Goal: Transaction & Acquisition: Purchase product/service

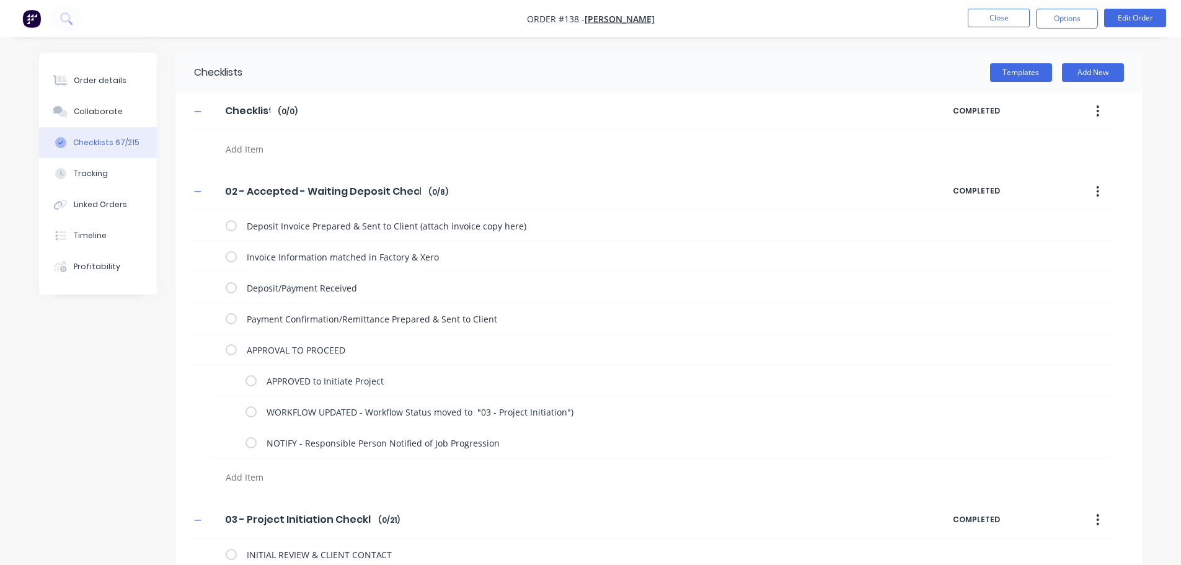
type textarea "x"
click at [1005, 20] on button "Close" at bounding box center [998, 18] width 62 height 19
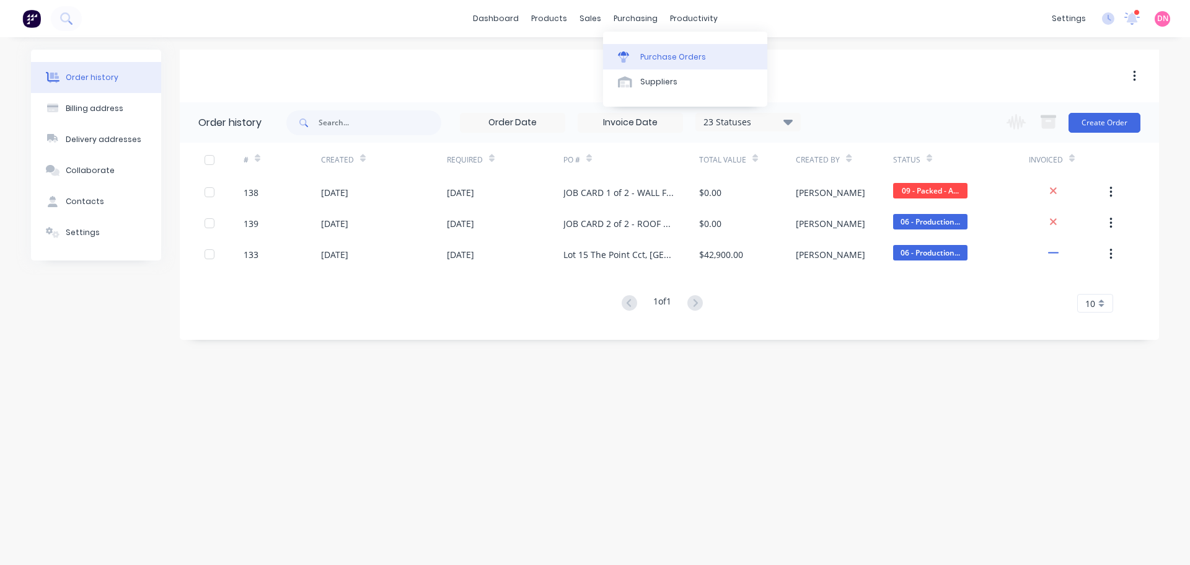
click at [620, 51] on icon at bounding box center [623, 53] width 11 height 4
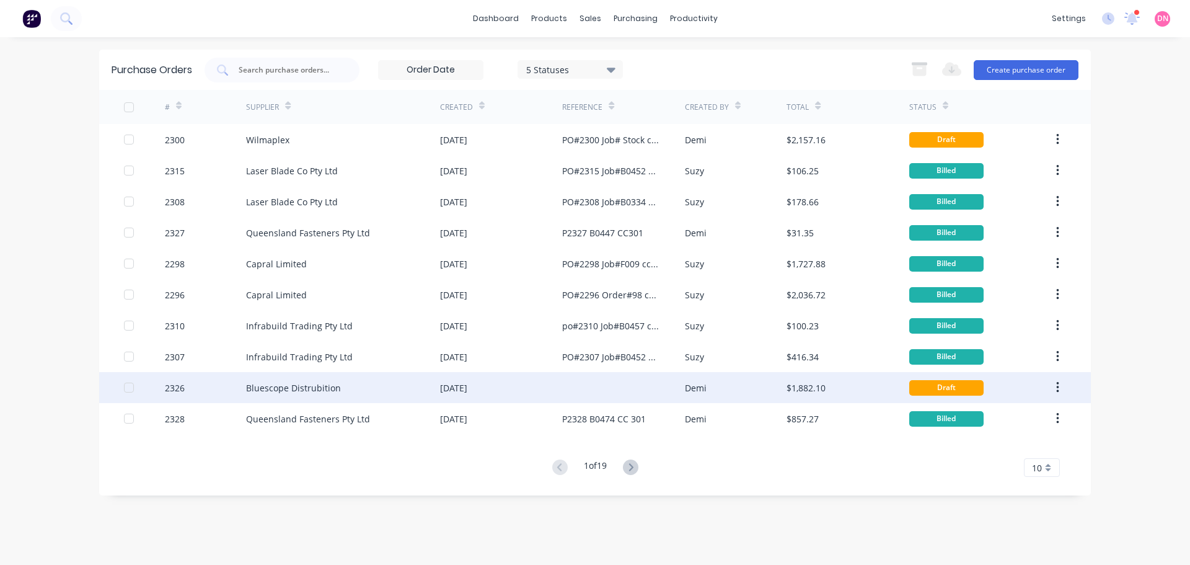
click at [542, 394] on div "[DATE]" at bounding box center [501, 387] width 122 height 31
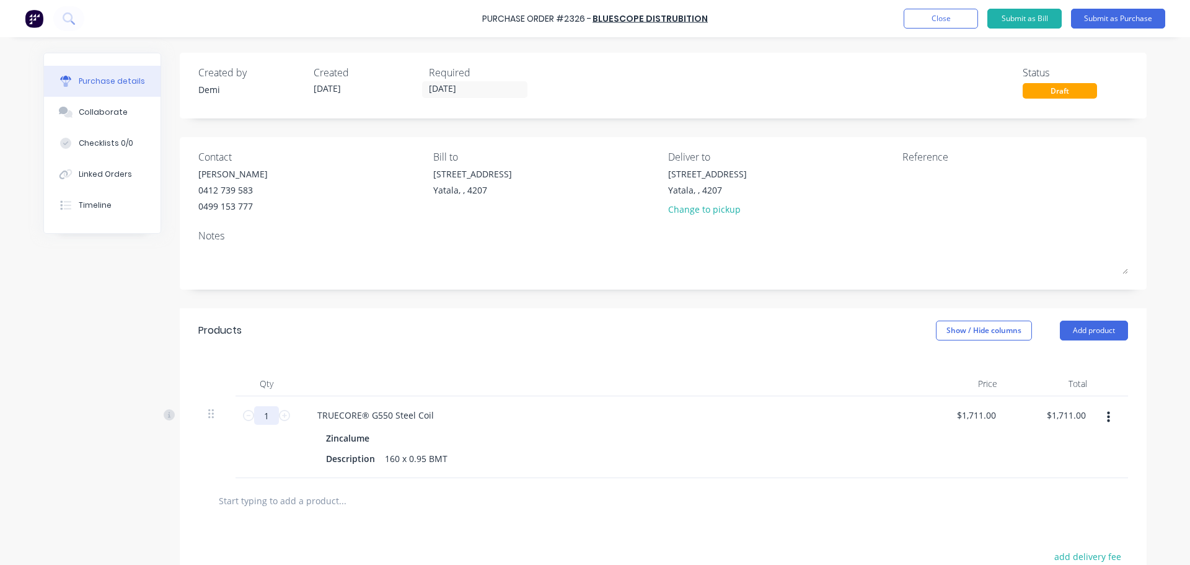
click at [264, 406] on input "1" at bounding box center [266, 415] width 25 height 19
type input "11"
type input "$18,821.00"
type input "11"
click at [972, 406] on input "1711.00" at bounding box center [979, 415] width 38 height 18
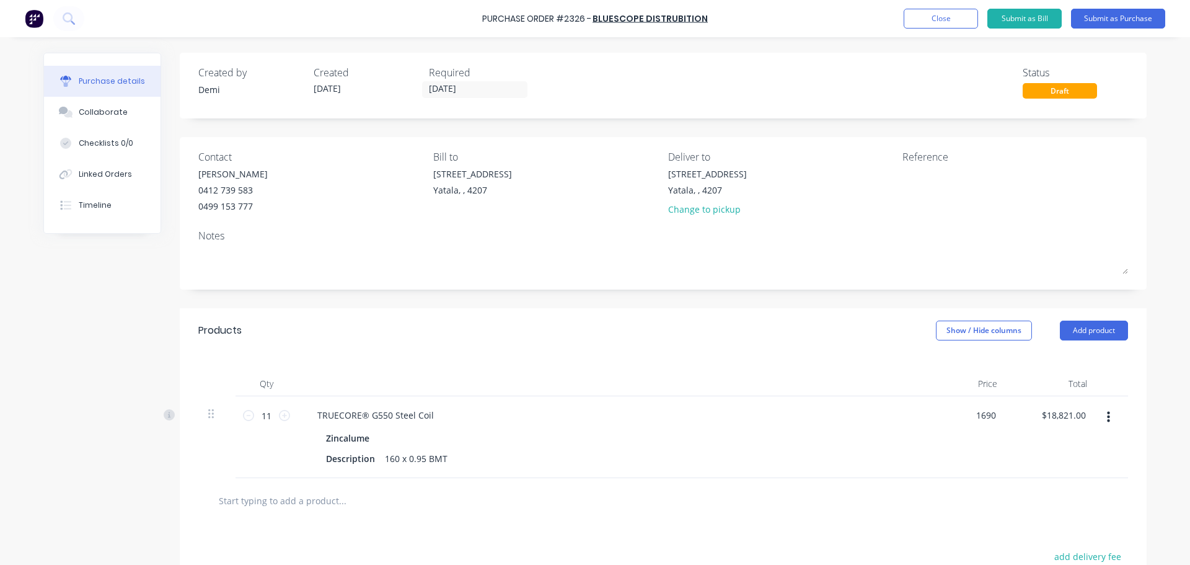
click at [982, 399] on div "1690 1690" at bounding box center [962, 437] width 90 height 82
type input "$1,690.00"
type input "$18,590.00"
click at [1108, 406] on button "button" at bounding box center [1108, 417] width 29 height 22
click at [1082, 462] on button "Duplicate" at bounding box center [1070, 474] width 105 height 25
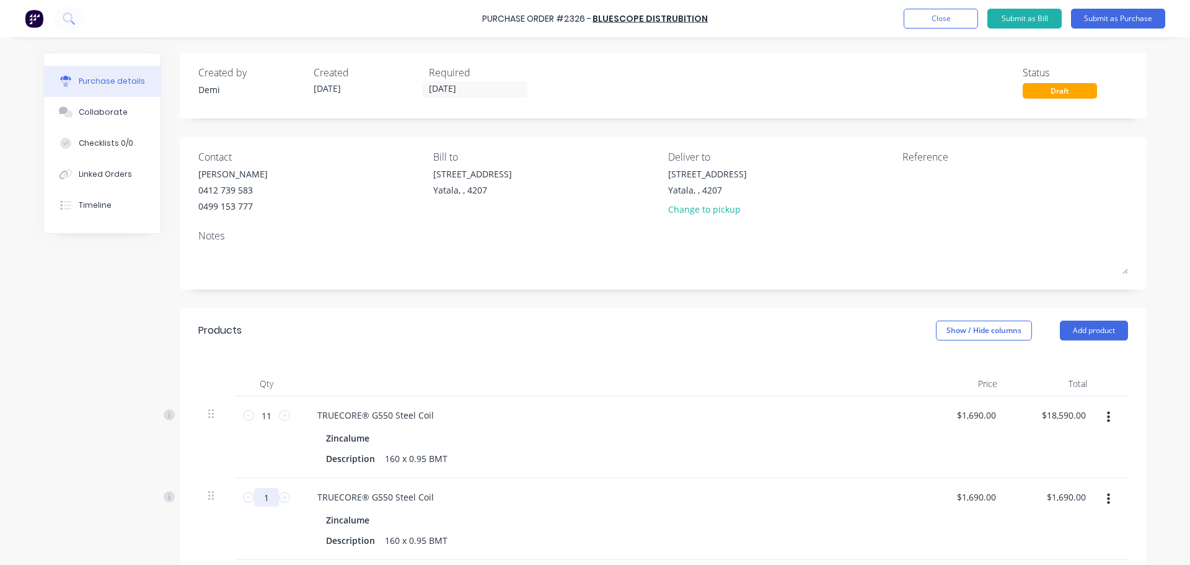
click at [261, 488] on input "1" at bounding box center [266, 497] width 25 height 19
type input "11"
type input "$18,590.00"
type input "11"
click at [380, 531] on div "160 x 0.95 BMT" at bounding box center [416, 540] width 73 height 18
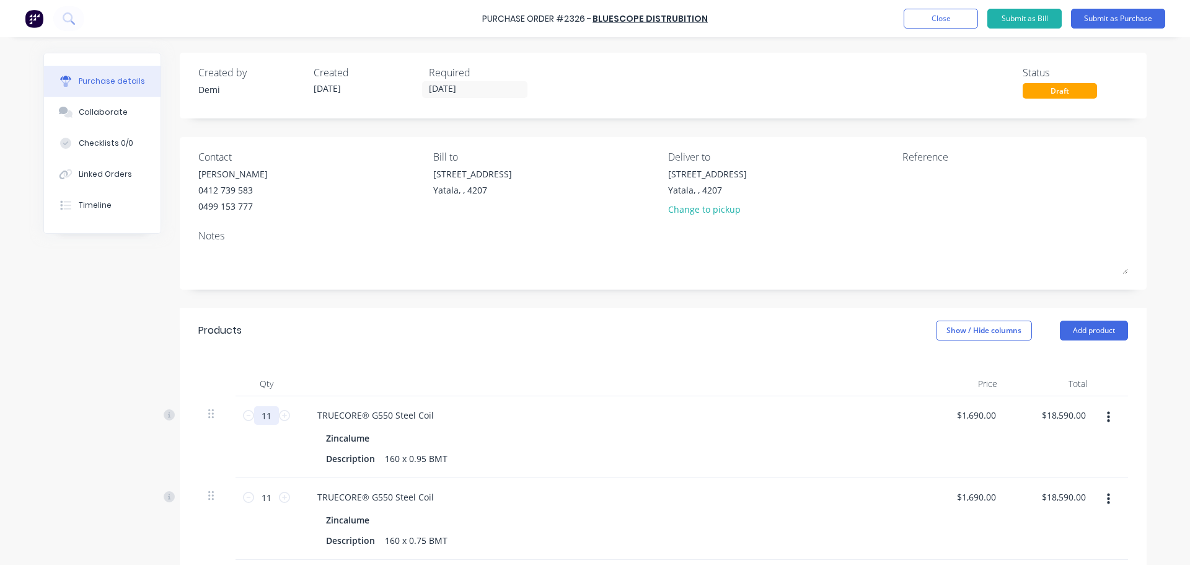
drag, startPoint x: 261, startPoint y: 386, endPoint x: 223, endPoint y: 394, distance: 38.5
click at [223, 396] on div "11 11 TRUECORE® G550 Steel Coil Zincalume Description 160 x 0.95 BMT $1,690.00 …" at bounding box center [663, 437] width 930 height 82
type input "2"
type input "$3,380.00"
type input "27"
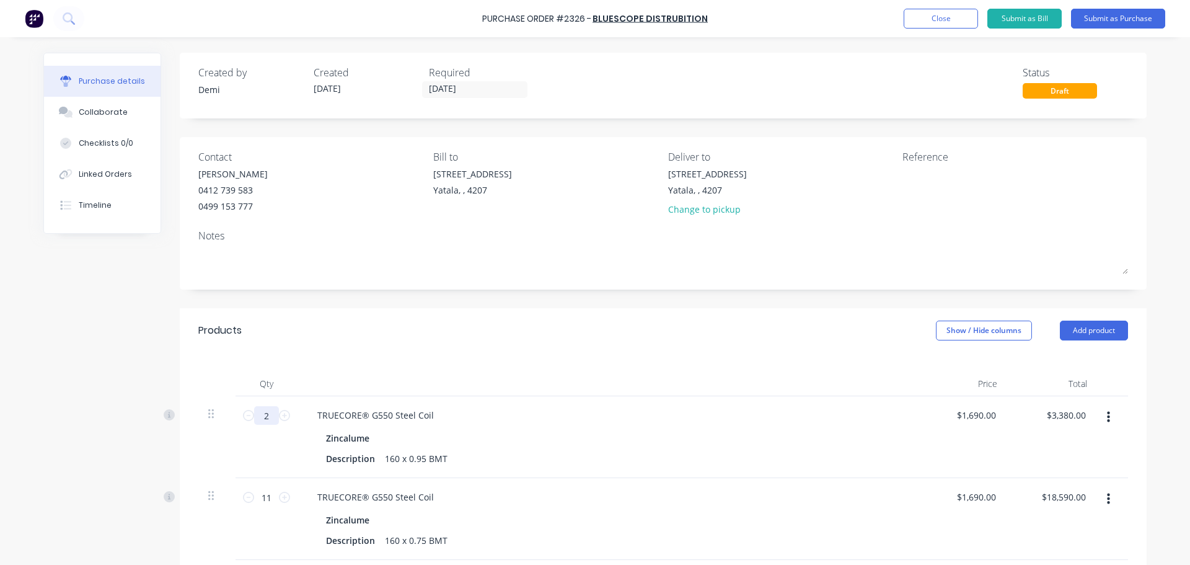
type input "$45,630.00"
type input "27"
click at [447, 449] on div "Description 160 x 0.95 BMT" at bounding box center [605, 458] width 568 height 18
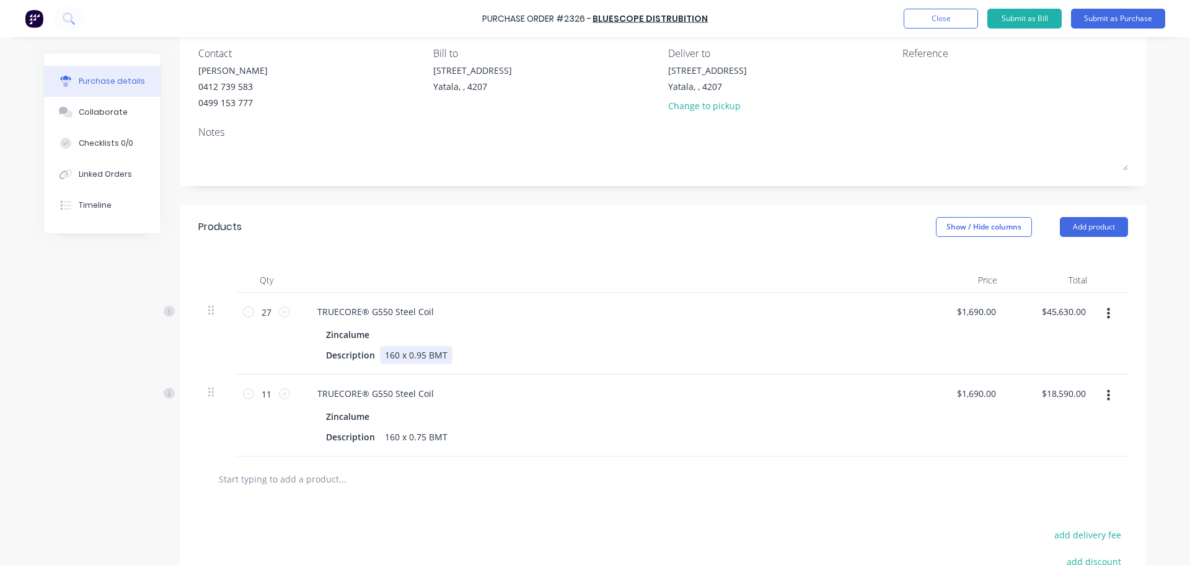
scroll to position [104, 0]
click at [1079, 216] on button "Add product" at bounding box center [1094, 226] width 68 height 20
click at [950, 374] on div "$1,690.00 $1,690.00" at bounding box center [962, 415] width 90 height 82
click at [956, 379] on div "$1,690.00 $1,690.00" at bounding box center [962, 415] width 90 height 82
click at [1110, 388] on icon "button" at bounding box center [1108, 395] width 3 height 14
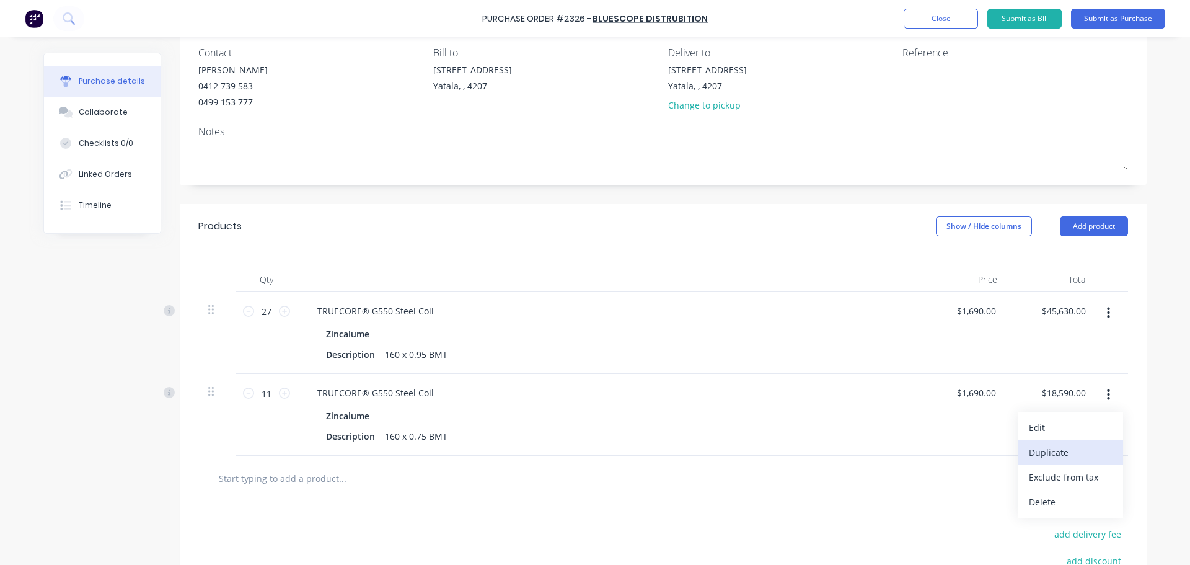
click at [1082, 440] on button "Duplicate" at bounding box center [1070, 452] width 105 height 25
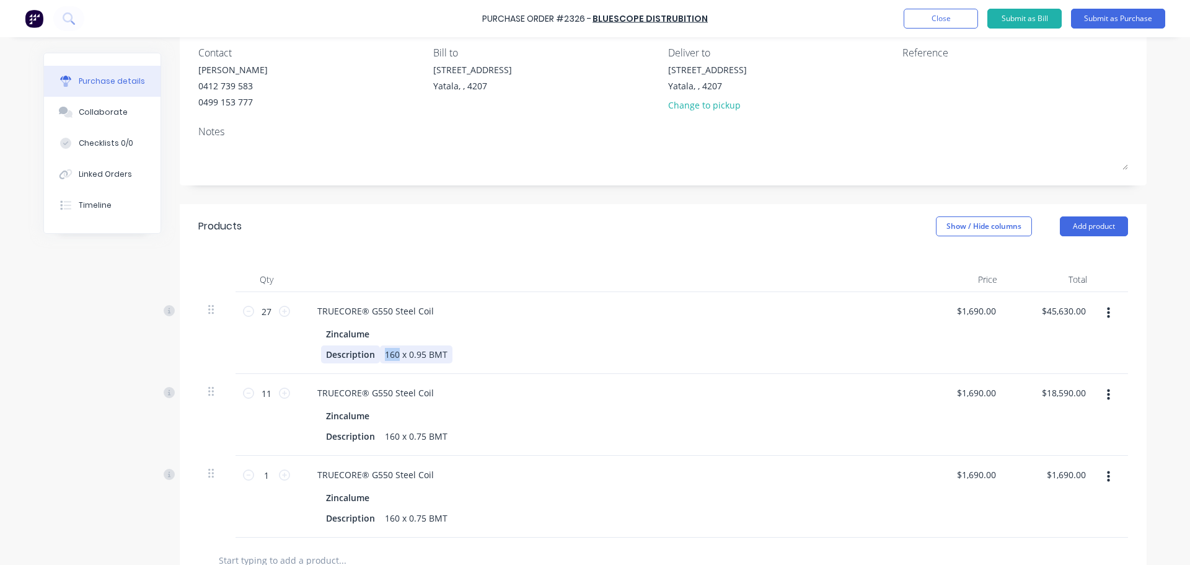
drag, startPoint x: 363, startPoint y: 311, endPoint x: 333, endPoint y: 314, distance: 29.9
click at [333, 345] on div "Description 160 x 0.95 BMT" at bounding box center [605, 354] width 568 height 18
drag, startPoint x: 363, startPoint y: 370, endPoint x: 332, endPoint y: 375, distance: 31.4
click at [332, 427] on div "Description 160 x 0.75 BMT" at bounding box center [605, 436] width 568 height 18
drag, startPoint x: 364, startPoint y: 434, endPoint x: 337, endPoint y: 436, distance: 28.0
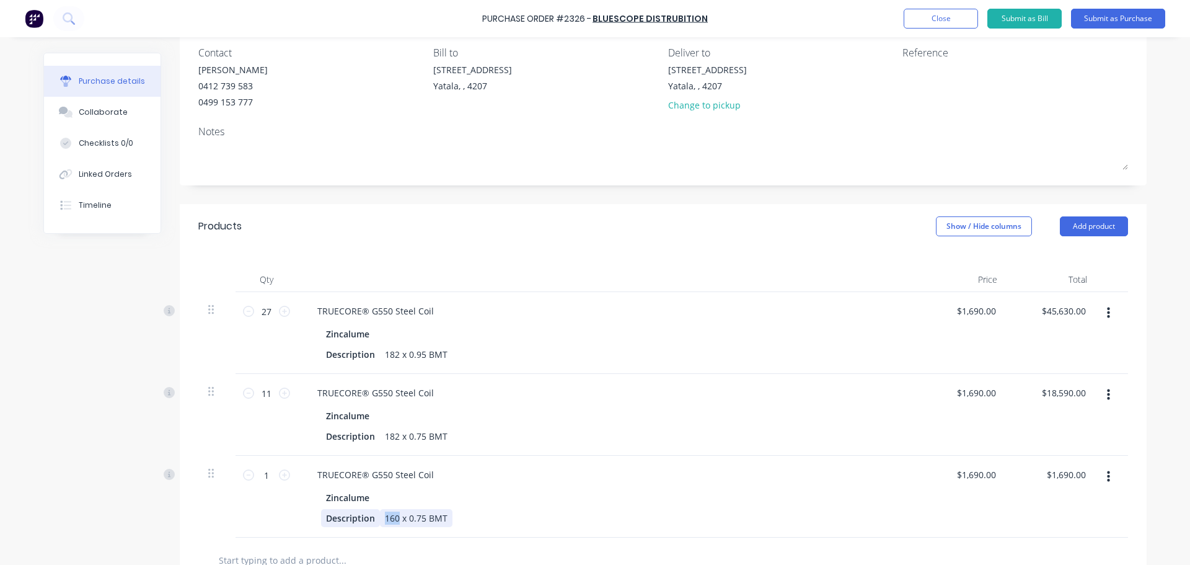
click at [337, 509] on div "Description 160 x 0.75 BMT" at bounding box center [605, 518] width 568 height 18
drag, startPoint x: 385, startPoint y: 436, endPoint x: 372, endPoint y: 440, distance: 13.7
click at [380, 509] on div "182 x 0.75 BMT" at bounding box center [416, 518] width 73 height 18
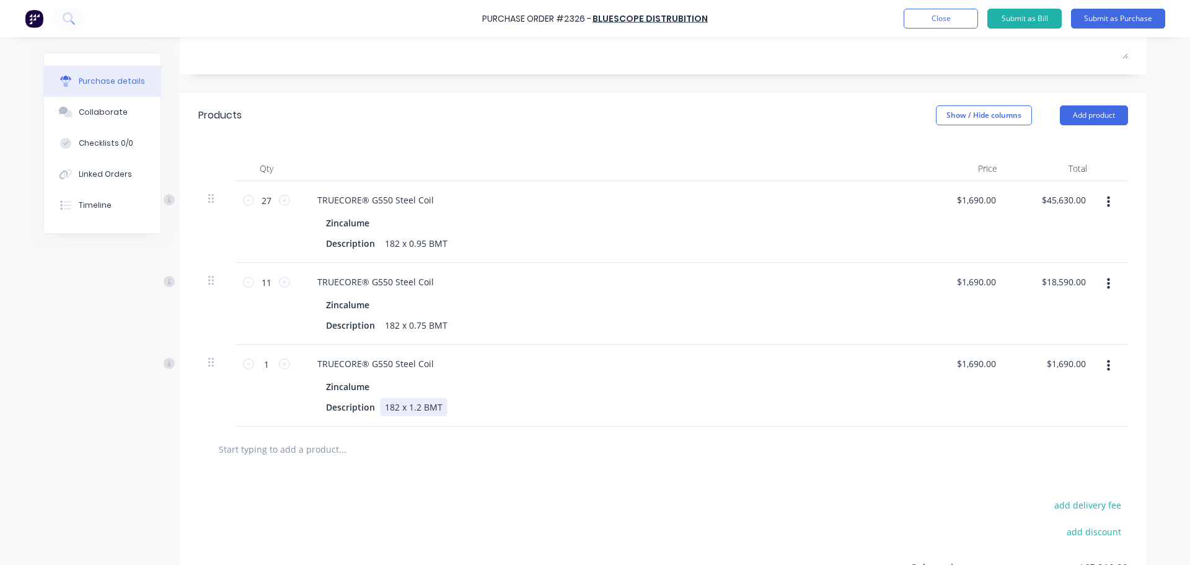
scroll to position [216, 0]
drag, startPoint x: 1109, startPoint y: 230, endPoint x: 1099, endPoint y: 195, distance: 36.7
click at [1099, 195] on div "27 27 TRUECORE® G550 Steel Coil Zincalume Description 182 x 0.95 BMT $1,690.00 …" at bounding box center [663, 302] width 930 height 245
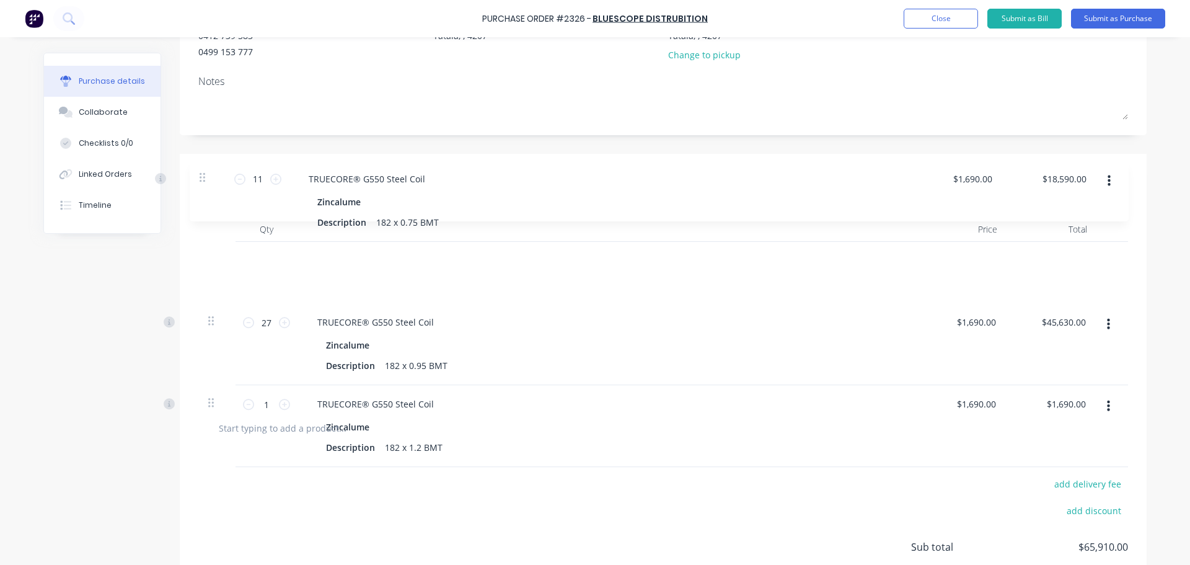
drag, startPoint x: 202, startPoint y: 231, endPoint x: 203, endPoint y: 172, distance: 58.9
click at [203, 172] on div "Products Show / Hide columns Add product Qty Price Total 27 27 TRUECORE® G550 S…" at bounding box center [663, 404] width 967 height 501
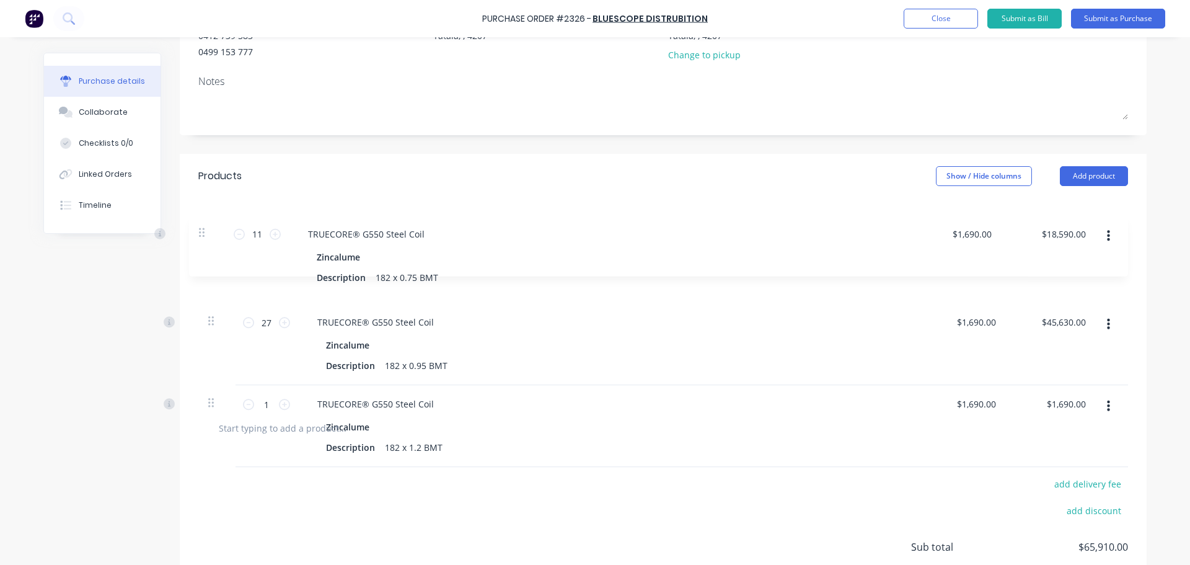
type input "11"
type input "$18,590.00"
type input "27"
type input "$45,630.00"
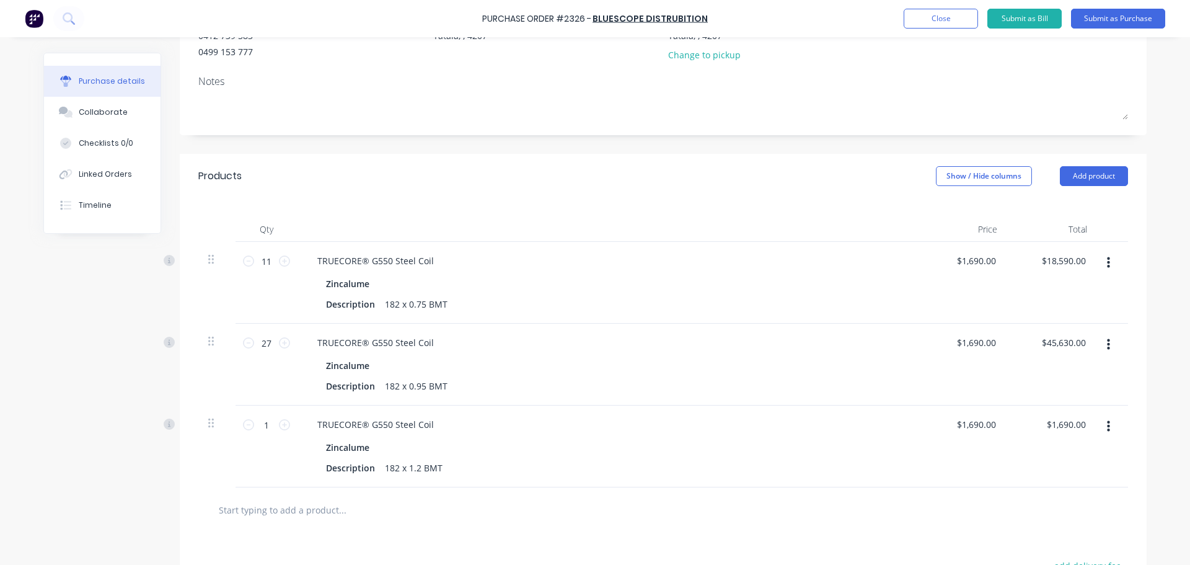
click at [1110, 257] on icon "button" at bounding box center [1108, 262] width 3 height 11
click at [1093, 308] on button "Duplicate" at bounding box center [1070, 320] width 105 height 25
type input "1"
type input "$1,690.00"
type input "27"
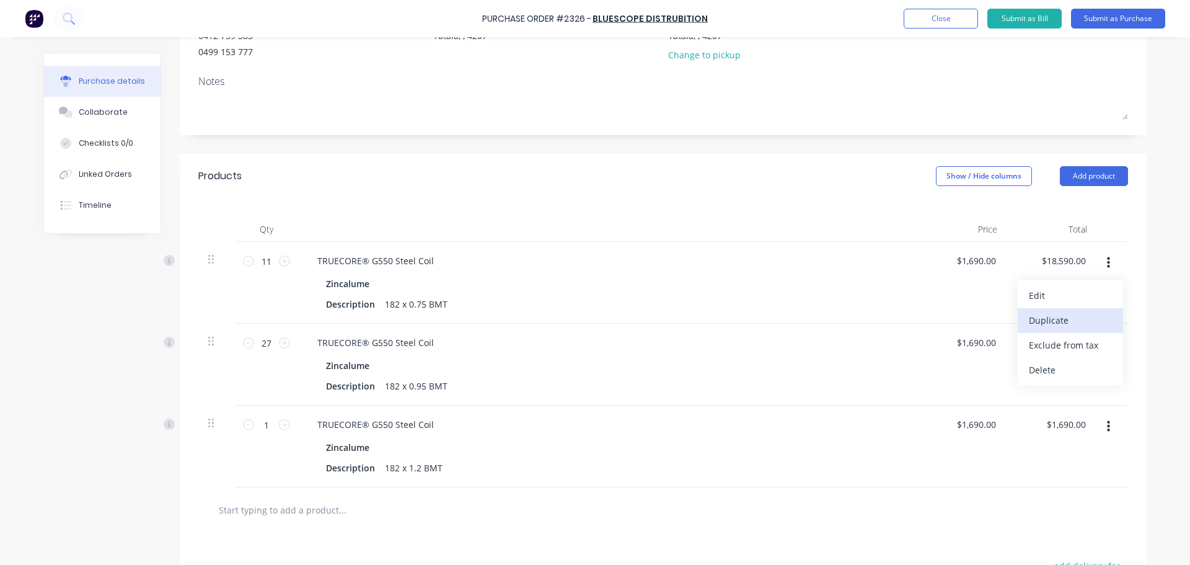
type input "$45,630.00"
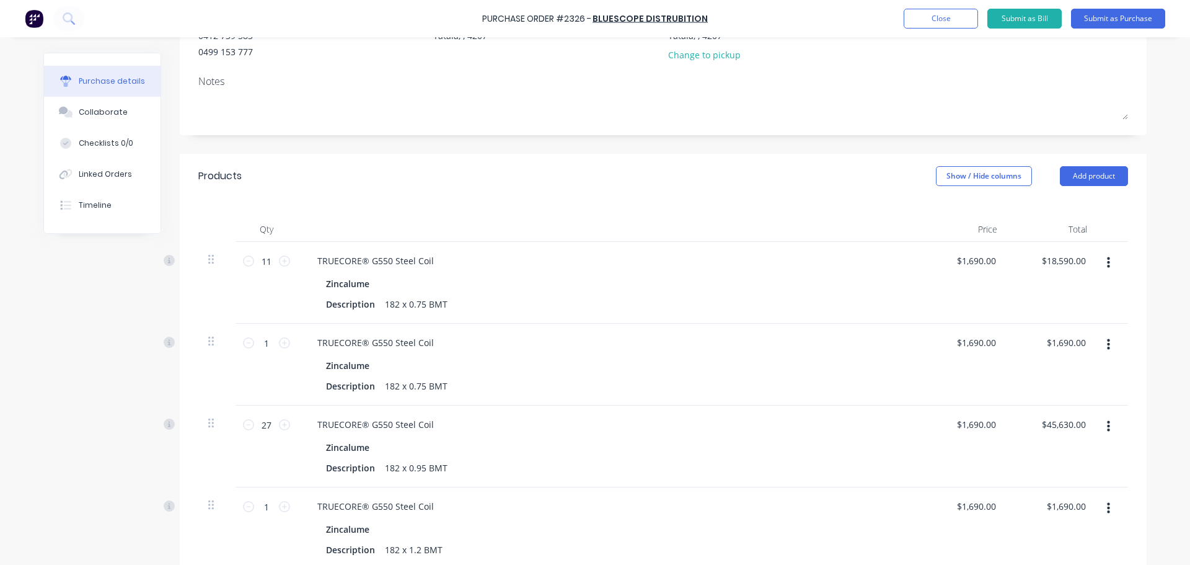
click at [1116, 252] on button "button" at bounding box center [1108, 263] width 29 height 22
click at [1106, 308] on button "Duplicate" at bounding box center [1070, 320] width 105 height 25
type input "1"
type input "$1,690.00"
type input "27"
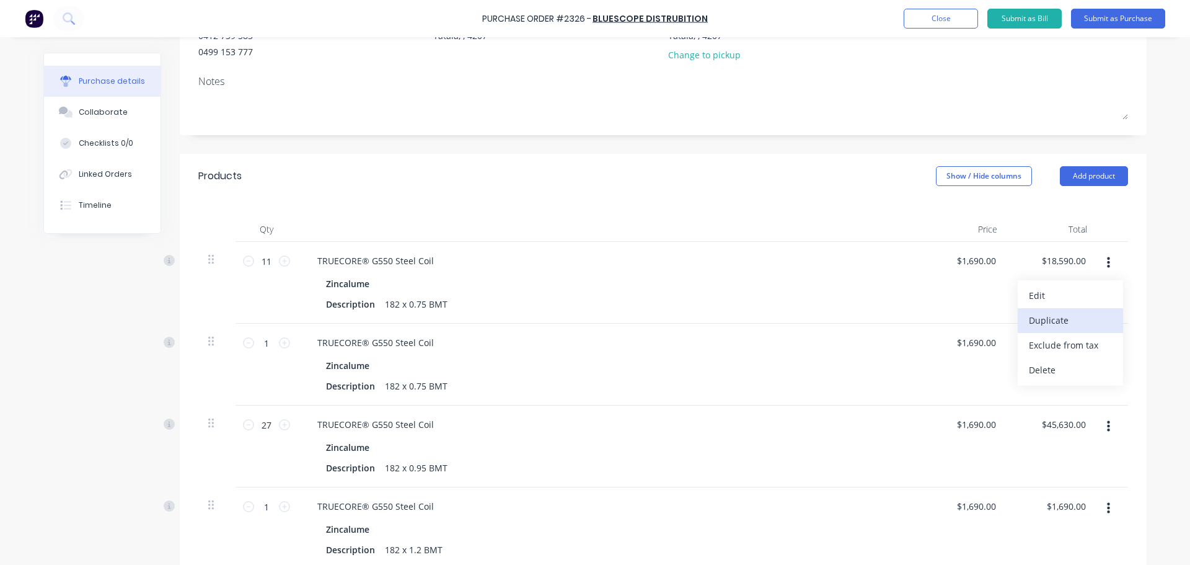
type input "$45,630.00"
click at [1109, 252] on button "button" at bounding box center [1108, 263] width 29 height 22
click at [1111, 308] on button "Duplicate" at bounding box center [1070, 320] width 105 height 25
type input "1"
type input "$1,690.00"
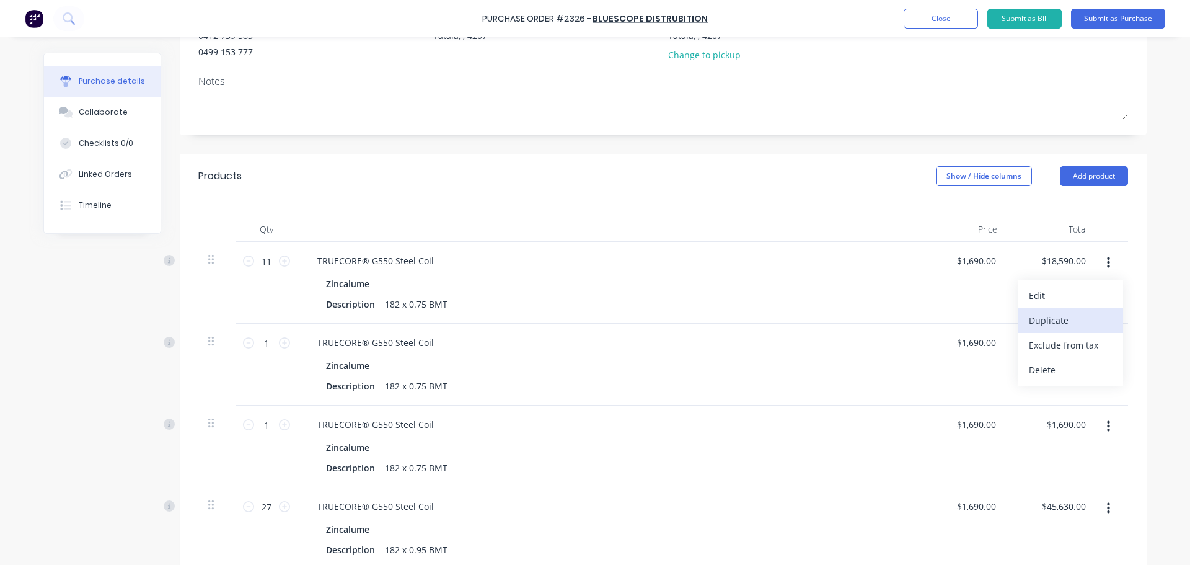
type input "27"
type input "$45,630.00"
click at [1115, 252] on button "button" at bounding box center [1108, 263] width 29 height 22
click at [1112, 308] on button "Duplicate" at bounding box center [1070, 320] width 105 height 25
type input "1"
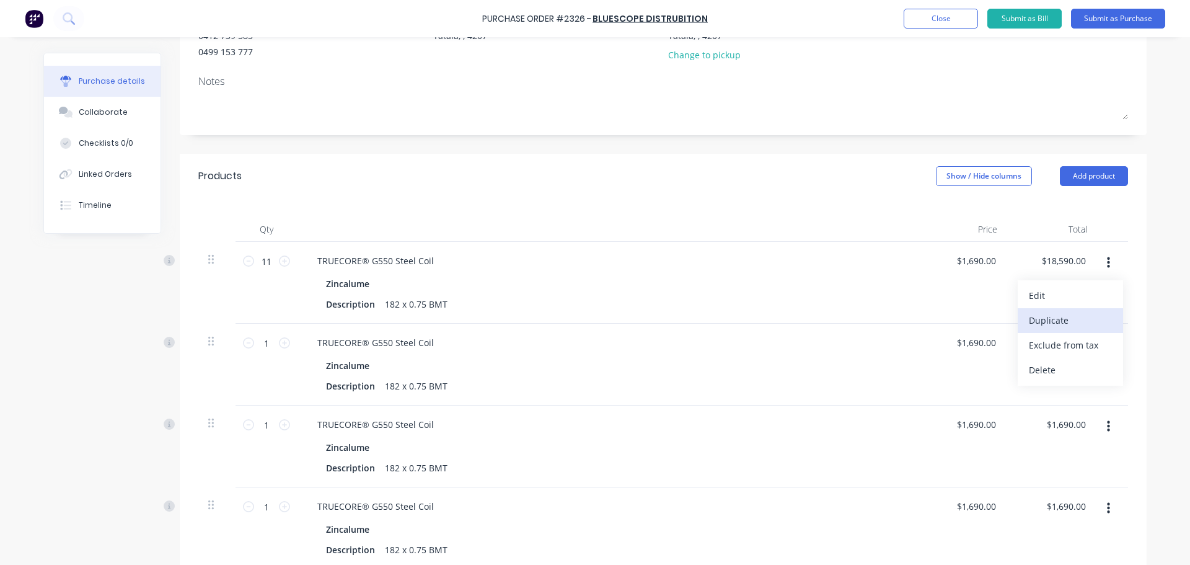
type input "$1,690.00"
type input "27"
type input "$45,630.00"
click at [1114, 252] on button "button" at bounding box center [1108, 263] width 29 height 22
click at [1112, 308] on button "Duplicate" at bounding box center [1070, 320] width 105 height 25
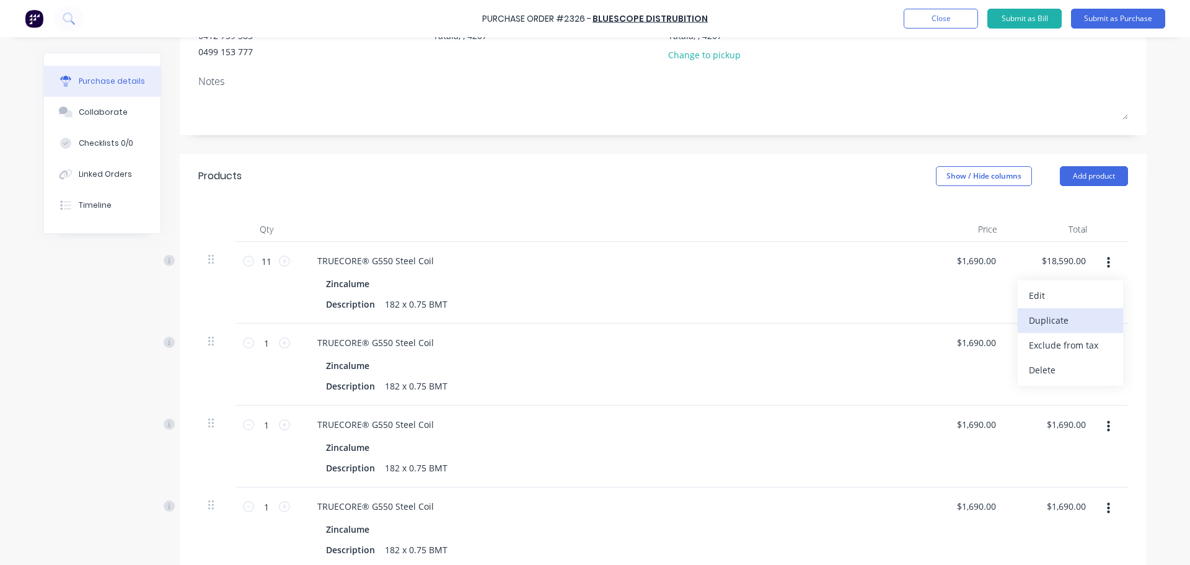
type input "1"
type input "$1,690.00"
type input "27"
type input "$45,630.00"
click at [1110, 256] on icon "button" at bounding box center [1108, 263] width 3 height 14
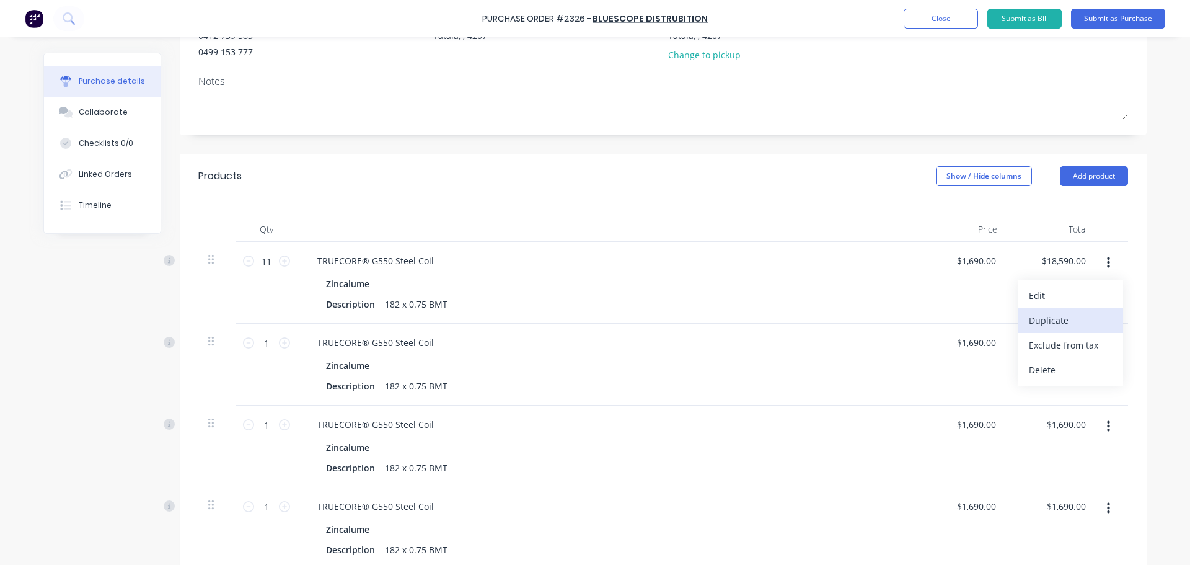
click at [1108, 308] on button "Duplicate" at bounding box center [1070, 320] width 105 height 25
type input "1"
type input "$1,690.00"
type input "27"
type input "$45,630.00"
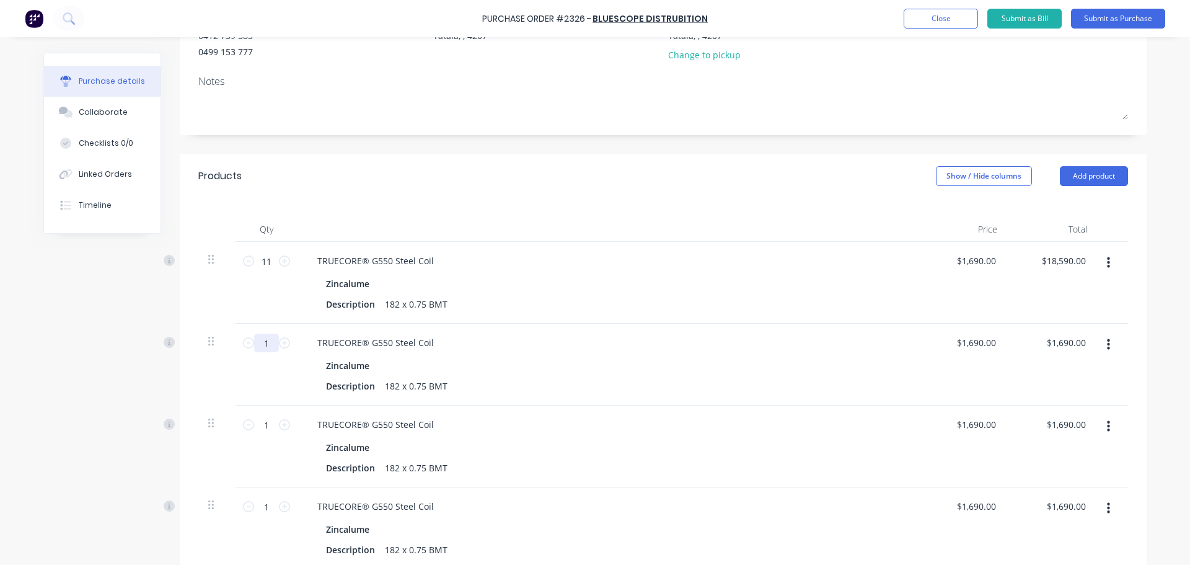
click at [265, 333] on input "1" at bounding box center [266, 342] width 25 height 19
type input "1.3"
type input "$2,197.00"
type input "1.35"
type input "$2,281.50"
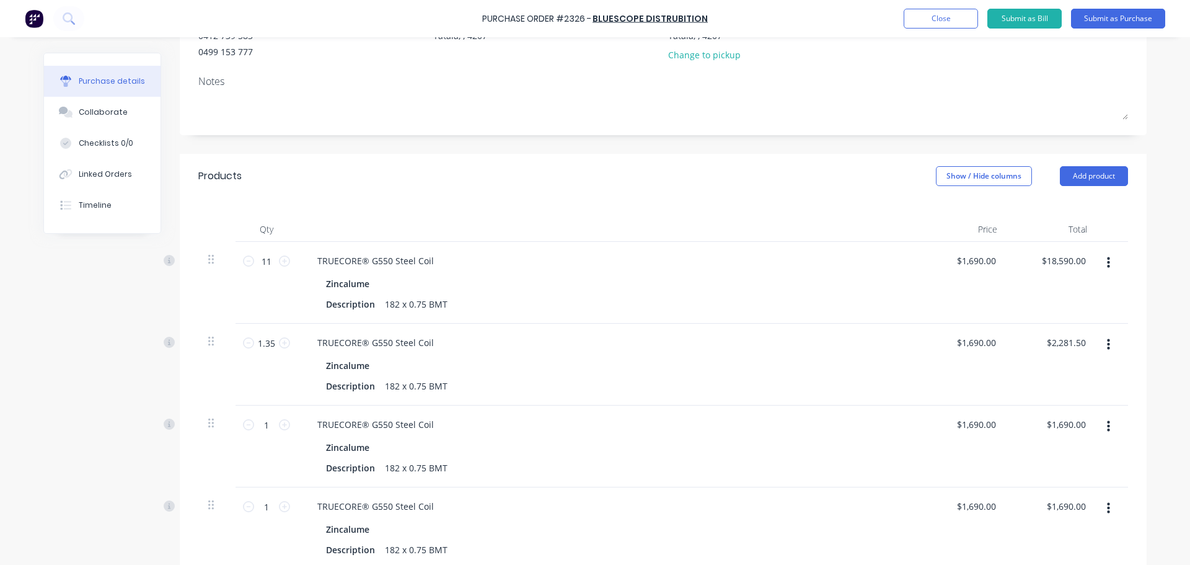
click at [373, 356] on div "Zincalume" at bounding box center [607, 365] width 563 height 18
drag, startPoint x: 266, startPoint y: 294, endPoint x: 229, endPoint y: 300, distance: 37.1
click at [236, 324] on div "1.35 1.35" at bounding box center [267, 365] width 62 height 82
type input "1"
type input "$1,690.00"
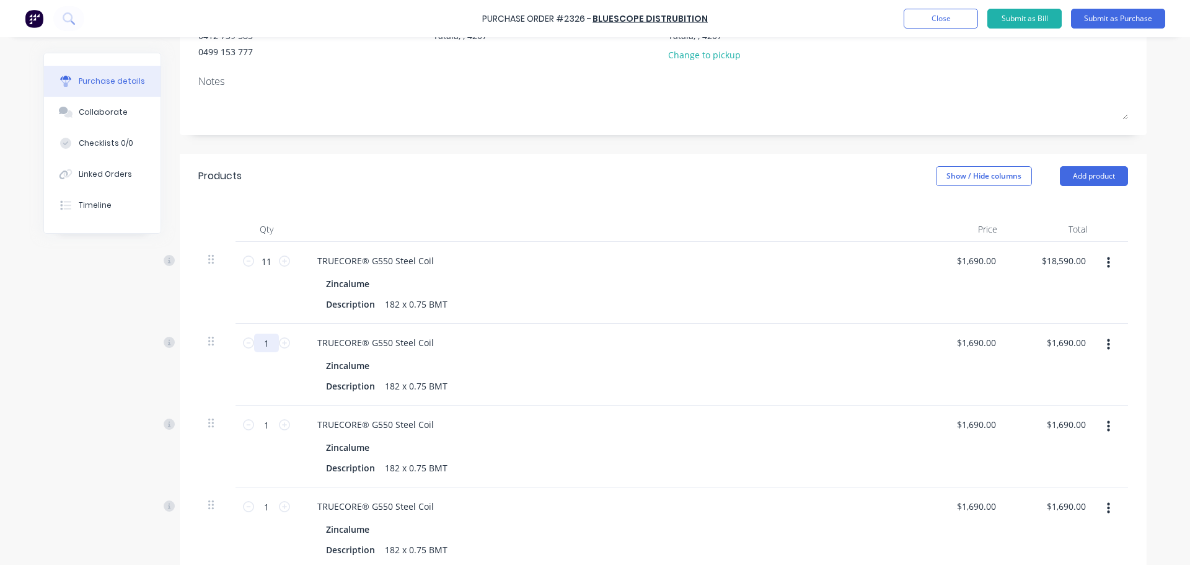
type input "1"
click at [429, 356] on div "Zincalume" at bounding box center [607, 365] width 563 height 18
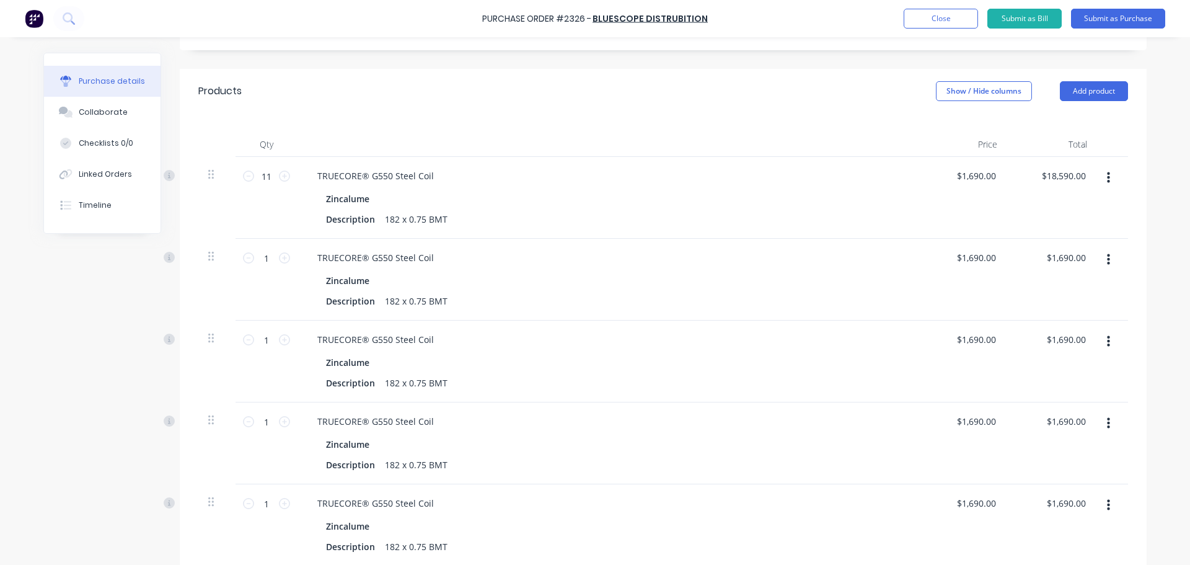
scroll to position [239, 0]
click at [1111, 167] on button "button" at bounding box center [1108, 178] width 29 height 22
click at [1086, 224] on button "Duplicate" at bounding box center [1070, 236] width 105 height 25
type input "1"
type input "$1,690.00"
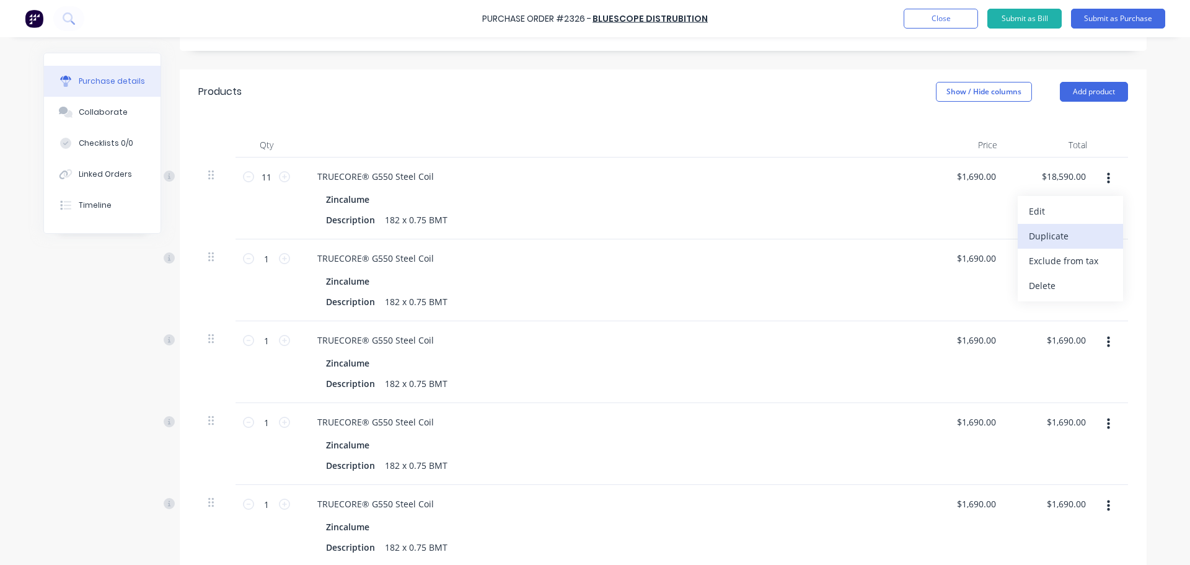
type input "27"
type input "$45,630.00"
click at [1112, 167] on button "button" at bounding box center [1108, 178] width 29 height 22
click at [1087, 224] on button "Duplicate" at bounding box center [1070, 236] width 105 height 25
type input "1"
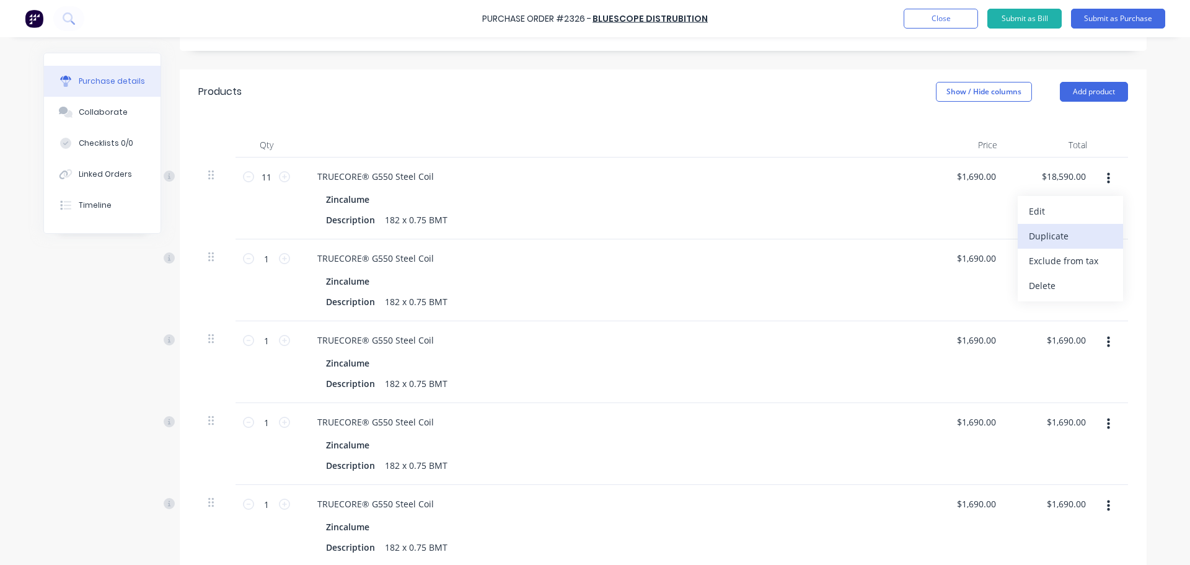
type input "$1,690.00"
type input "27"
type input "$45,630.00"
click at [1109, 167] on button "button" at bounding box center [1108, 178] width 29 height 22
click at [1087, 224] on button "Duplicate" at bounding box center [1070, 236] width 105 height 25
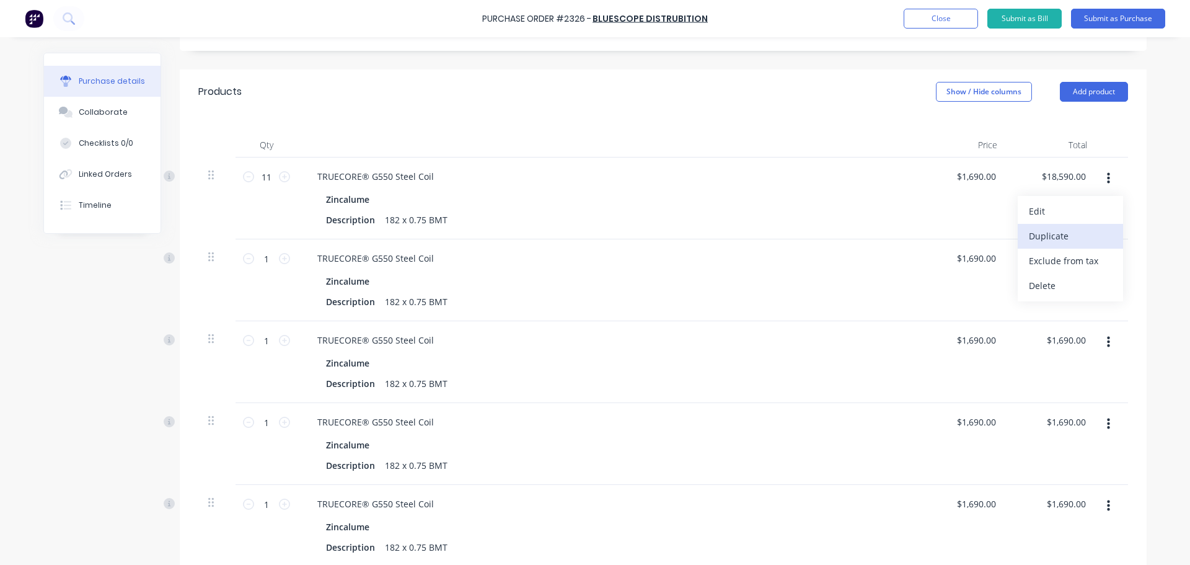
type input "1"
type input "$1,690.00"
type input "27"
type input "$45,630.00"
click at [1116, 167] on button "button" at bounding box center [1108, 178] width 29 height 22
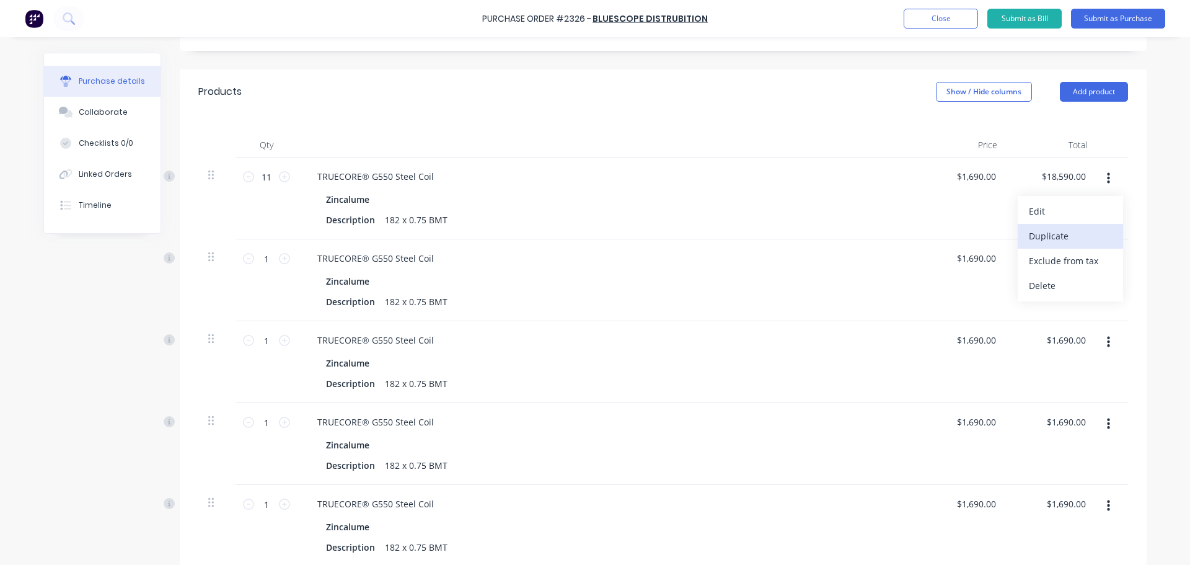
click at [1091, 224] on button "Duplicate" at bounding box center [1070, 236] width 105 height 25
type input "1"
type input "$1,690.00"
type input "27"
type input "$45,630.00"
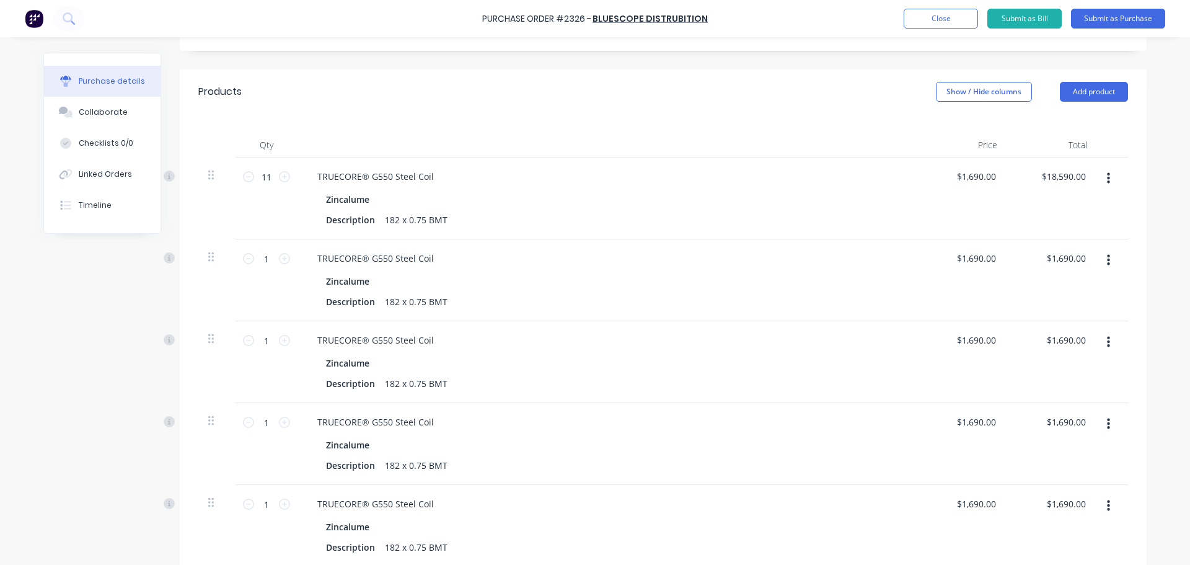
click at [1110, 167] on button "button" at bounding box center [1108, 178] width 29 height 22
click at [1095, 224] on button "Duplicate" at bounding box center [1070, 236] width 105 height 25
type input "1"
type input "$1,690.00"
type input "27"
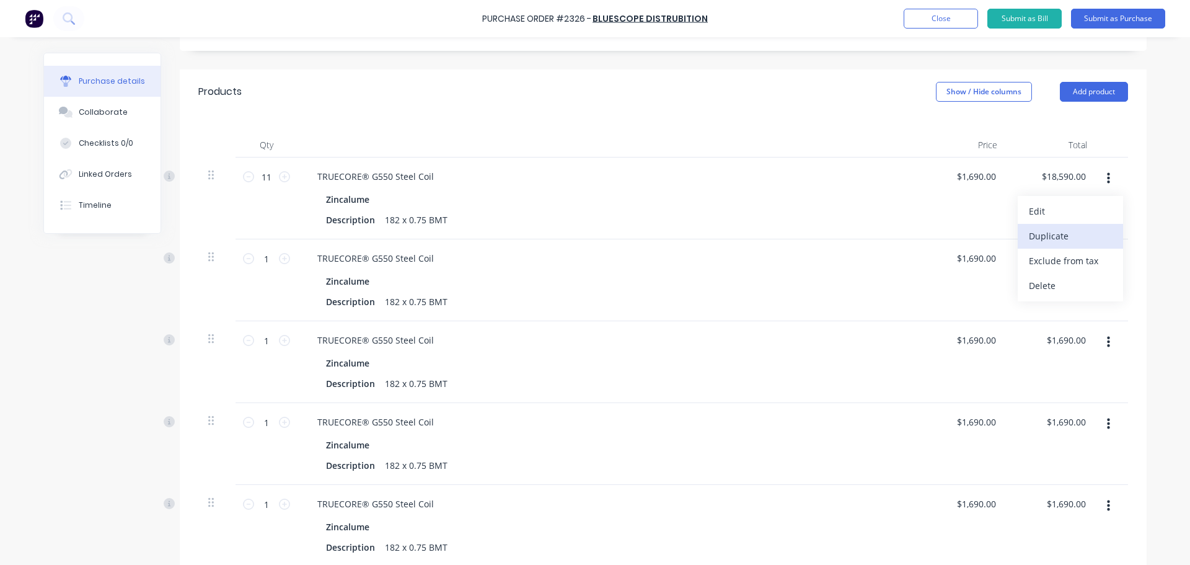
type input "$45,630.00"
click at [1110, 173] on icon "button" at bounding box center [1108, 178] width 3 height 11
click at [1072, 273] on button "Delete" at bounding box center [1070, 285] width 105 height 25
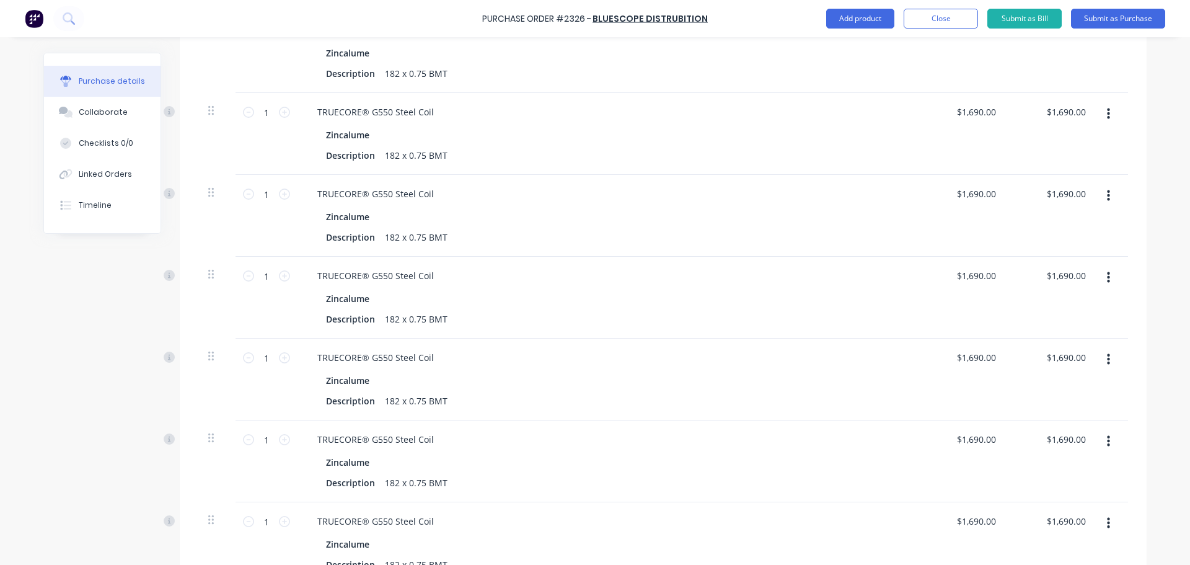
scroll to position [713, 0]
type input "27"
type input "$45,630.00"
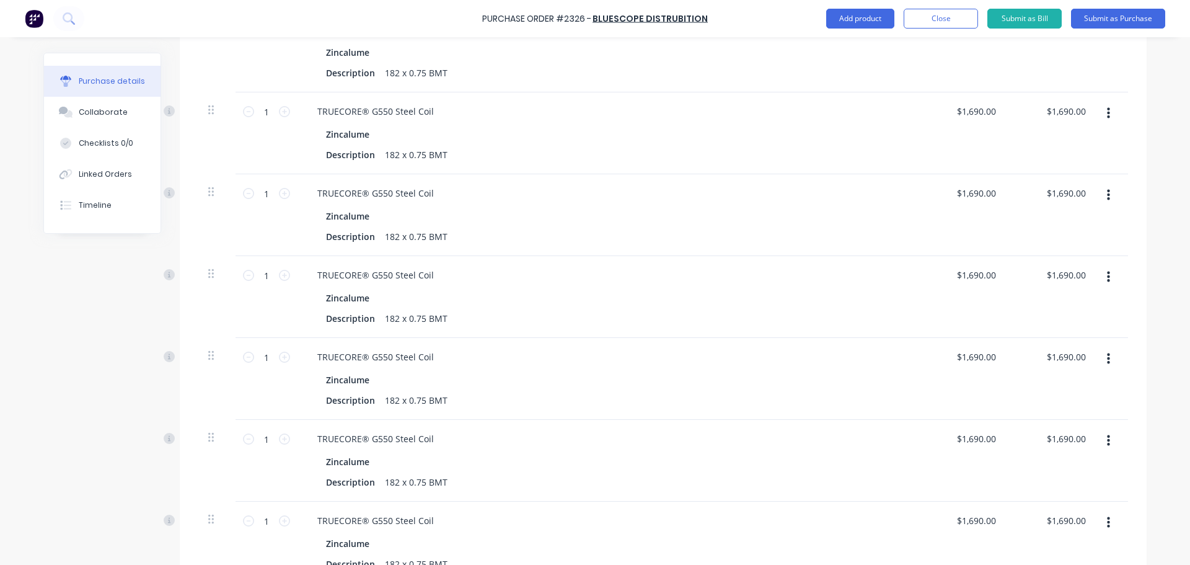
type input "1"
type input "$1,690.00"
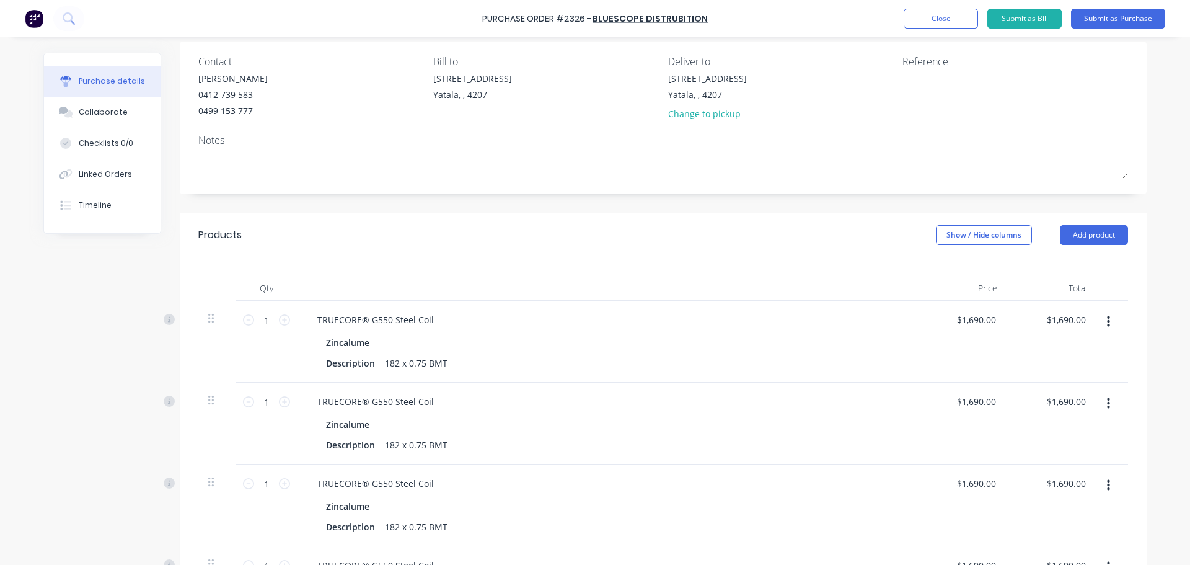
scroll to position [0, 0]
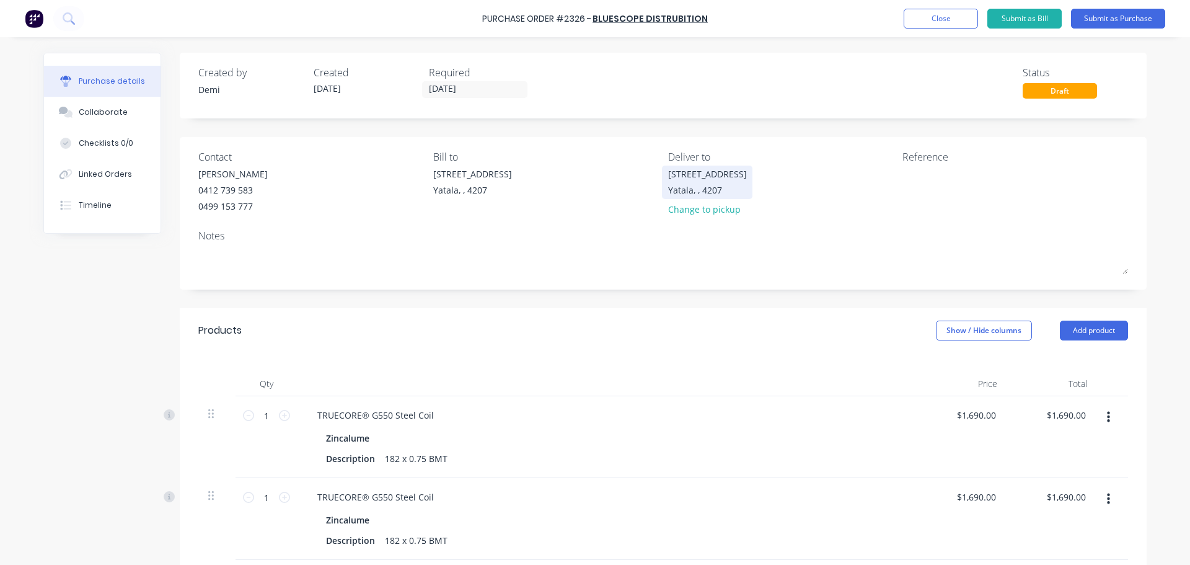
click at [687, 178] on div "33 Computer Road Yatala, , 4207" at bounding box center [707, 181] width 79 height 29
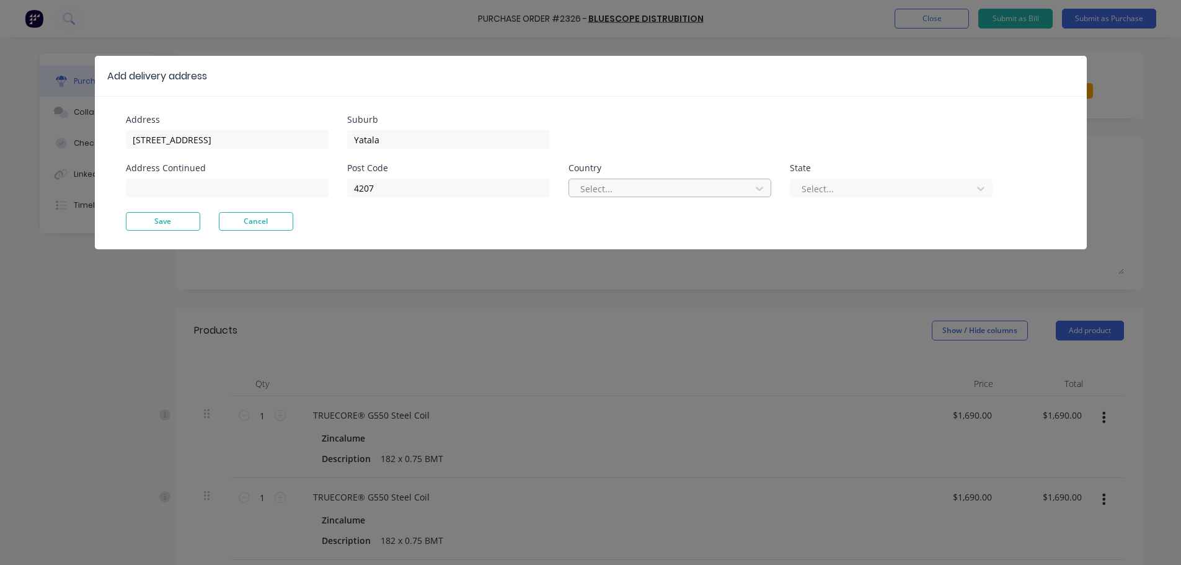
click at [688, 181] on div at bounding box center [661, 188] width 165 height 15
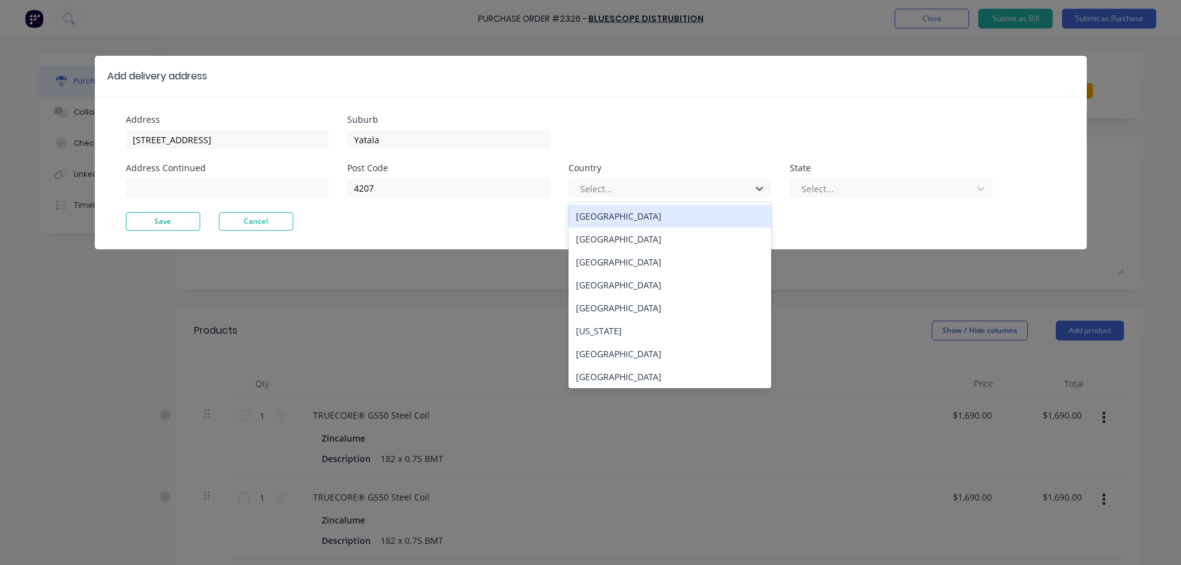
click at [677, 205] on div "Australia" at bounding box center [669, 216] width 203 height 23
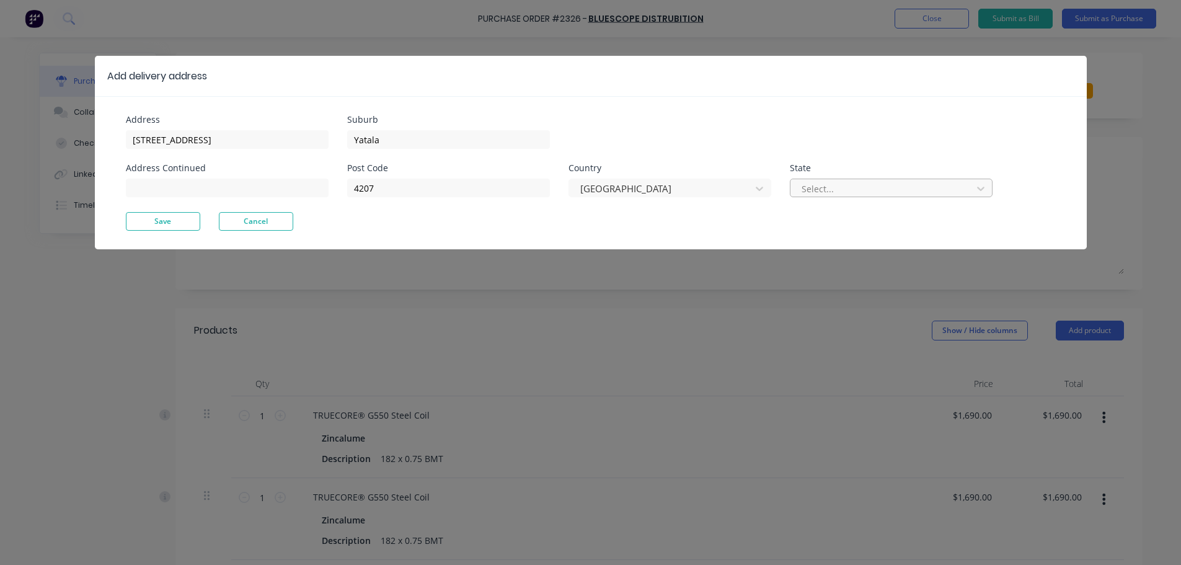
click at [839, 181] on div at bounding box center [882, 188] width 165 height 15
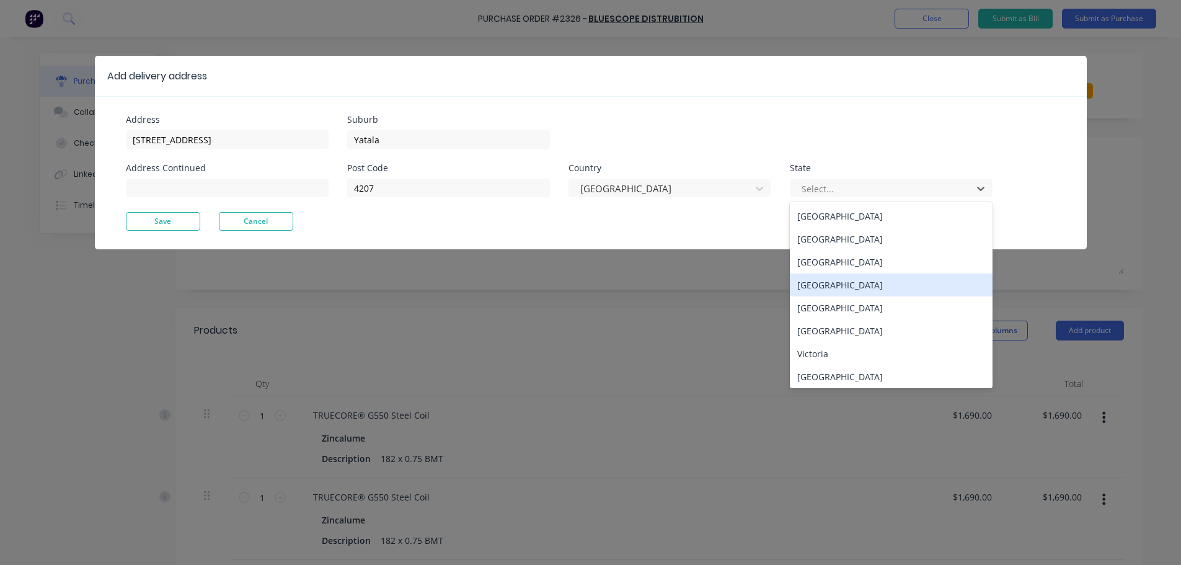
click at [842, 273] on div "Queensland" at bounding box center [891, 284] width 203 height 23
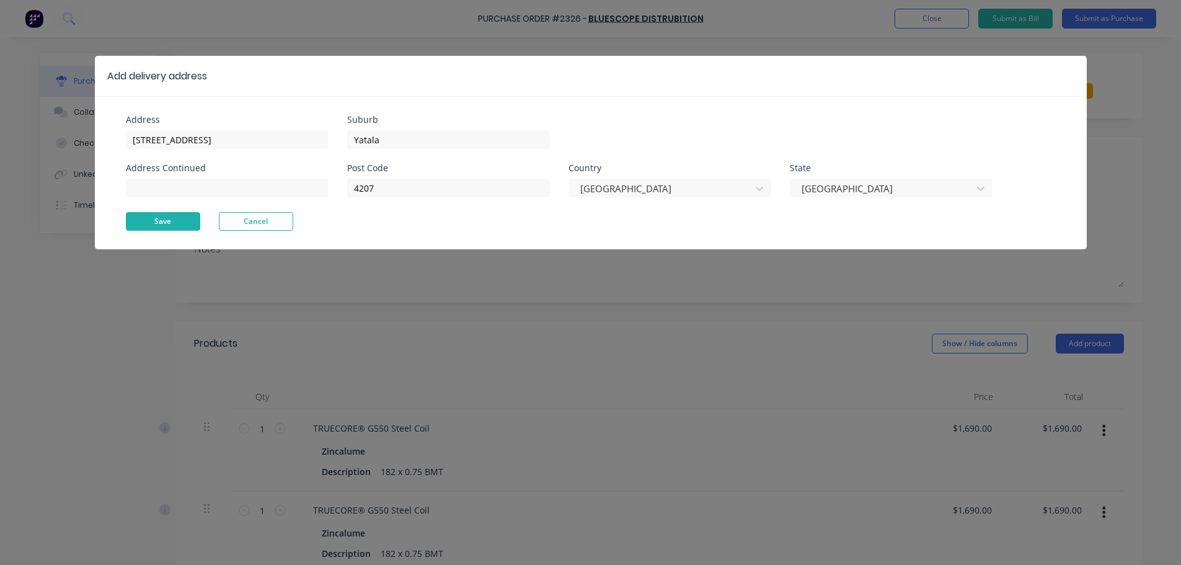
click at [184, 212] on button "Save" at bounding box center [163, 221] width 74 height 19
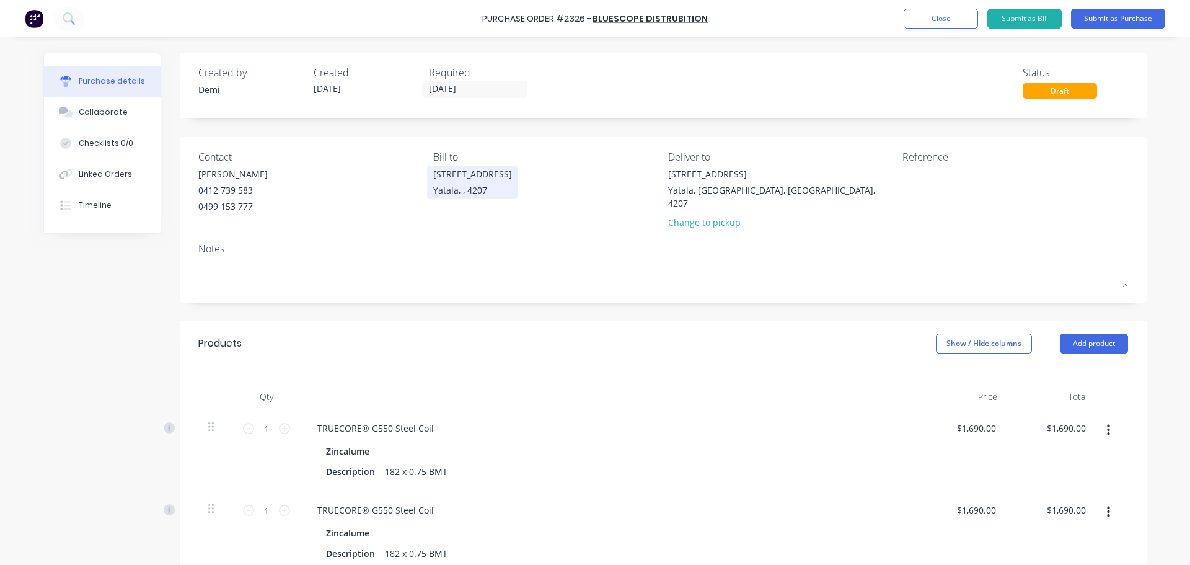
click at [449, 178] on div "33 Computer Road Yatala, , 4207" at bounding box center [472, 181] width 79 height 29
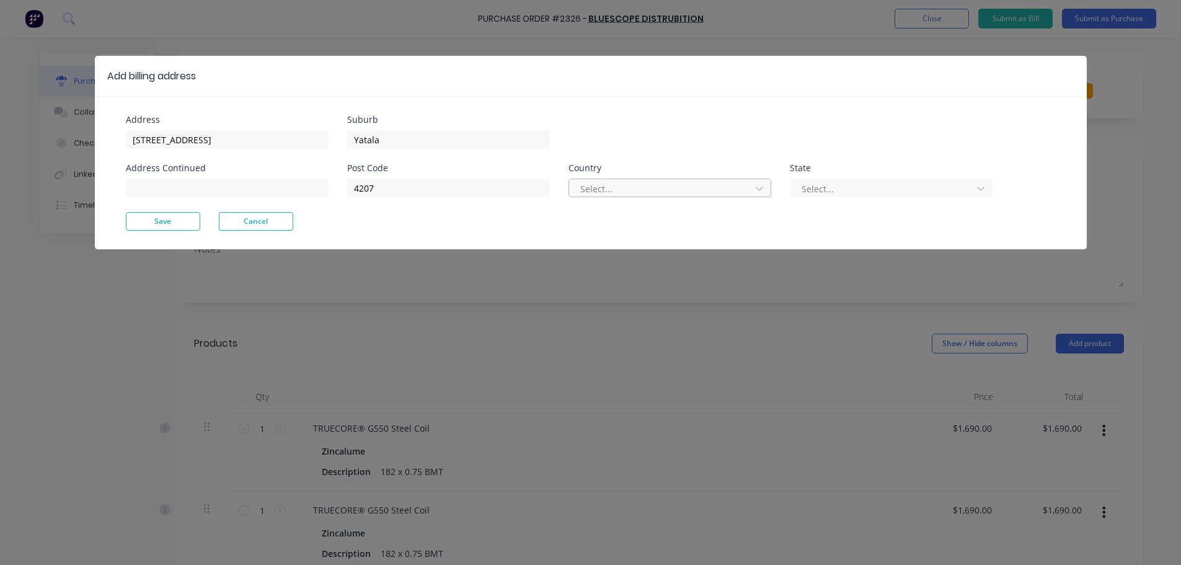
click at [588, 187] on div "Select..." at bounding box center [661, 188] width 173 height 19
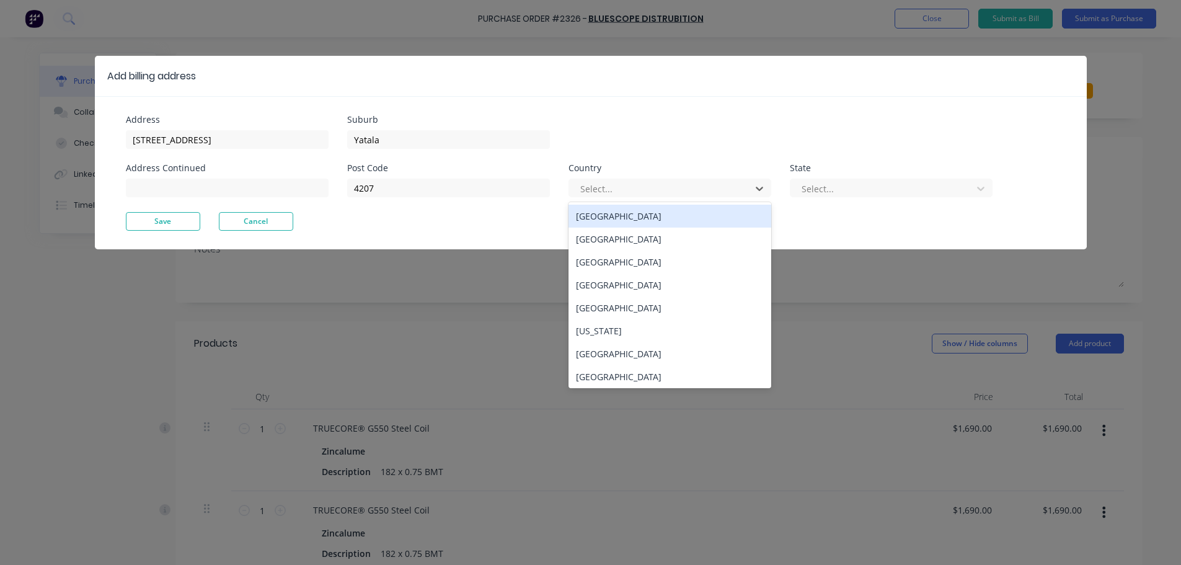
click at [610, 213] on div "Australia" at bounding box center [669, 216] width 203 height 23
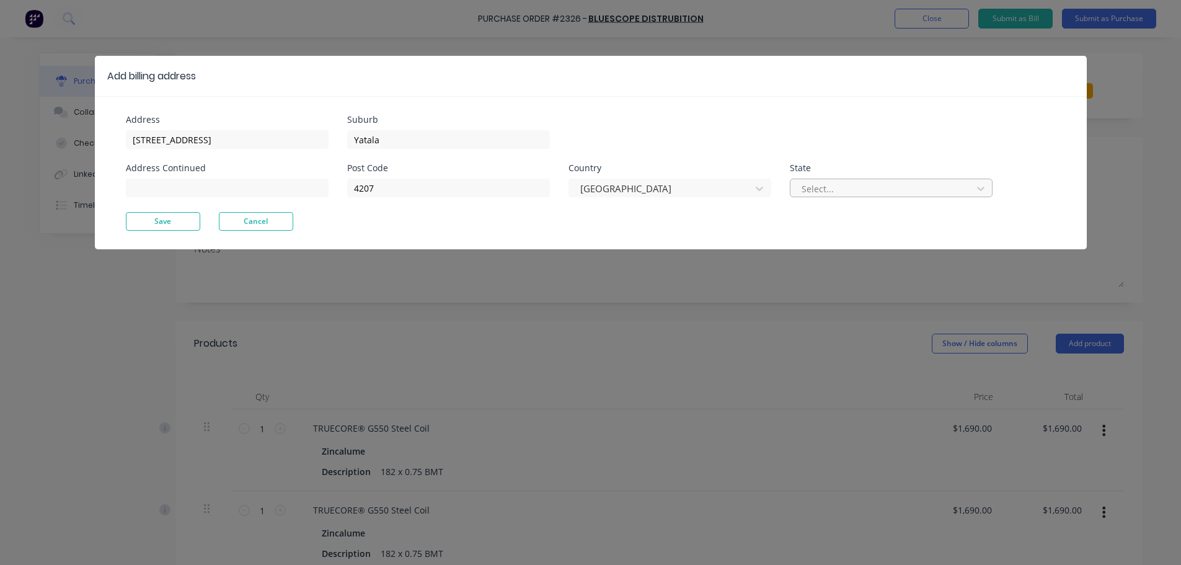
click at [811, 181] on div at bounding box center [882, 188] width 165 height 15
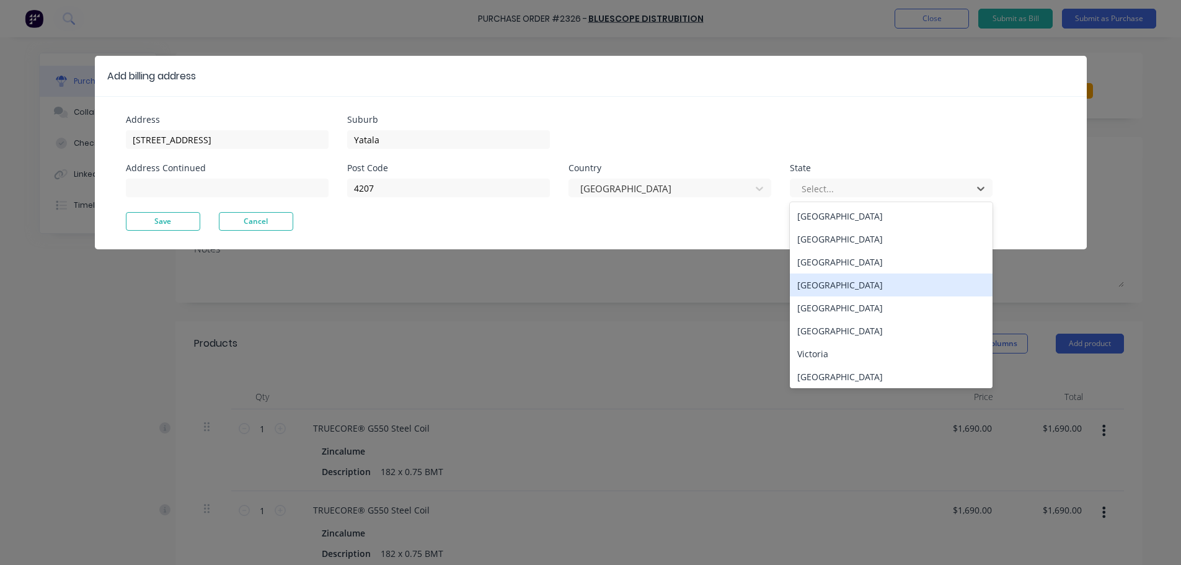
click at [819, 273] on div "Queensland" at bounding box center [891, 284] width 203 height 23
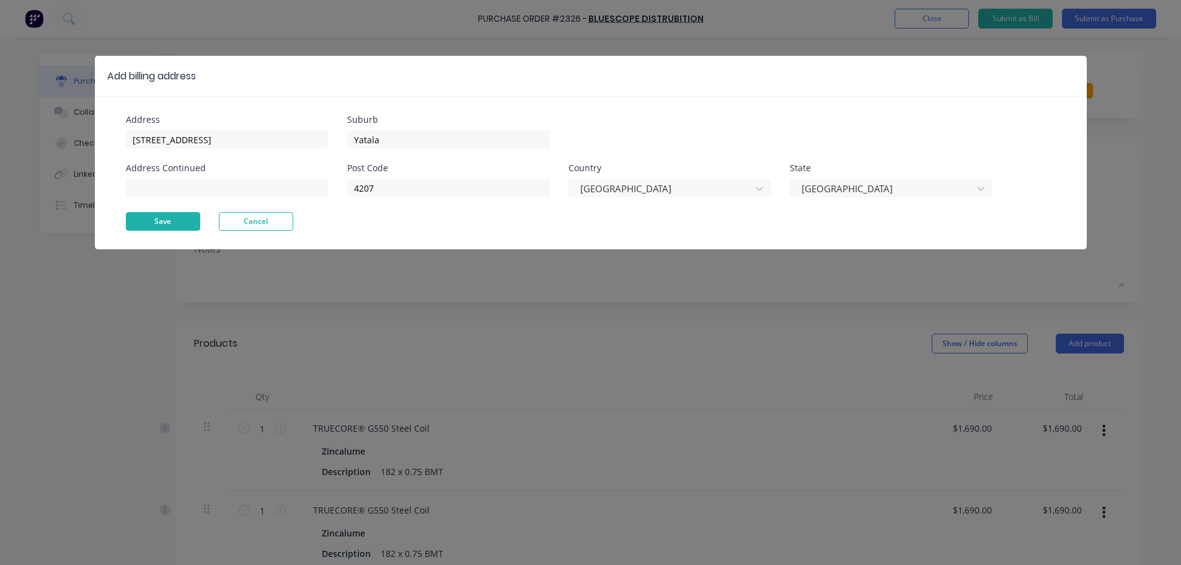
click at [192, 212] on button "Save" at bounding box center [163, 221] width 74 height 19
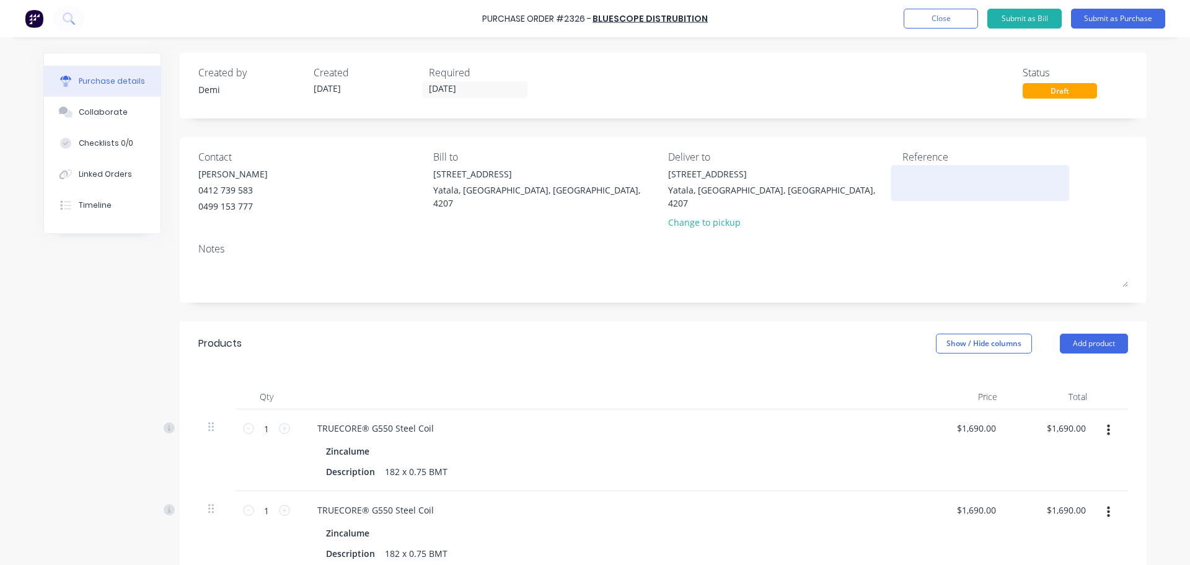
click at [948, 188] on textarea at bounding box center [979, 181] width 155 height 28
type textarea "P2326 Stock CC 300"
type textarea "x"
type textarea "P2326 Stock CC 300"
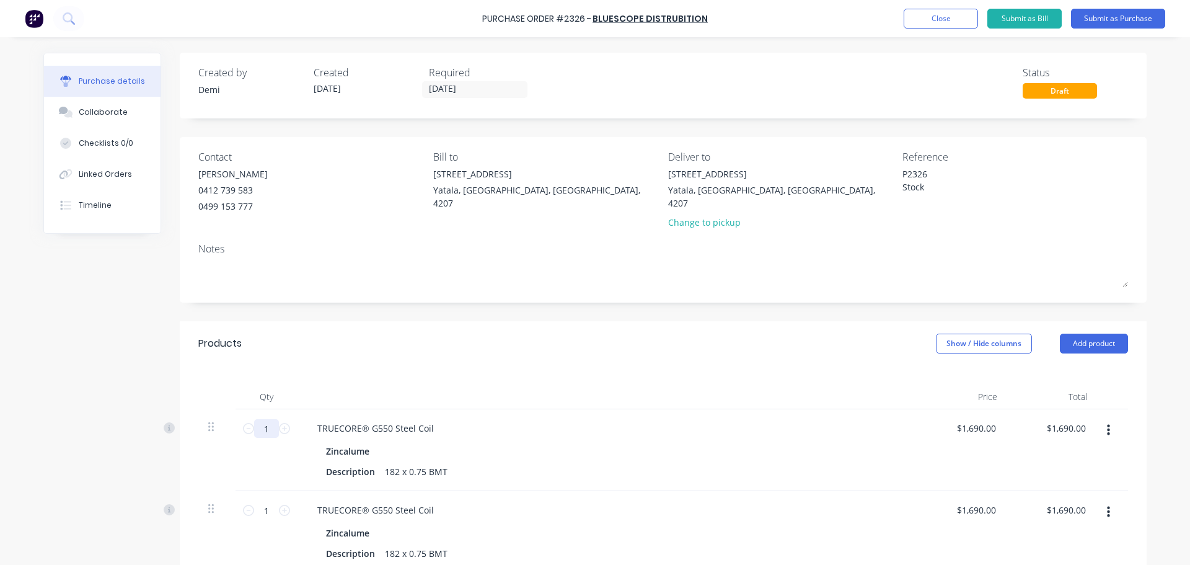
click at [265, 419] on input "1" at bounding box center [266, 428] width 25 height 19
type textarea "x"
type input "1."
type textarea "x"
type input "1.0"
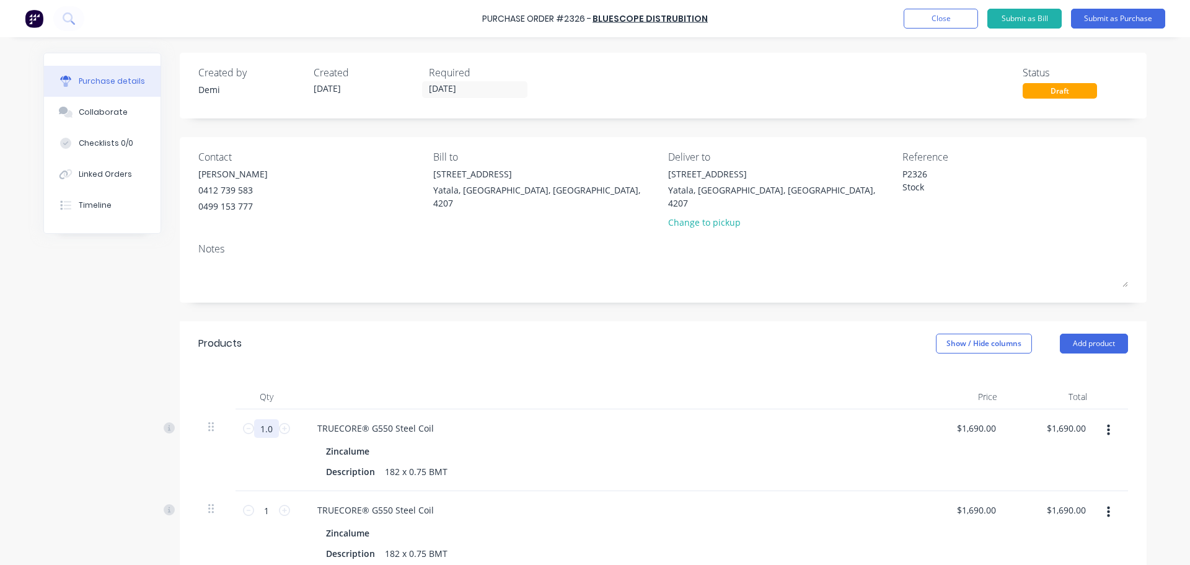
type textarea "x"
type input "1.00"
type textarea "x"
type input "1.006"
type input "$1,700.14"
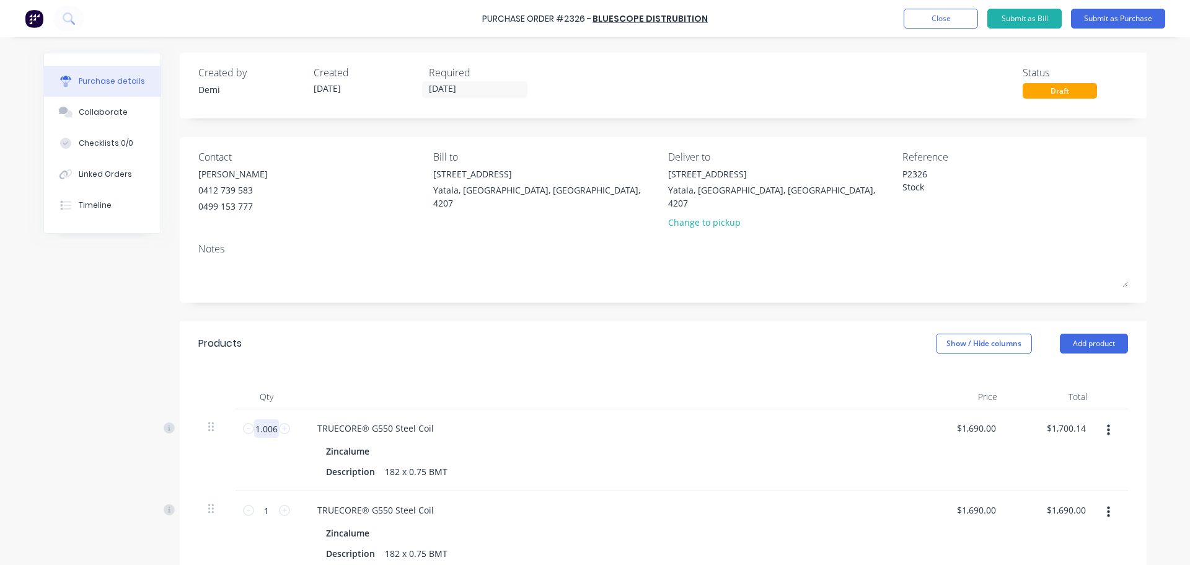
type textarea "x"
type input "1.0064"
type textarea "x"
type input "$1,700.82"
type textarea "x"
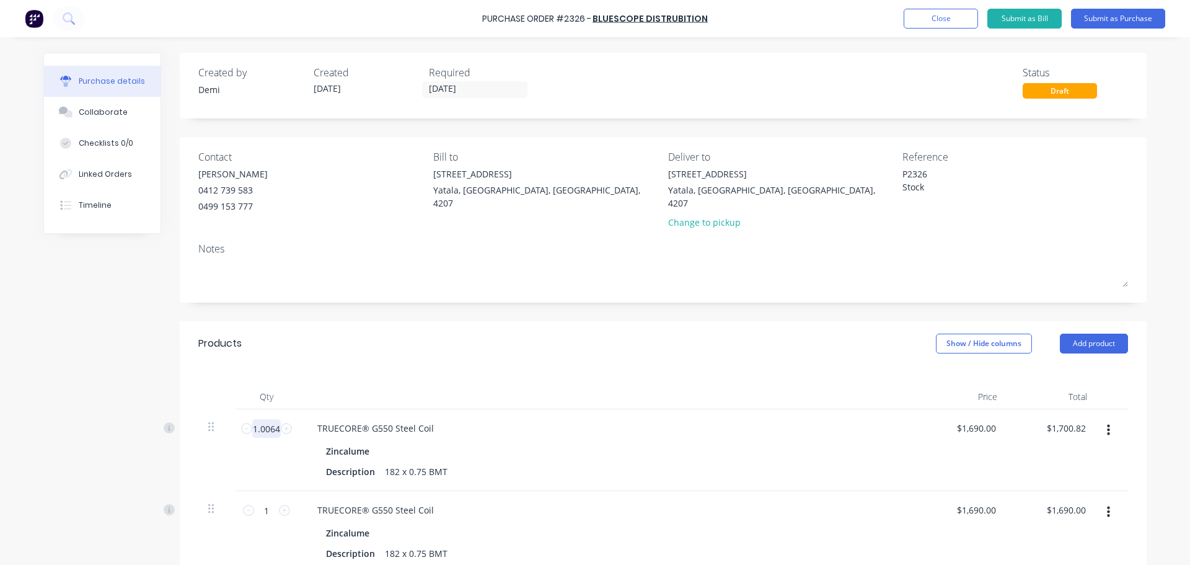
type input "1.006"
type textarea "x"
type input "$1,700.14"
type textarea "x"
type input "1.006"
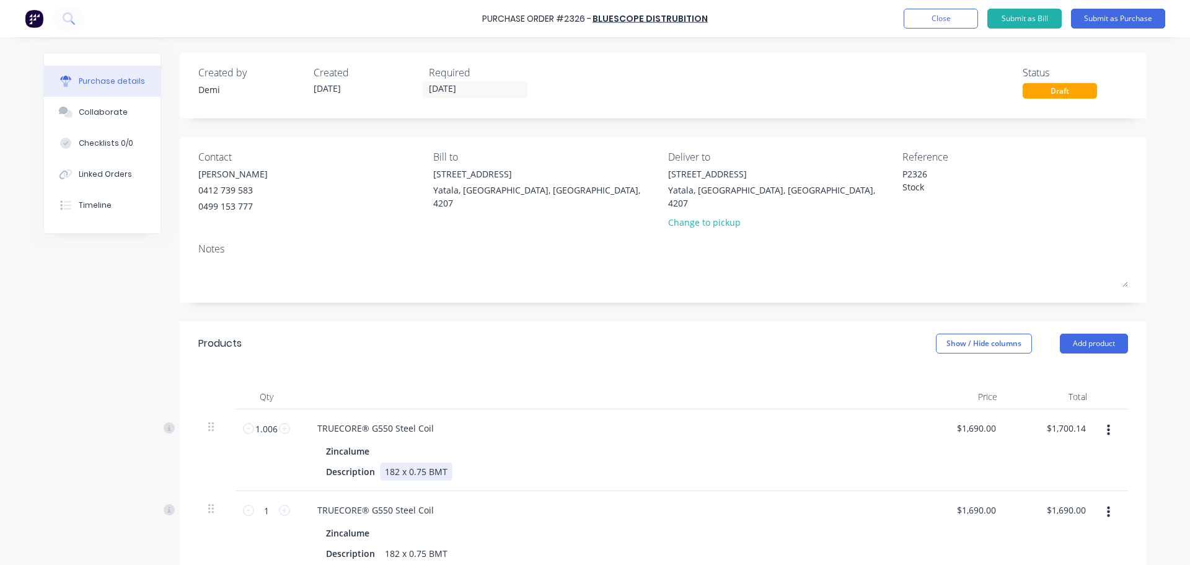
click at [446, 462] on div "Description 182 x 0.75 BMT" at bounding box center [605, 471] width 568 height 18
click at [456, 86] on input "[DATE]" at bounding box center [475, 89] width 104 height 15
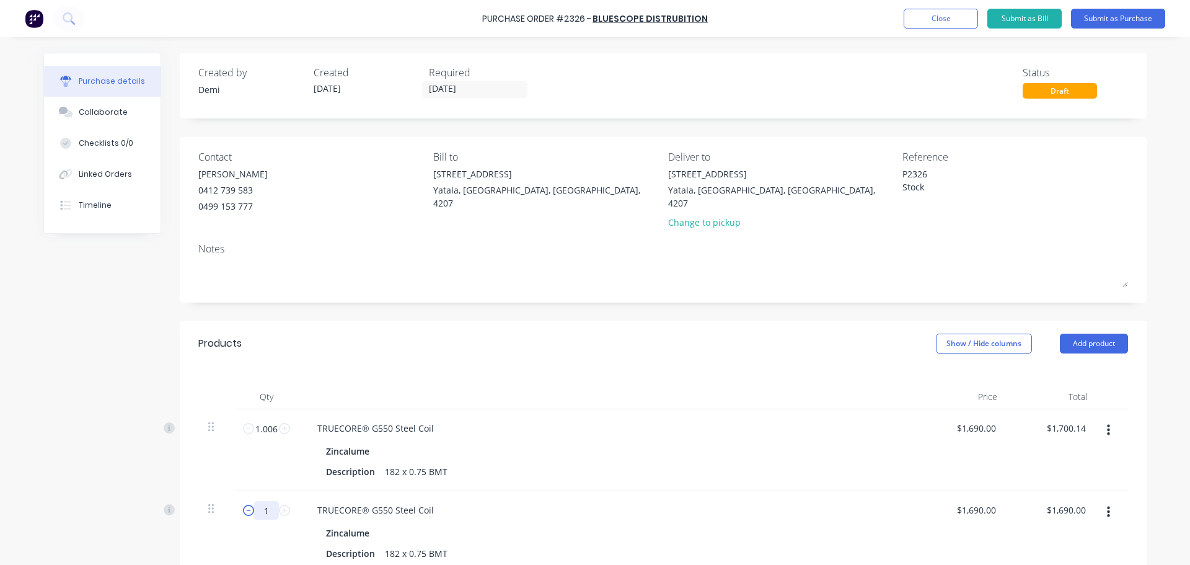
drag, startPoint x: 265, startPoint y: 445, endPoint x: 240, endPoint y: 446, distance: 25.4
click at [245, 501] on div "1 1" at bounding box center [266, 510] width 42 height 19
type textarea "x"
type input "9"
type input "$15,210.00"
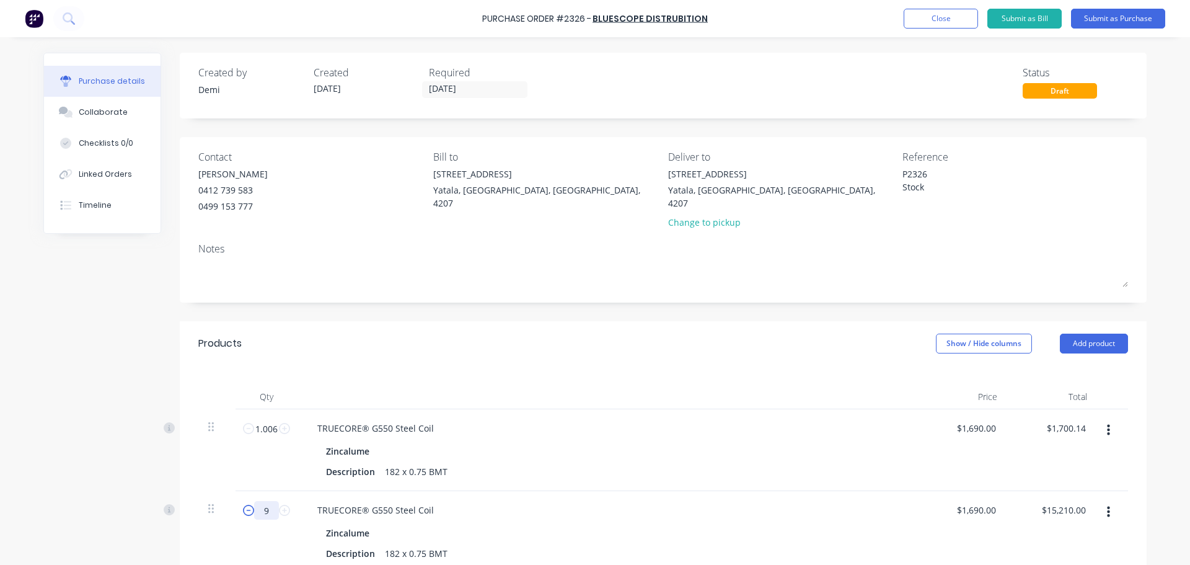
type textarea "x"
type input "99"
type input "$167,310.00"
type textarea "x"
type input "992"
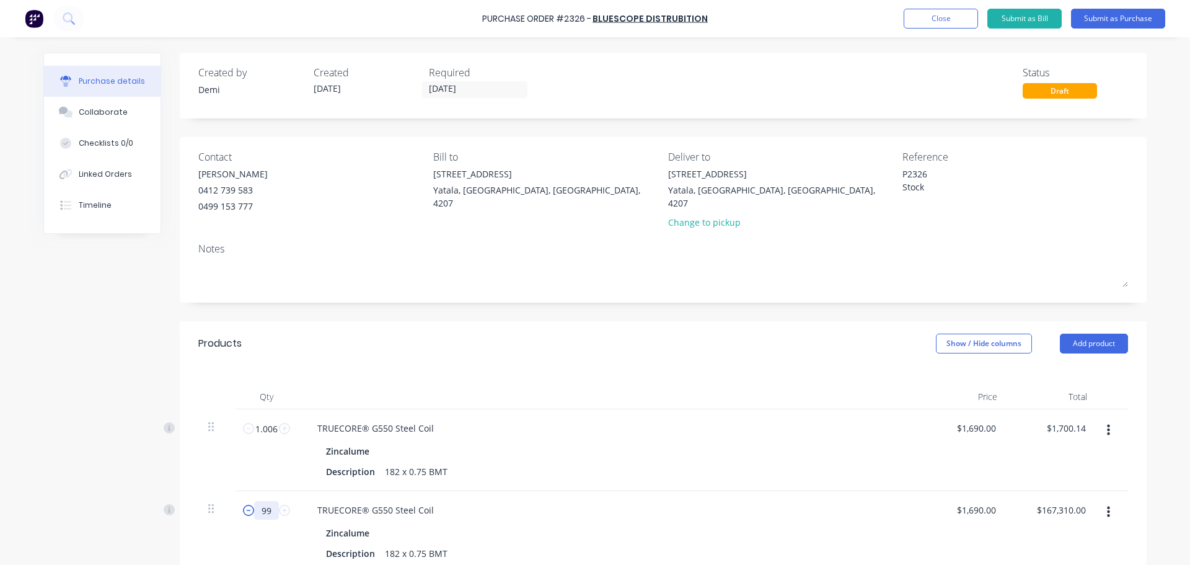
type input "$1,676,480.00"
type textarea "x"
type input "99"
type input "$167,310.00"
type textarea "x"
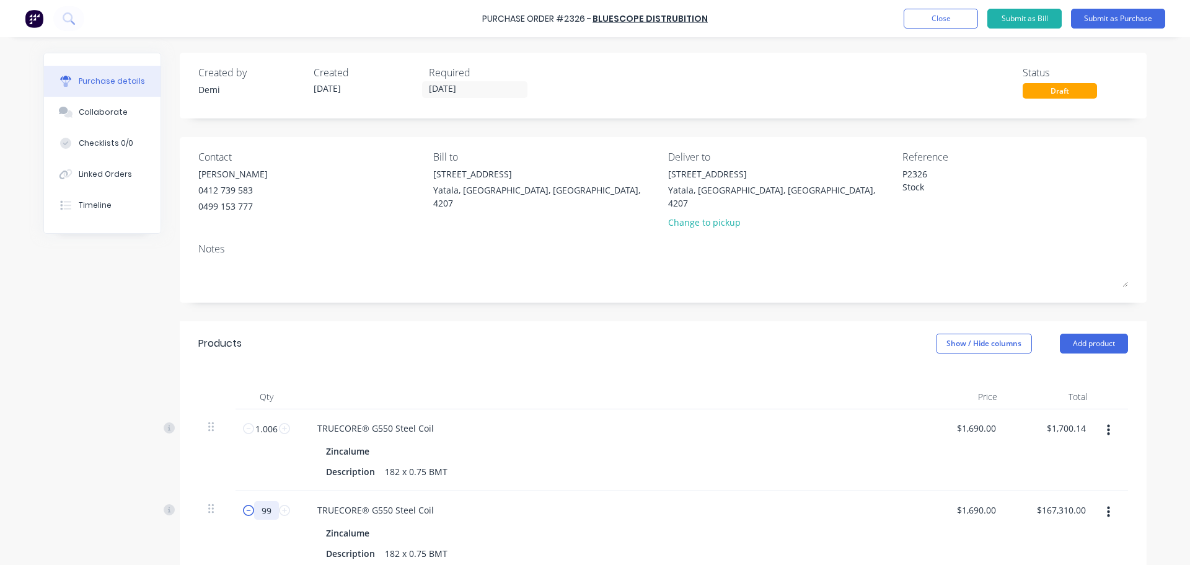
type input "9"
type textarea "x"
type input "$15,210.00"
type textarea "x"
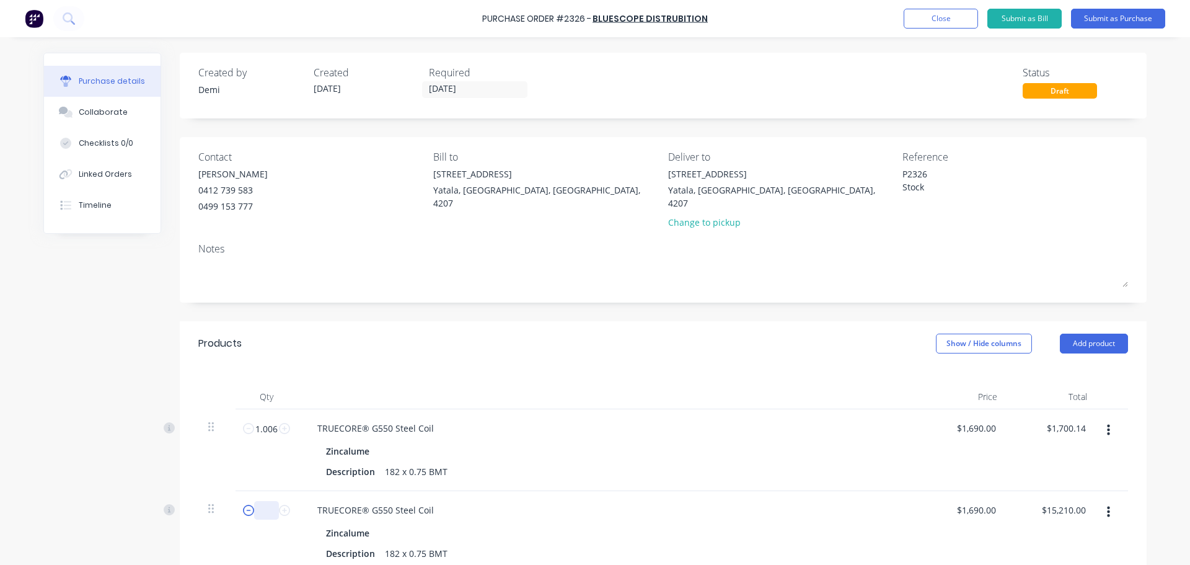
type input "0"
type input "$0.00"
type textarea "x"
type input "0.8"
type textarea "x"
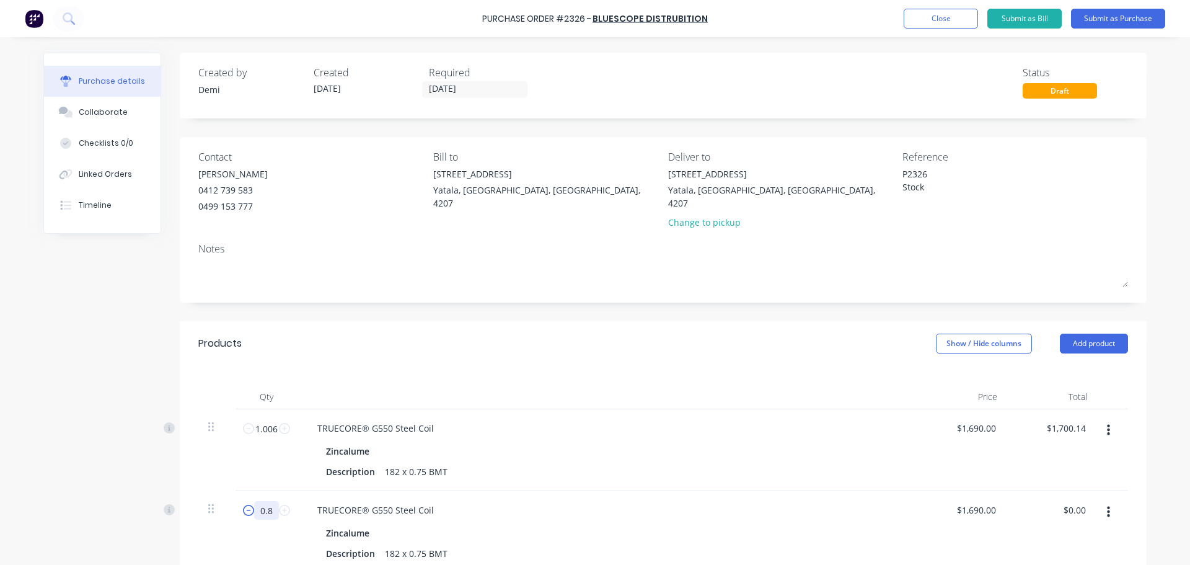
type input "$1,352.00"
type textarea "x"
type input "0.89"
type input "$1,504.10"
type textarea "x"
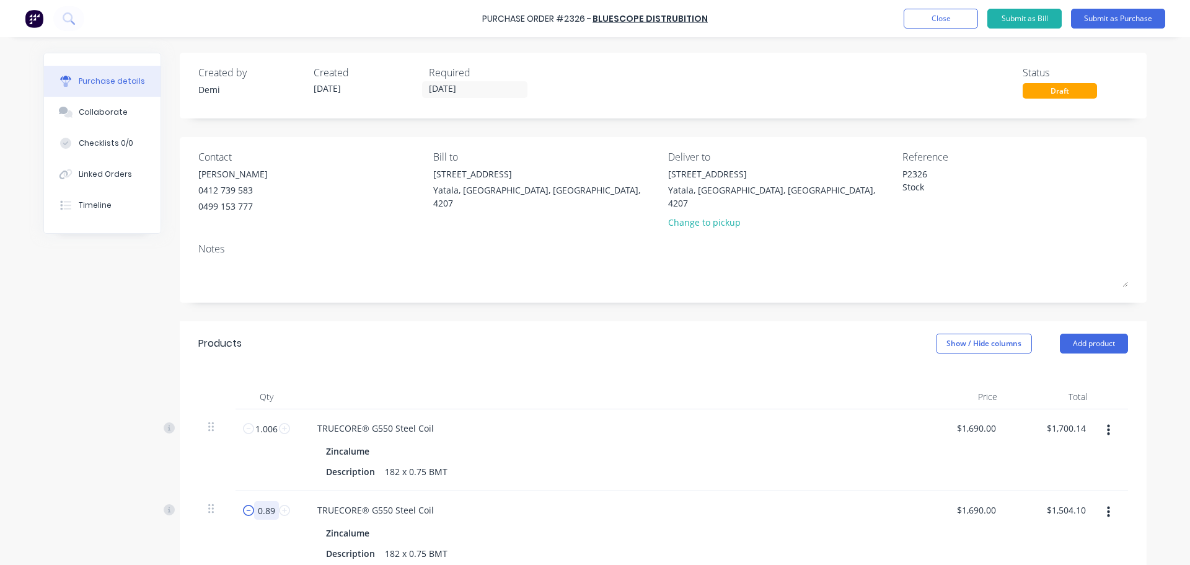
type input "0.8"
type input "$1,352.00"
type textarea "x"
type input "0."
type input "$0.00"
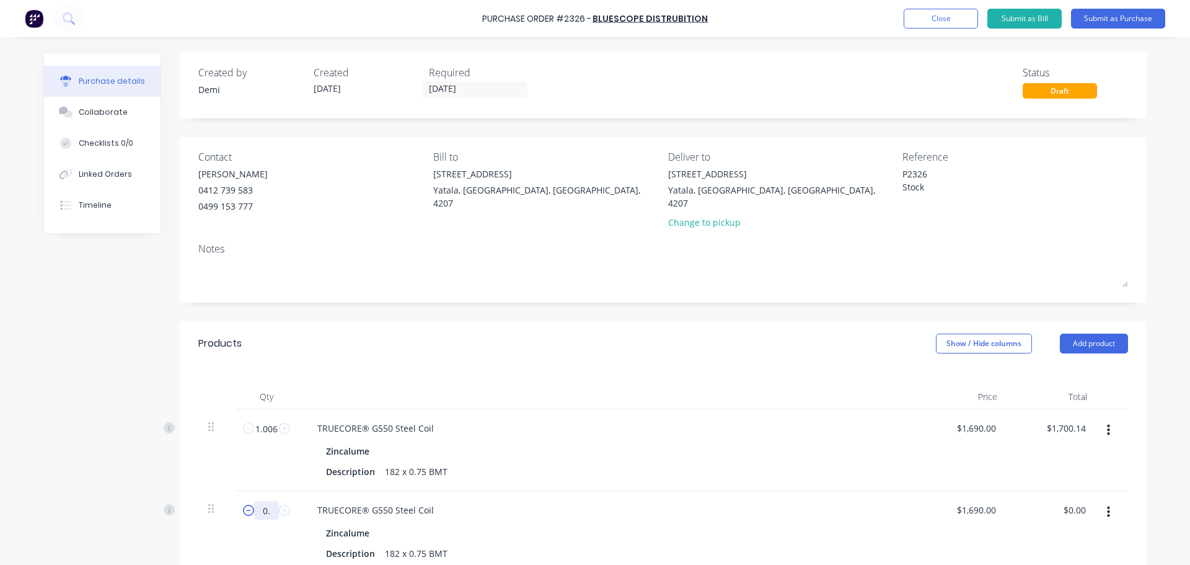
type textarea "x"
type input "09"
type textarea "x"
type input "$15,210.00"
type textarea "x"
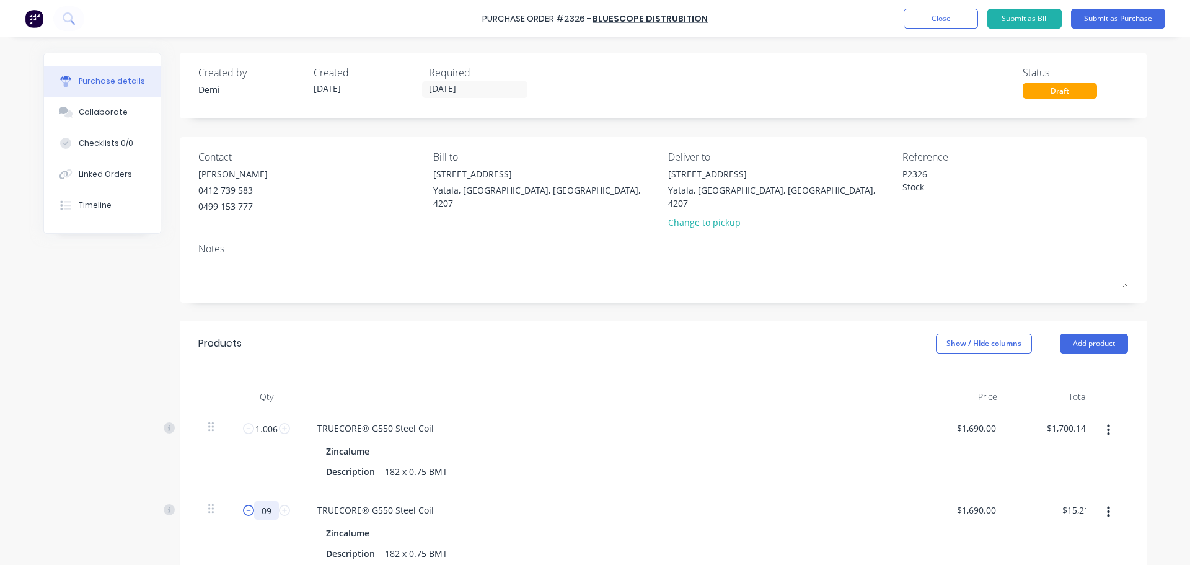
type input "9"
type textarea "x"
type input "99"
type input "$167,310.00"
type textarea "x"
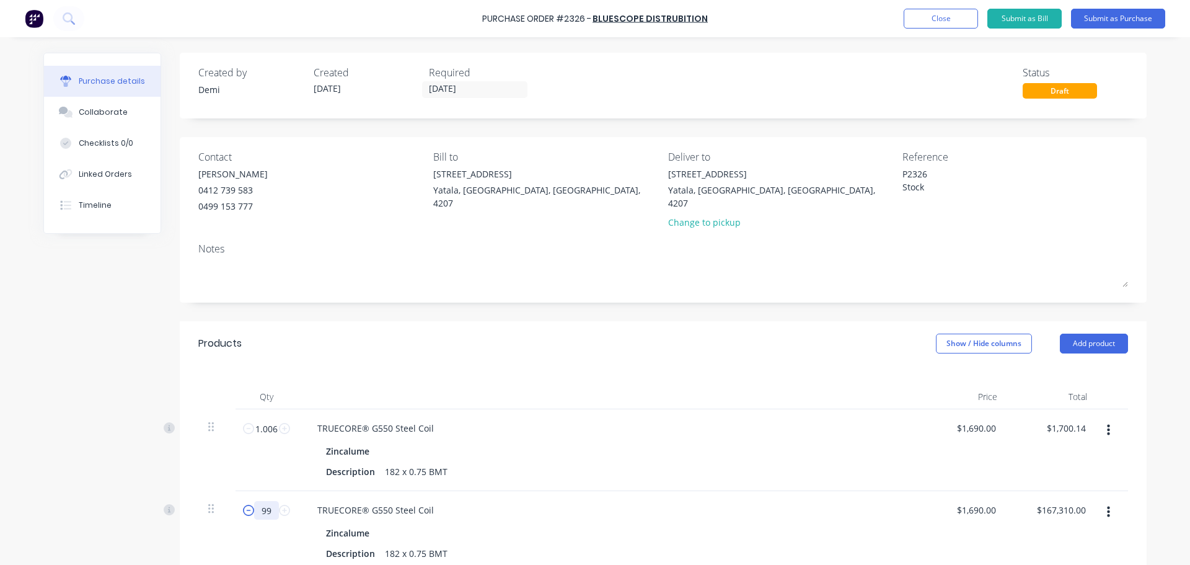
type input "992"
type input "$1,676,480.00"
type textarea "x"
type input "99"
type input "$167,310.00"
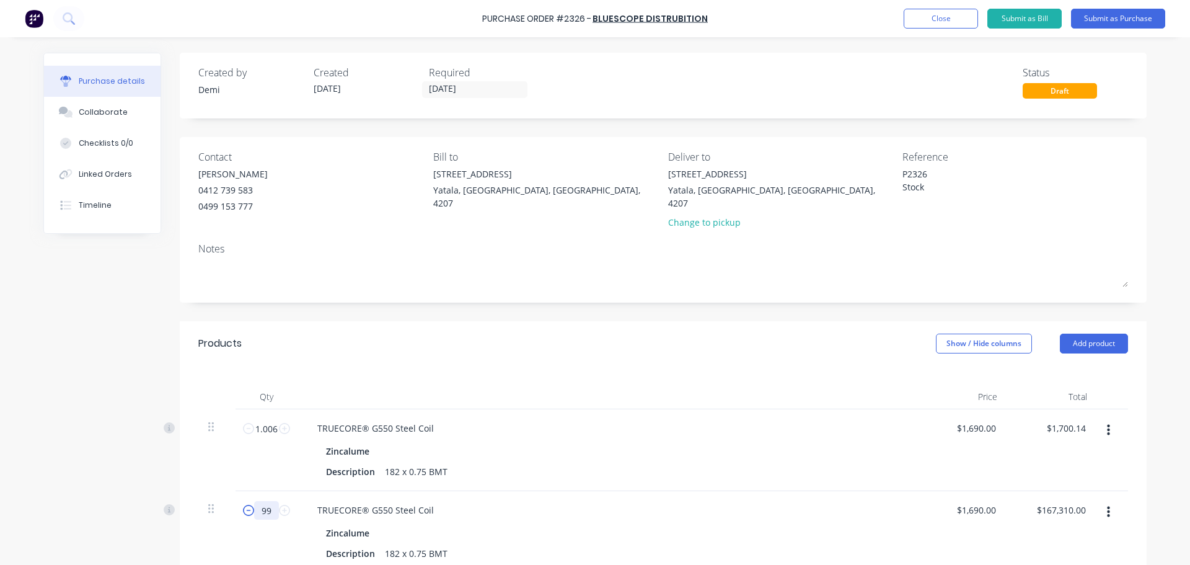
type textarea "x"
type input "9"
type textarea "x"
type input "$15,210.00"
type textarea "x"
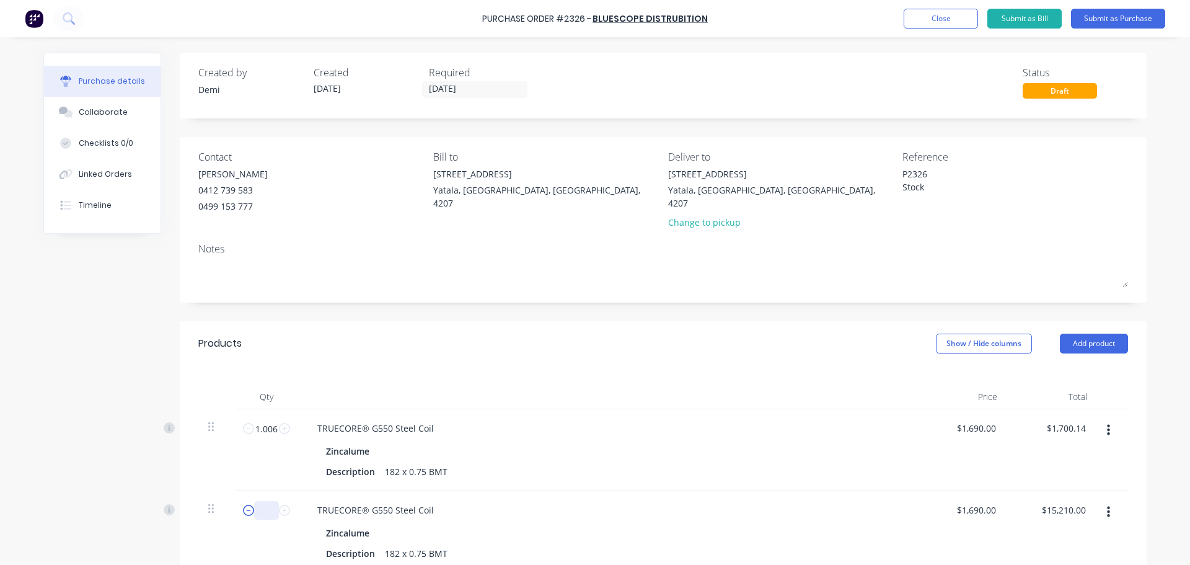
type textarea "x"
type input "0"
type input "$0.00"
type textarea "x"
type input "0."
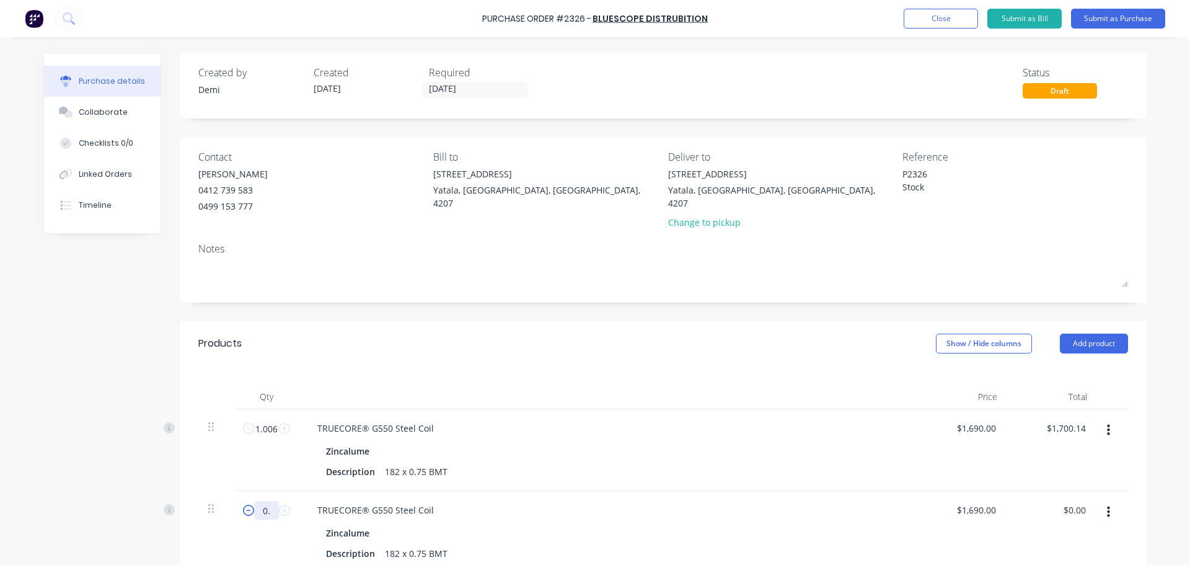
type textarea "x"
type input "0.9"
type input "$1,521.00"
type textarea "x"
type input "0.99"
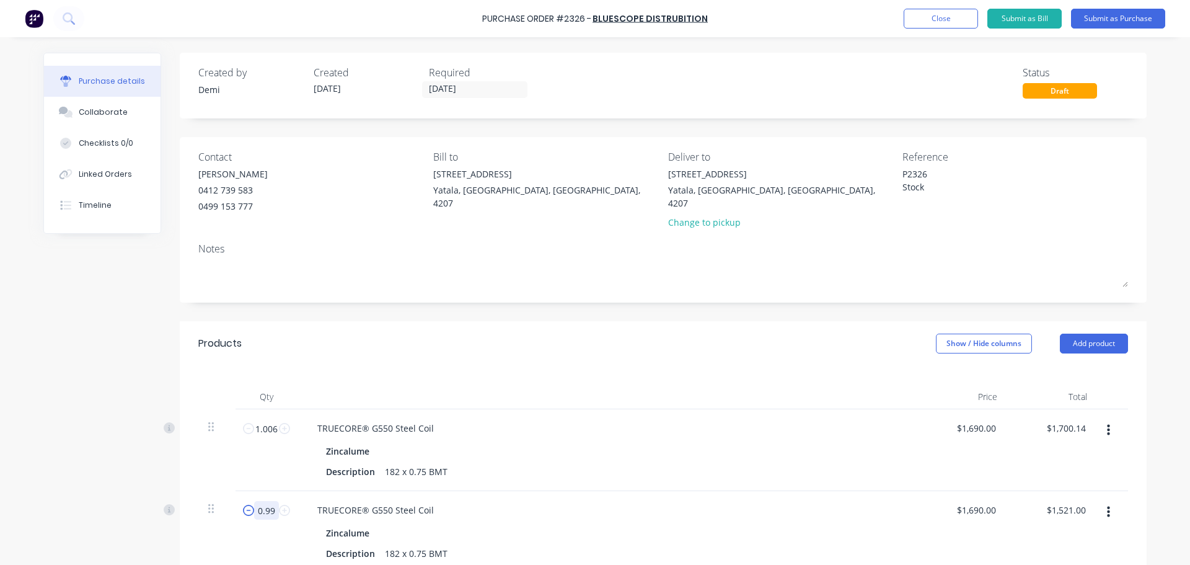
type textarea "x"
type input "$1,673.10"
type textarea "x"
type input "0.992"
type input "$1,676.48"
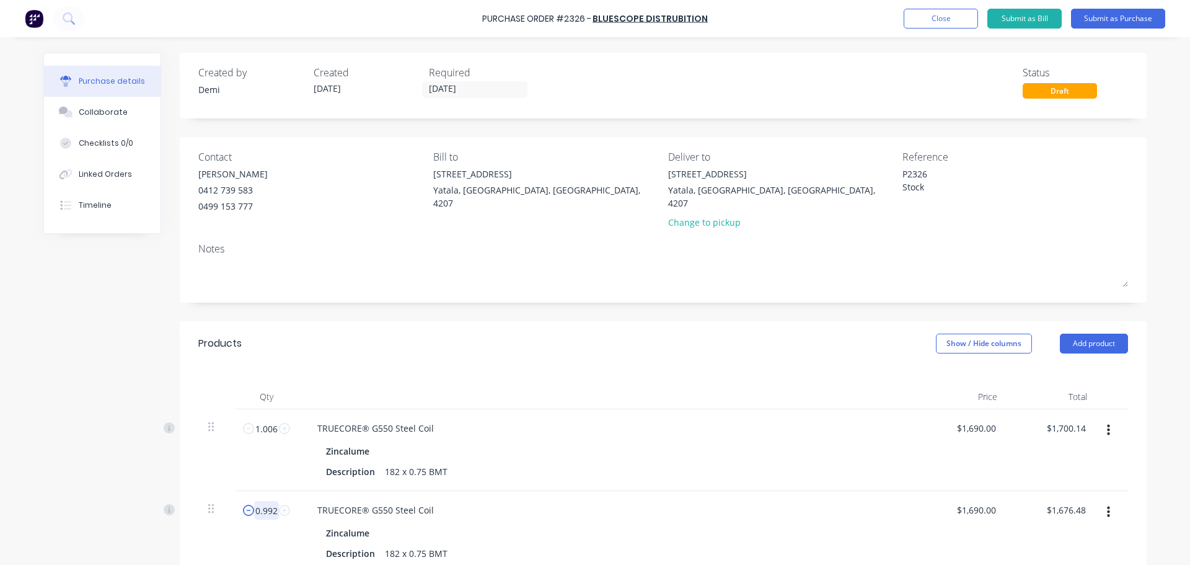
type textarea "x"
type input "0.992"
type textarea "x"
type input "0"
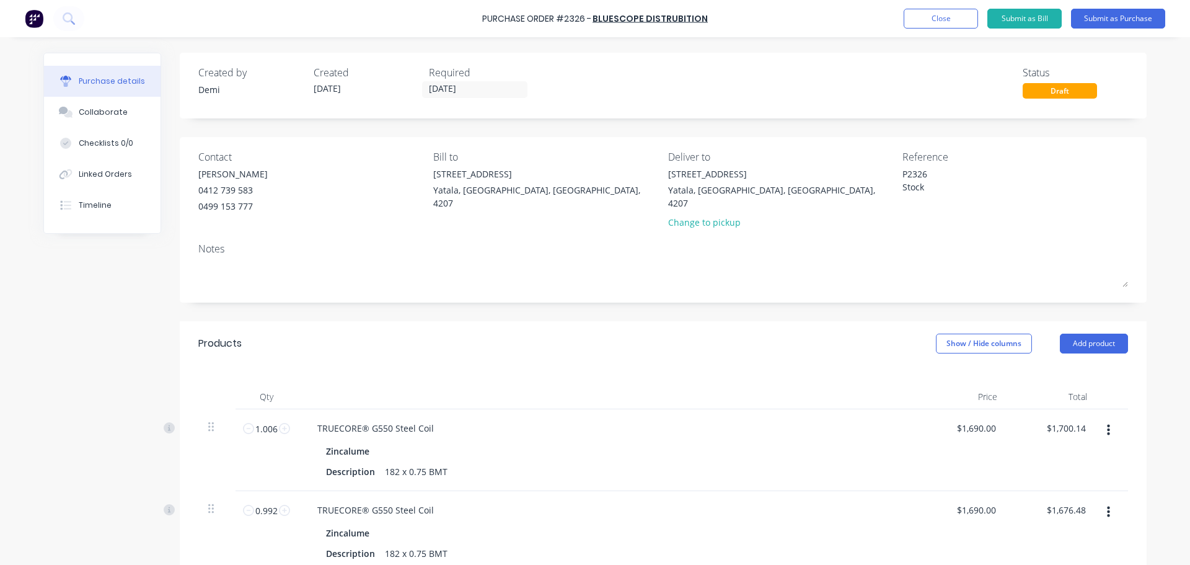
type input "$0.00"
type input "0."
type textarea "x"
type input "0.1"
type textarea "x"
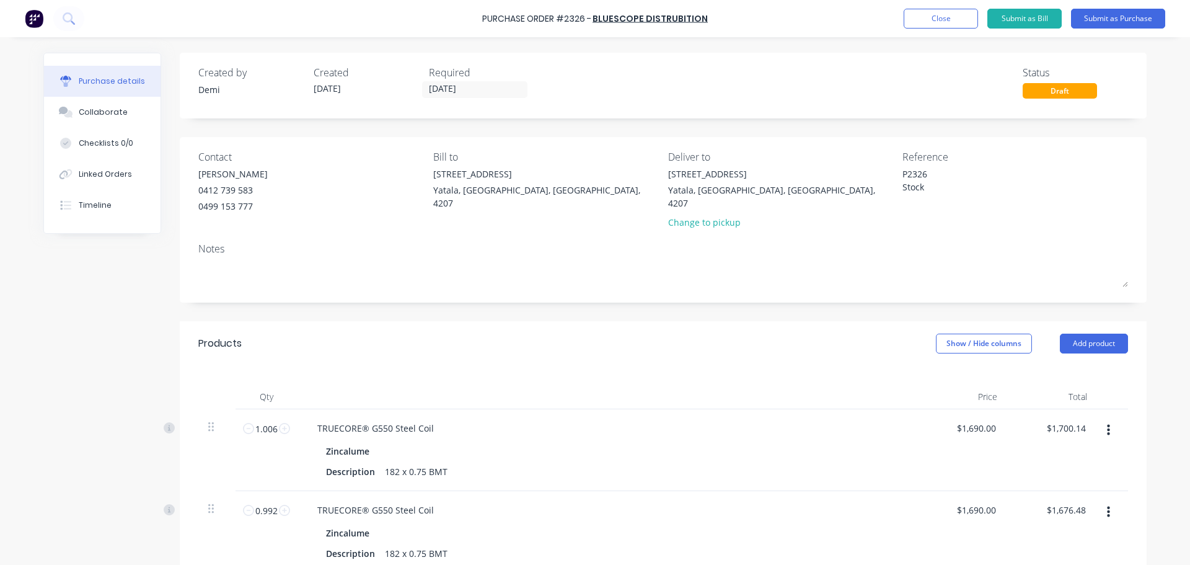
type input "$169.00"
type textarea "x"
type input "0.10"
type textarea "x"
type input "0.100"
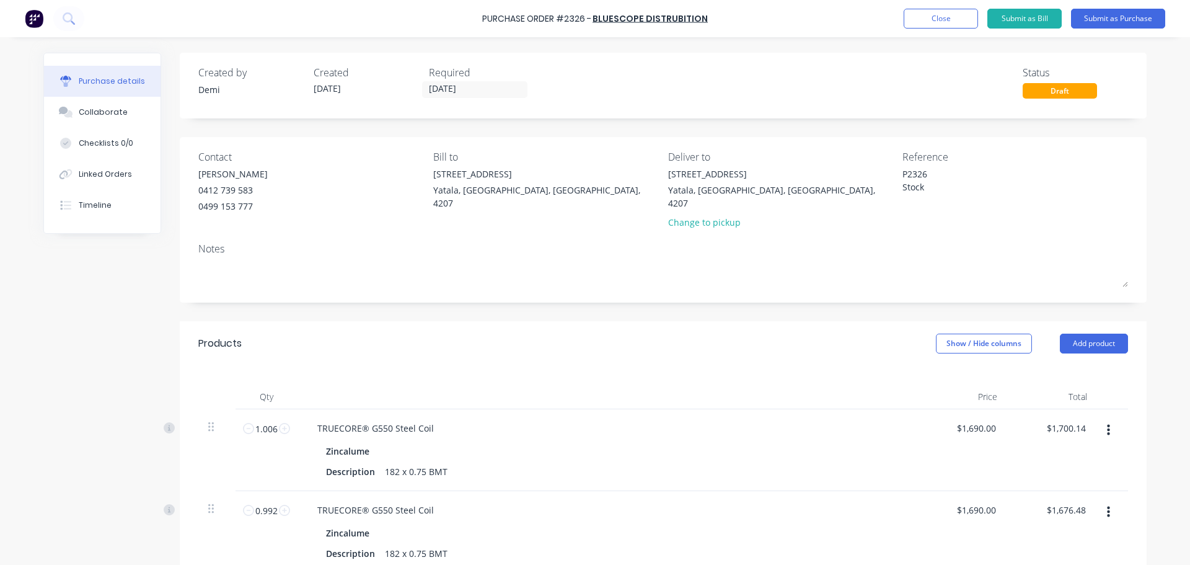
type textarea "x"
type input "0.1008"
type input "$170.35"
type textarea "x"
type input "0.1008"
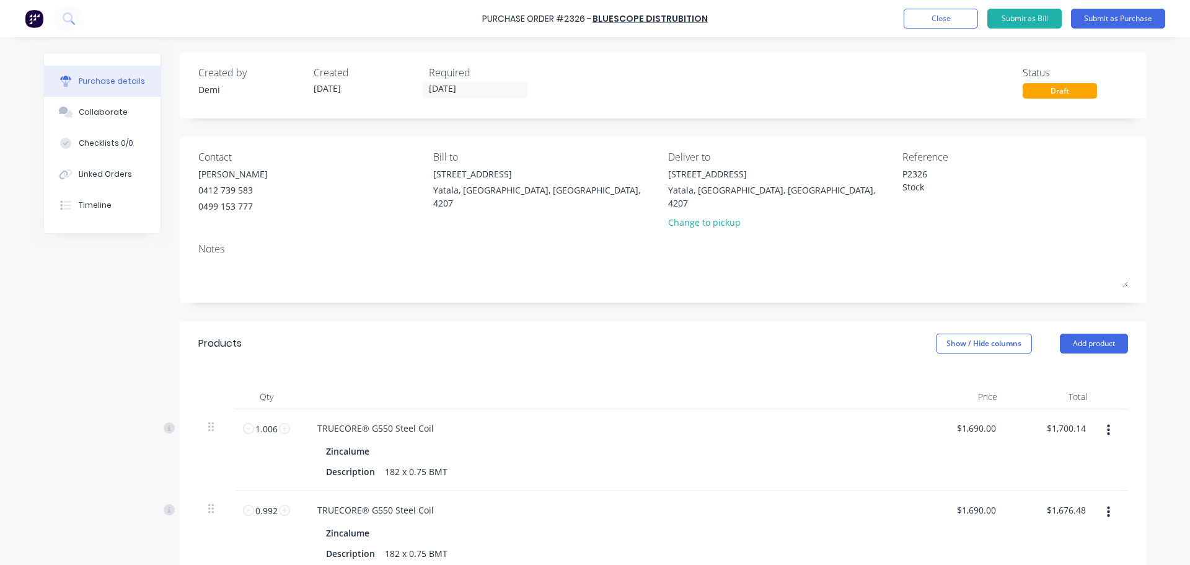
type textarea "x"
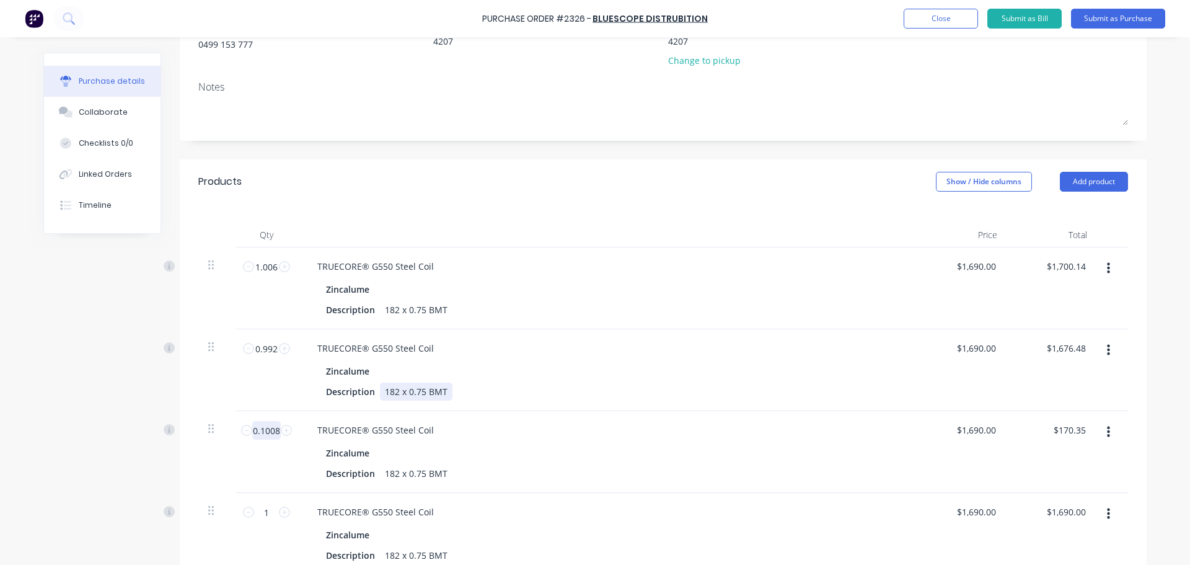
scroll to position [224, 0]
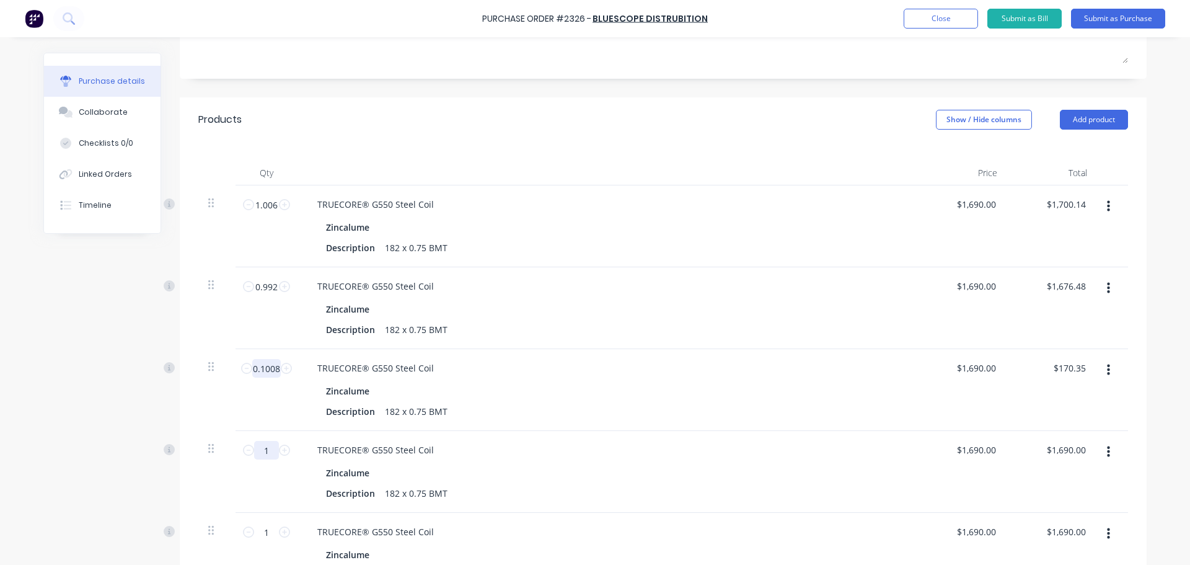
type input "0.1008"
type textarea "x"
drag, startPoint x: 261, startPoint y: 350, endPoint x: 223, endPoint y: 345, distance: 38.1
click at [223, 431] on div "1 1 TRUECORE® G550 Steel Coil Zincalume Description 182 x 0.75 BMT $1,690.00 $1…" at bounding box center [663, 472] width 930 height 82
type textarea "x"
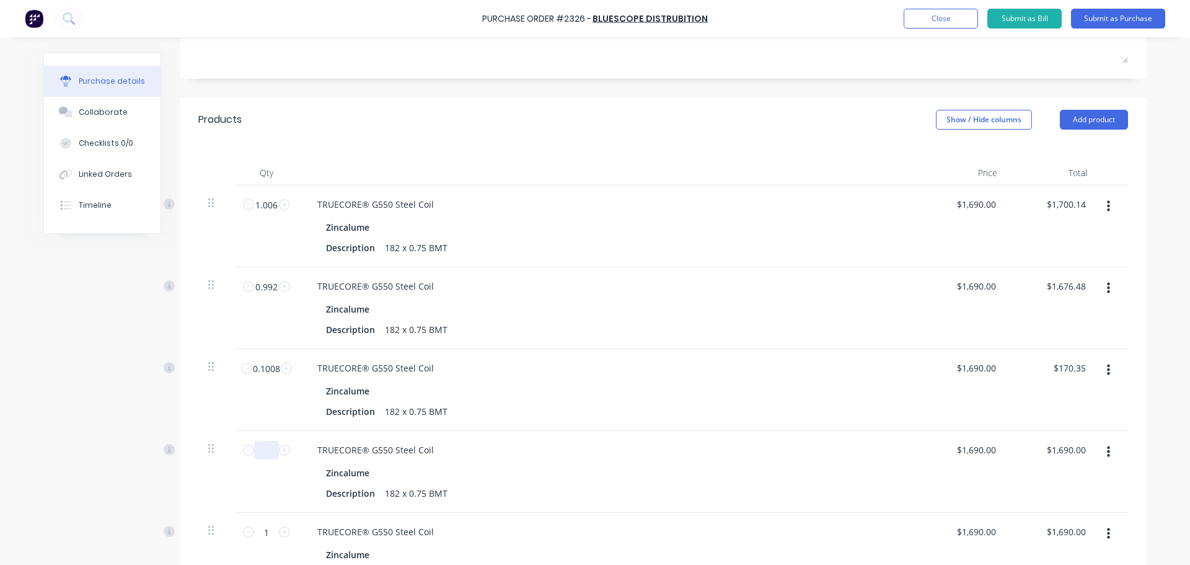
type input "0"
type input "$0.00"
type textarea "x"
type input "0."
type textarea "x"
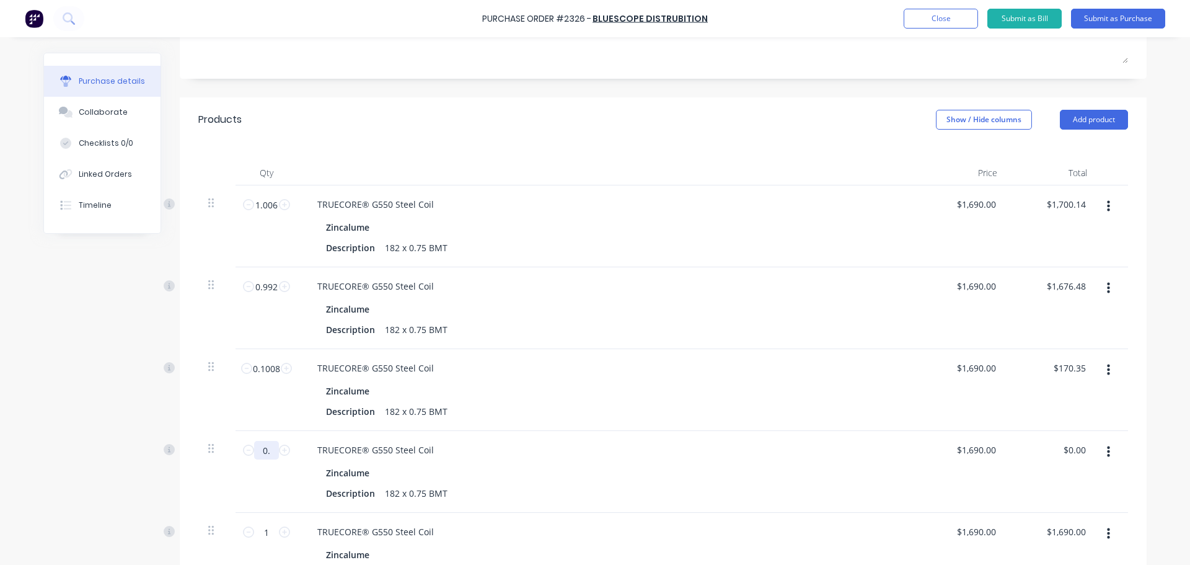
type input "0.9"
type input "$1,521.00"
type textarea "x"
drag, startPoint x: 261, startPoint y: 408, endPoint x: 214, endPoint y: 399, distance: 47.5
click at [214, 513] on div "1 1 TRUECORE® G550 Steel Coil Zincalume Description 182 x 0.75 BMT $1,690.00 $1…" at bounding box center [663, 554] width 930 height 82
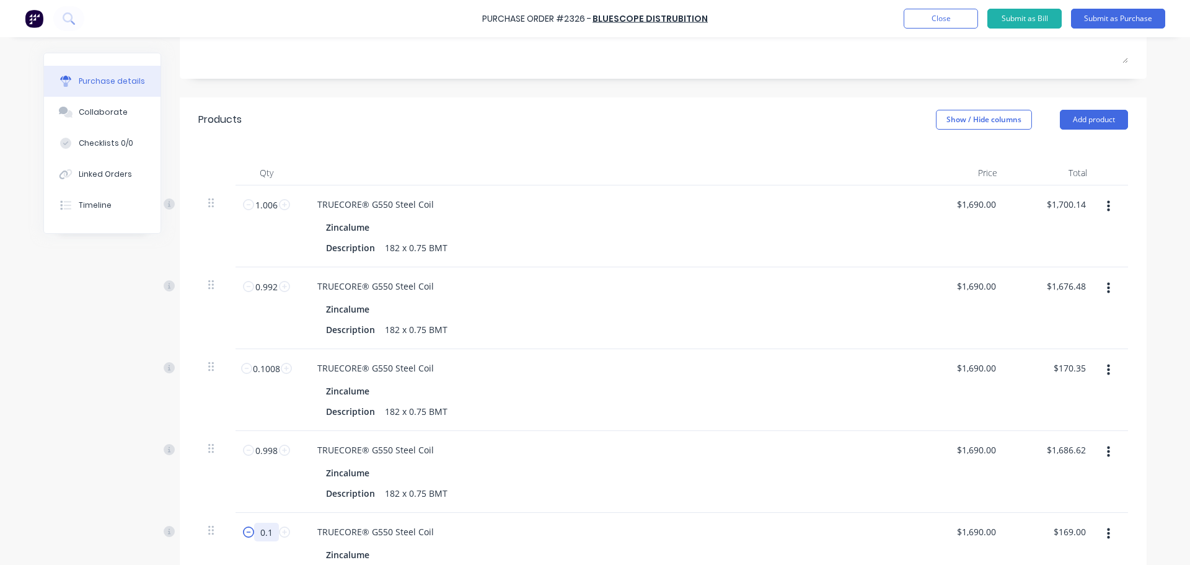
drag, startPoint x: 263, startPoint y: 403, endPoint x: 243, endPoint y: 413, distance: 22.5
click at [245, 522] on div "0.1 0.1" at bounding box center [266, 531] width 42 height 19
click at [264, 441] on input "0.998" at bounding box center [266, 450] width 25 height 19
drag, startPoint x: 249, startPoint y: 407, endPoint x: 234, endPoint y: 405, distance: 15.5
click at [245, 522] on div "1 1" at bounding box center [266, 531] width 42 height 19
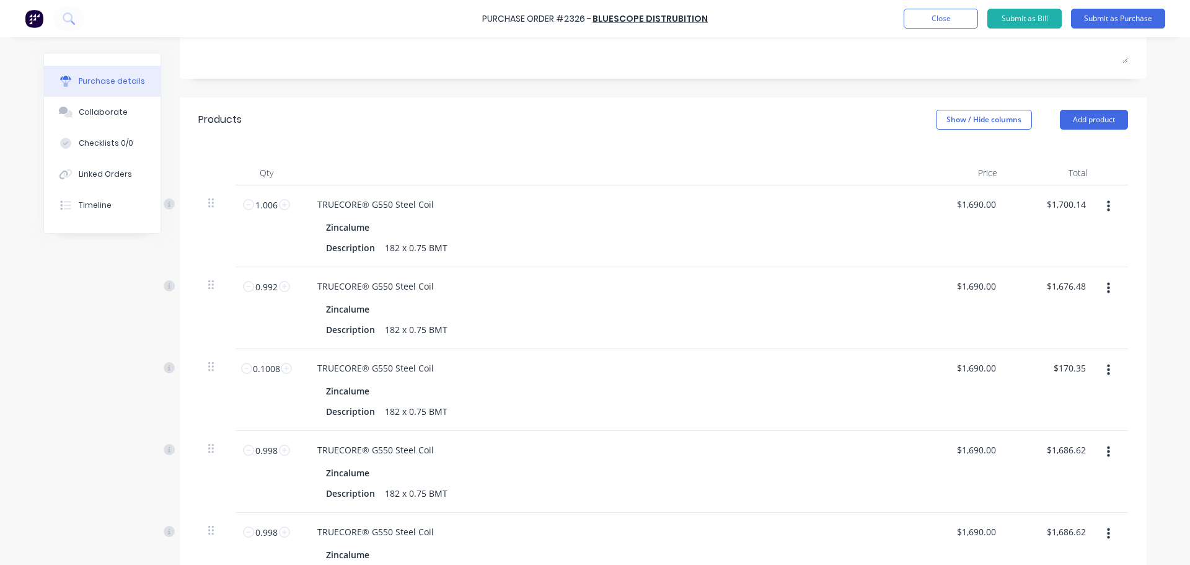
drag, startPoint x: 257, startPoint y: 467, endPoint x: 240, endPoint y: 467, distance: 17.4
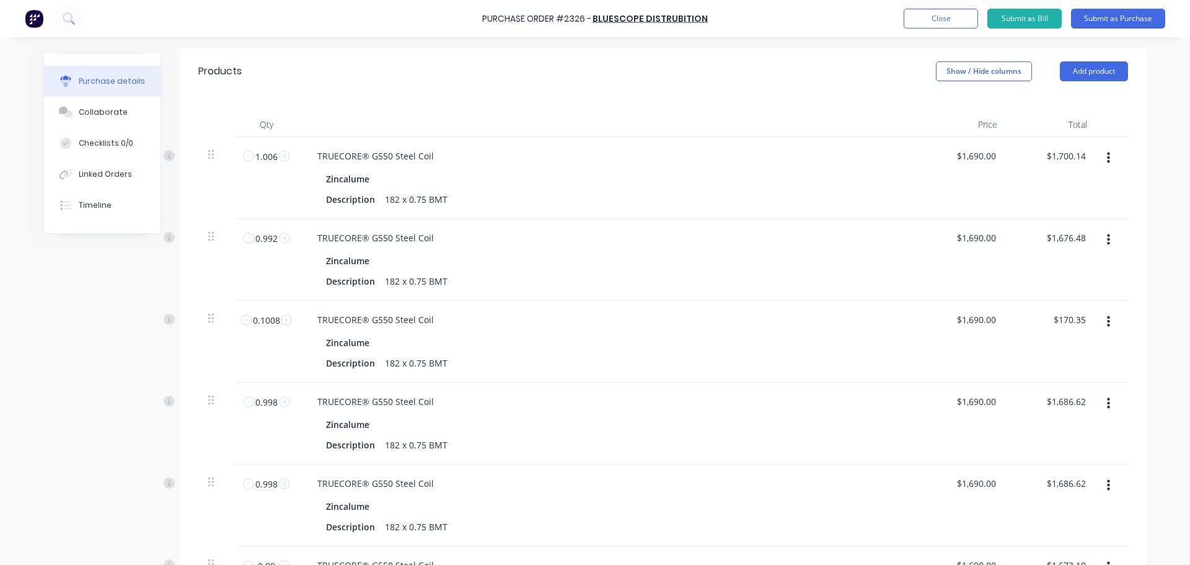
scroll to position [272, 0]
click at [262, 556] on input "0.99" at bounding box center [266, 565] width 25 height 19
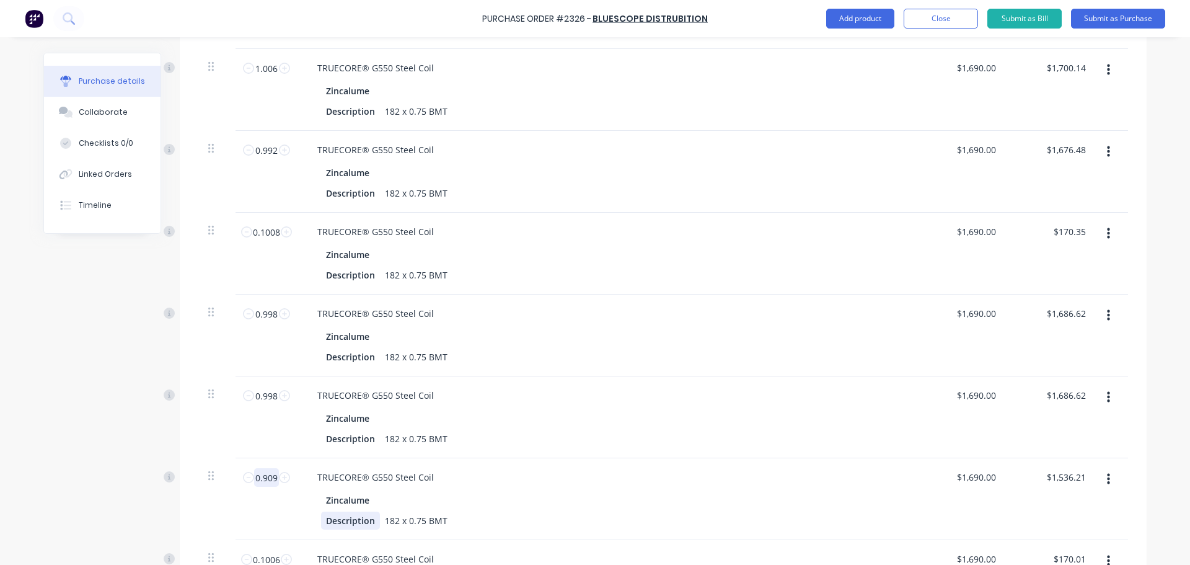
scroll to position [361, 0]
drag, startPoint x: 265, startPoint y: 459, endPoint x: 247, endPoint y: 456, distance: 18.1
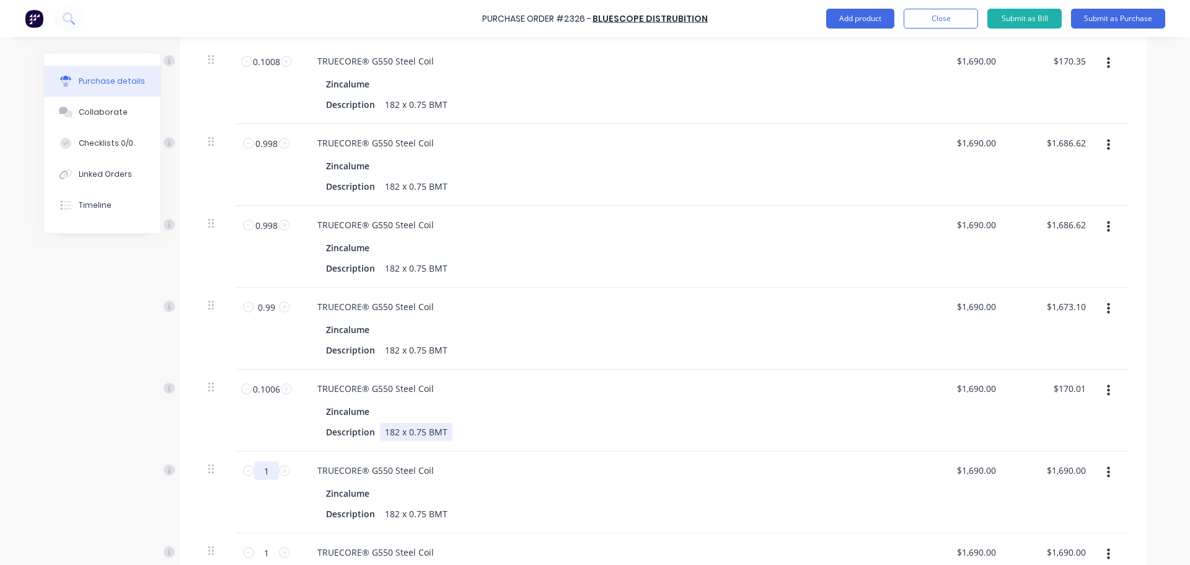
scroll to position [532, 0]
drag, startPoint x: 265, startPoint y: 346, endPoint x: 249, endPoint y: 346, distance: 16.1
click at [254, 542] on input "1" at bounding box center [266, 551] width 25 height 19
drag, startPoint x: 258, startPoint y: 411, endPoint x: 242, endPoint y: 411, distance: 15.5
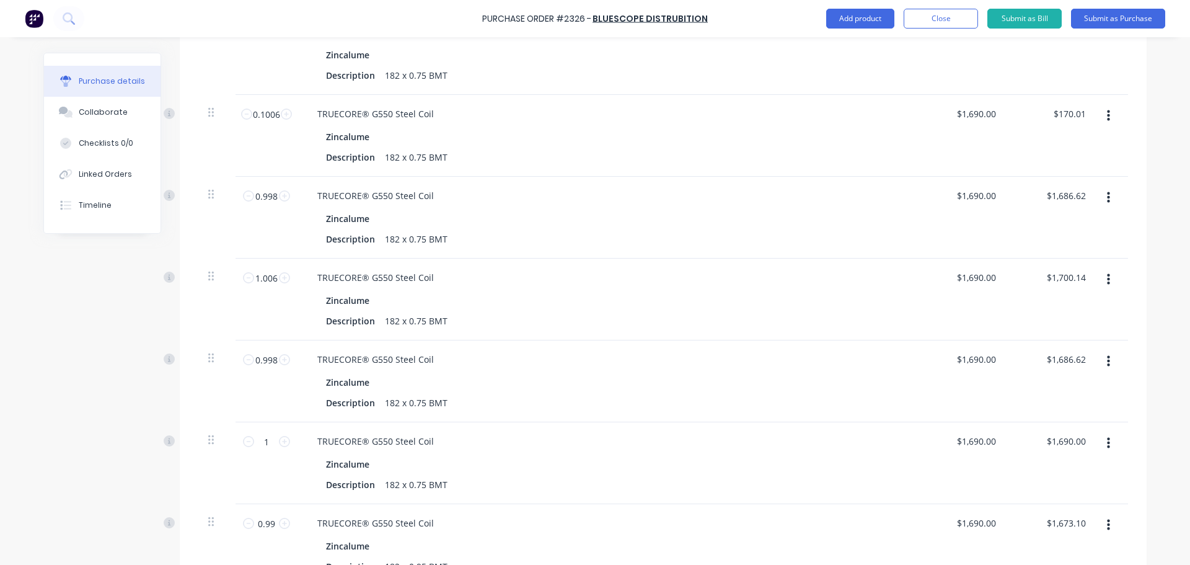
scroll to position [817, 0]
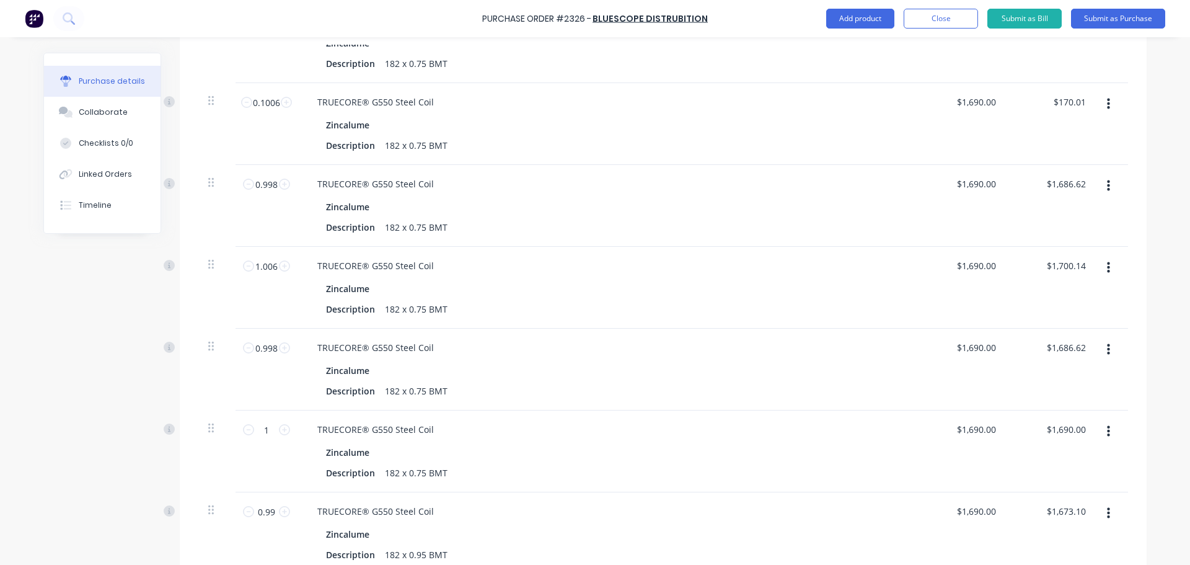
drag, startPoint x: 260, startPoint y: 491, endPoint x: 244, endPoint y: 493, distance: 16.2
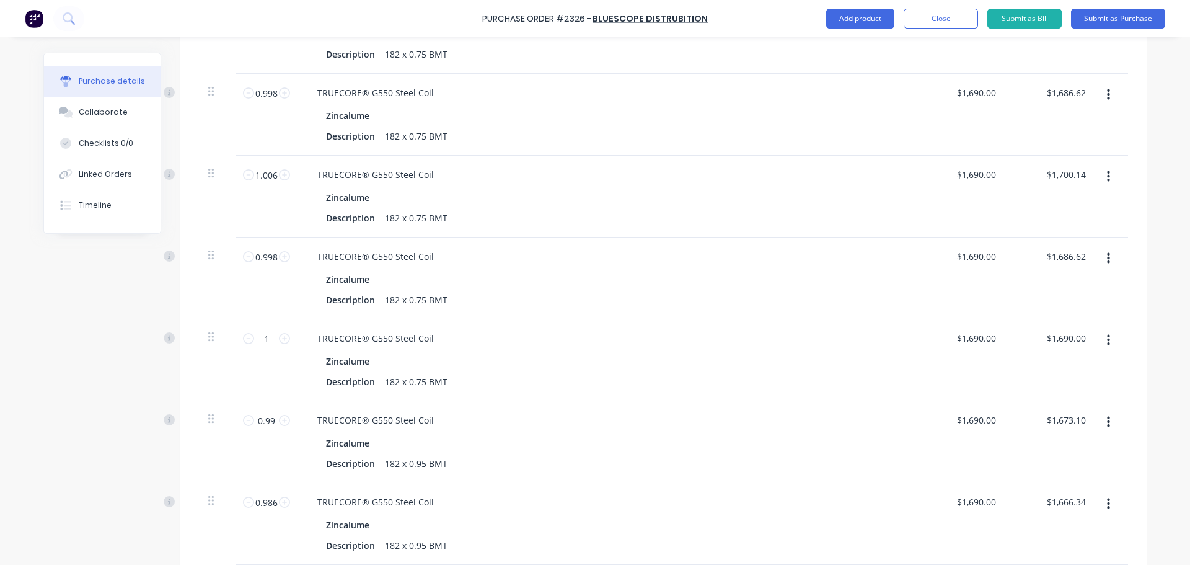
scroll to position [916, 0]
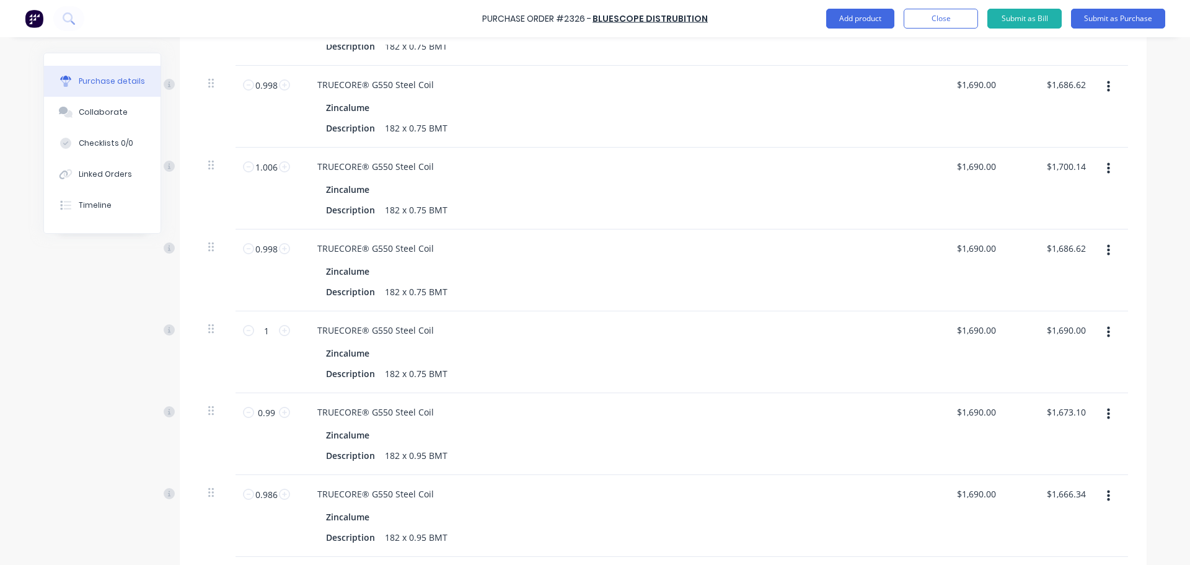
drag, startPoint x: 258, startPoint y: 453, endPoint x: 242, endPoint y: 457, distance: 15.9
drag, startPoint x: 262, startPoint y: 516, endPoint x: 253, endPoint y: 517, distance: 8.1
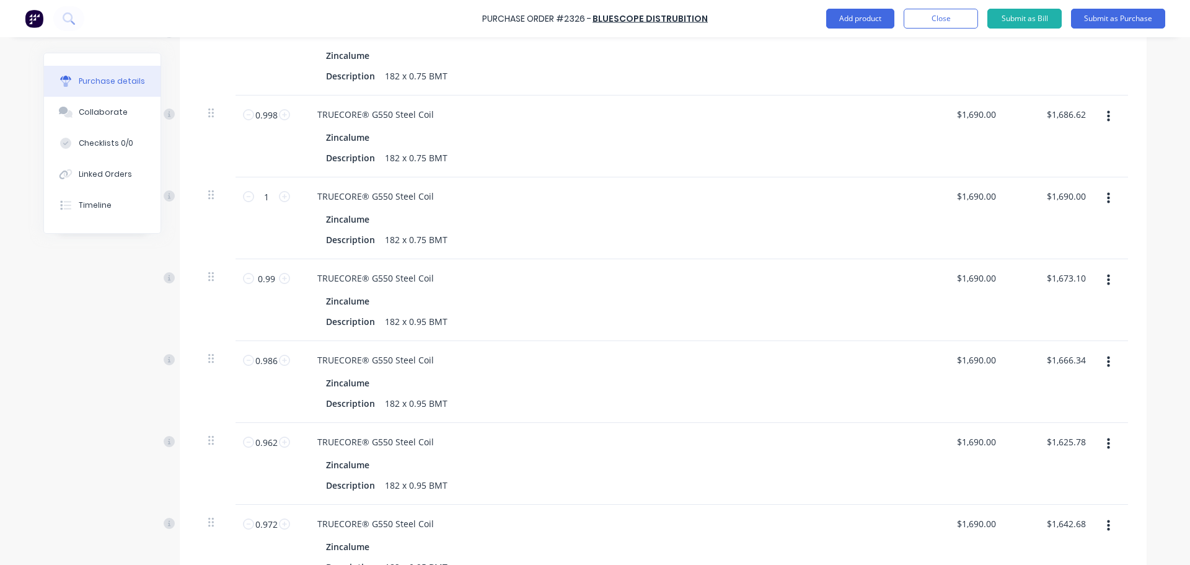
scroll to position [1051, 0]
drag, startPoint x: 260, startPoint y: 442, endPoint x: 248, endPoint y: 446, distance: 12.3
drag, startPoint x: 263, startPoint y: 498, endPoint x: 239, endPoint y: 503, distance: 24.7
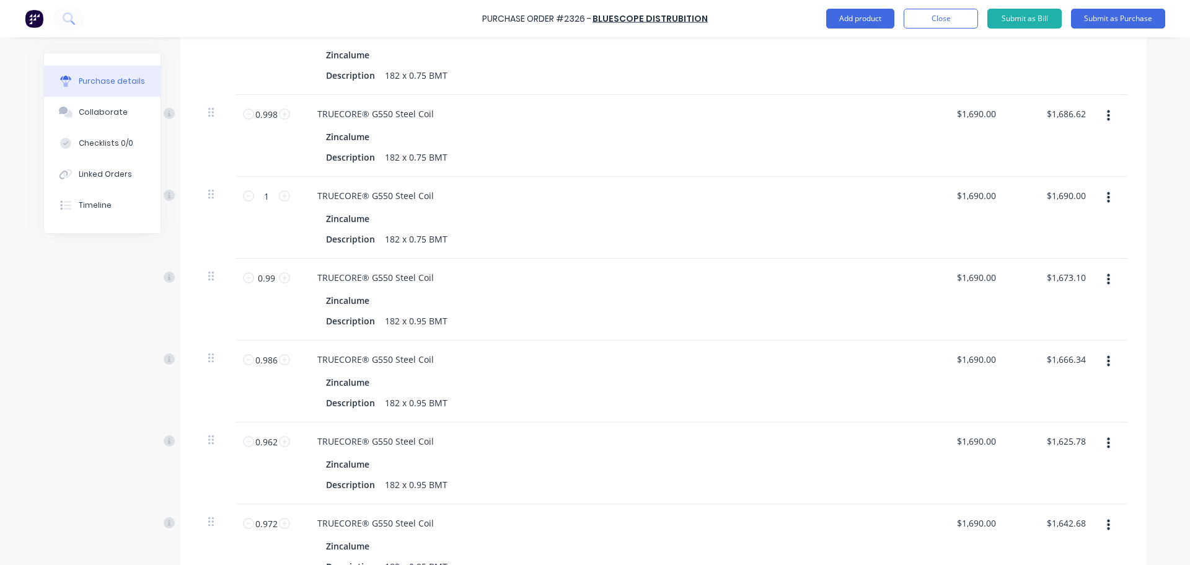
scroll to position [1169, 0]
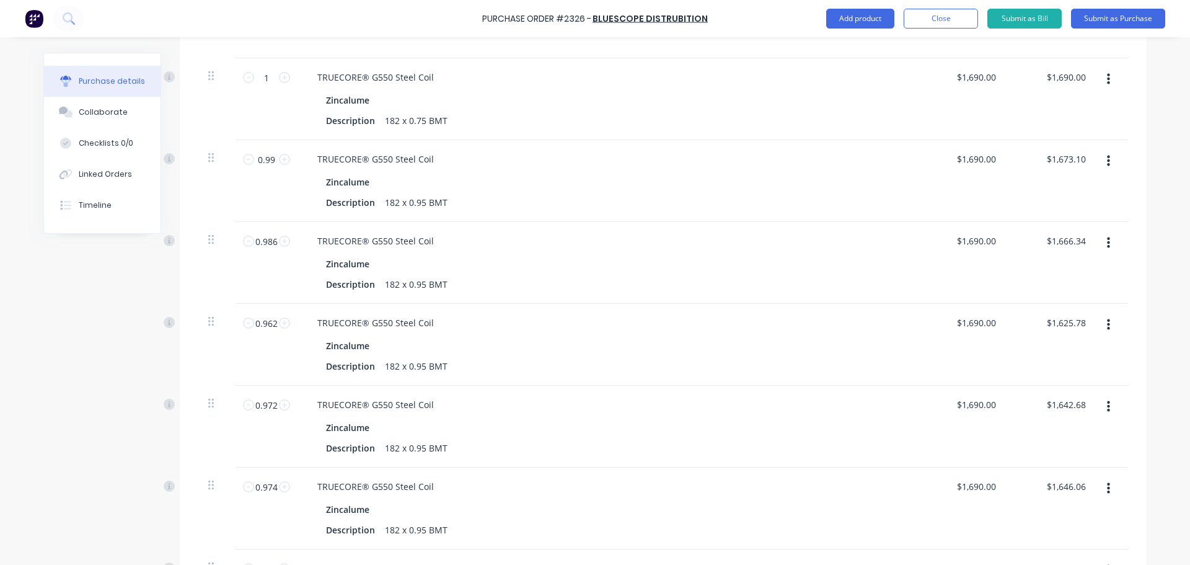
drag, startPoint x: 260, startPoint y: 452, endPoint x: 242, endPoint y: 454, distance: 17.5
drag, startPoint x: 258, startPoint y: 508, endPoint x: 245, endPoint y: 512, distance: 13.7
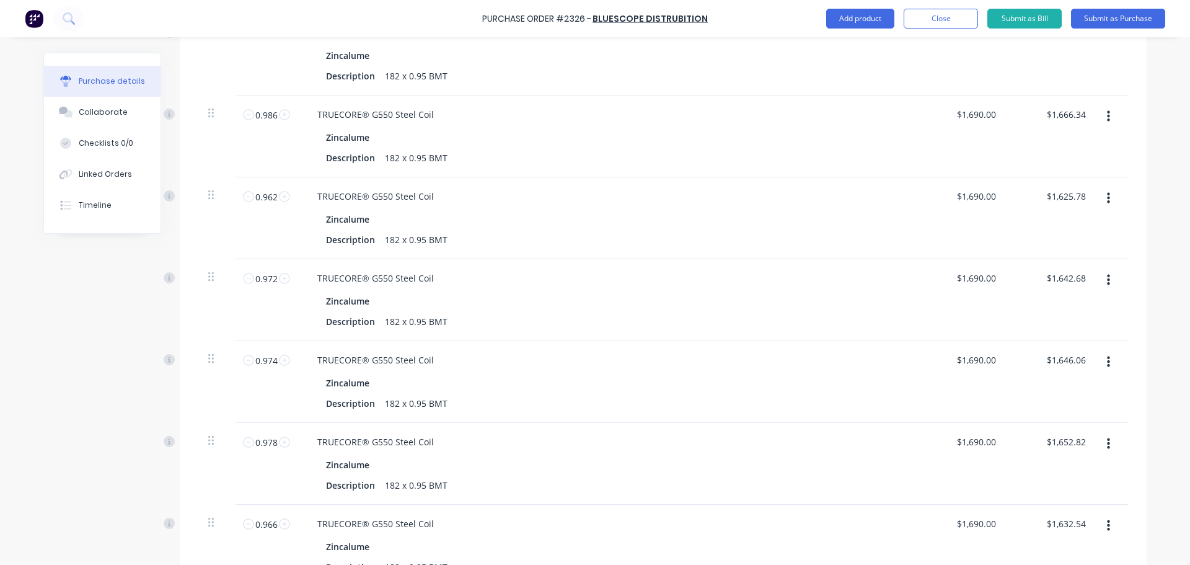
scroll to position [1308, 0]
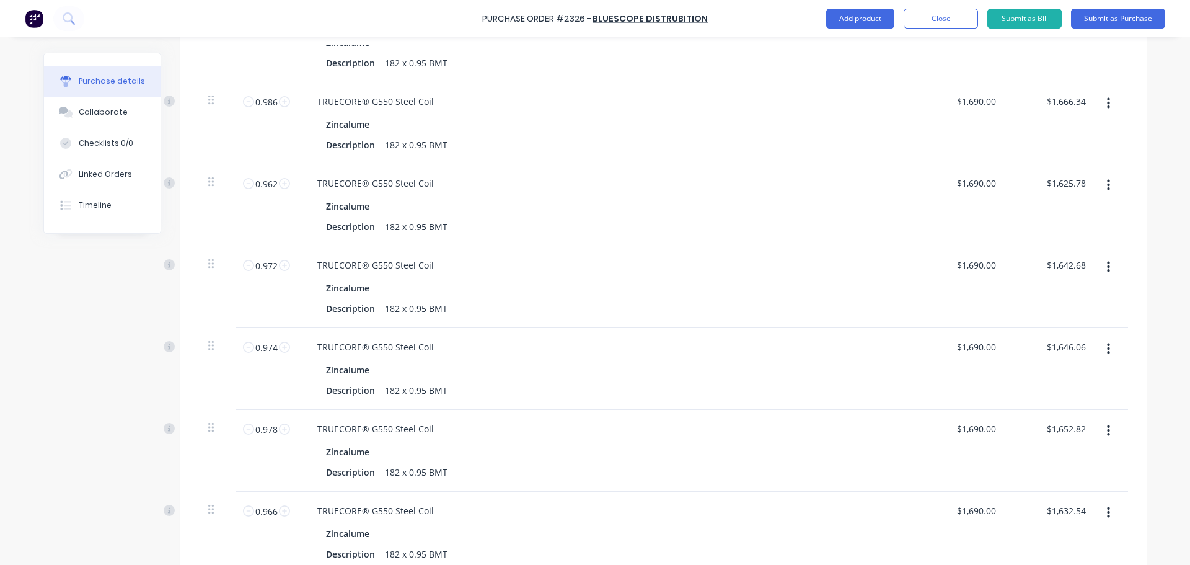
drag, startPoint x: 258, startPoint y: 437, endPoint x: 245, endPoint y: 437, distance: 12.4
drag, startPoint x: 263, startPoint y: 492, endPoint x: 242, endPoint y: 491, distance: 20.5
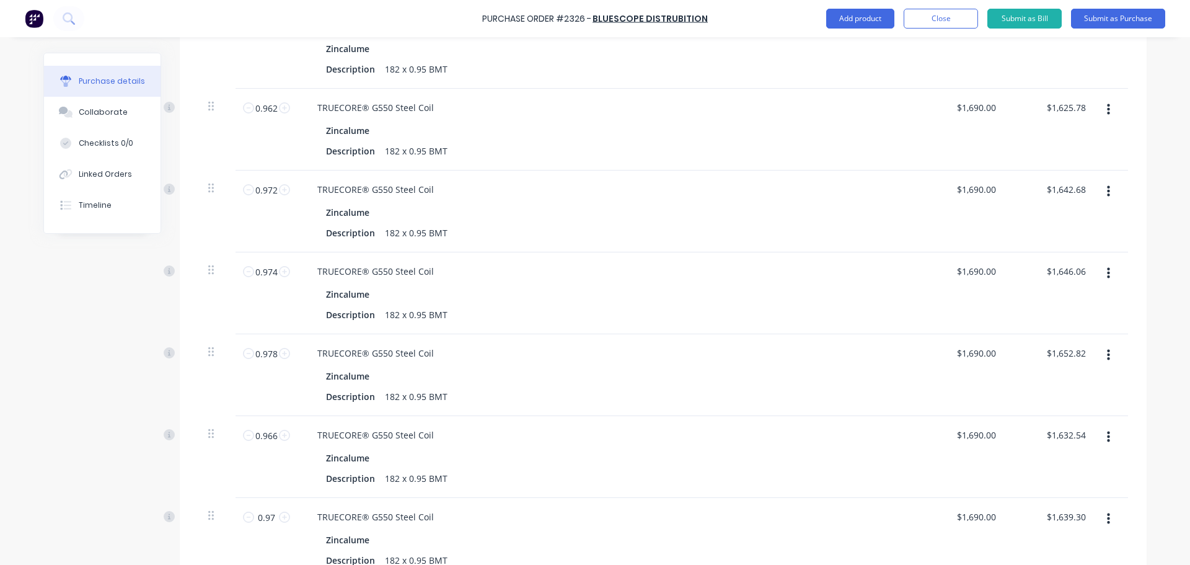
scroll to position [1385, 0]
drag, startPoint x: 263, startPoint y: 475, endPoint x: 246, endPoint y: 481, distance: 17.6
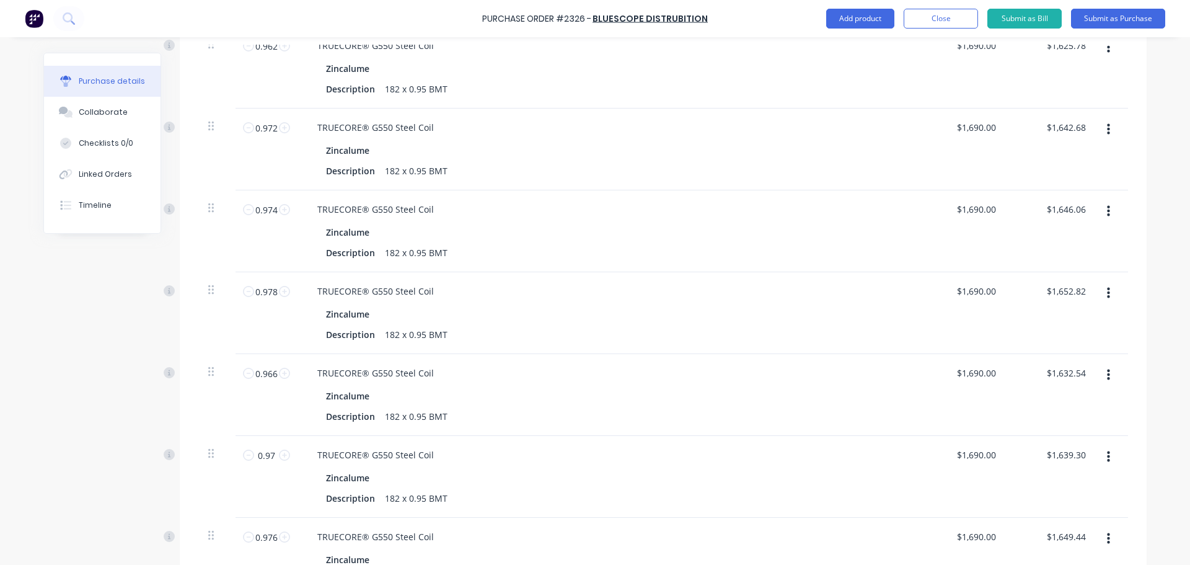
scroll to position [1447, 0]
drag, startPoint x: 262, startPoint y: 482, endPoint x: 245, endPoint y: 482, distance: 16.7
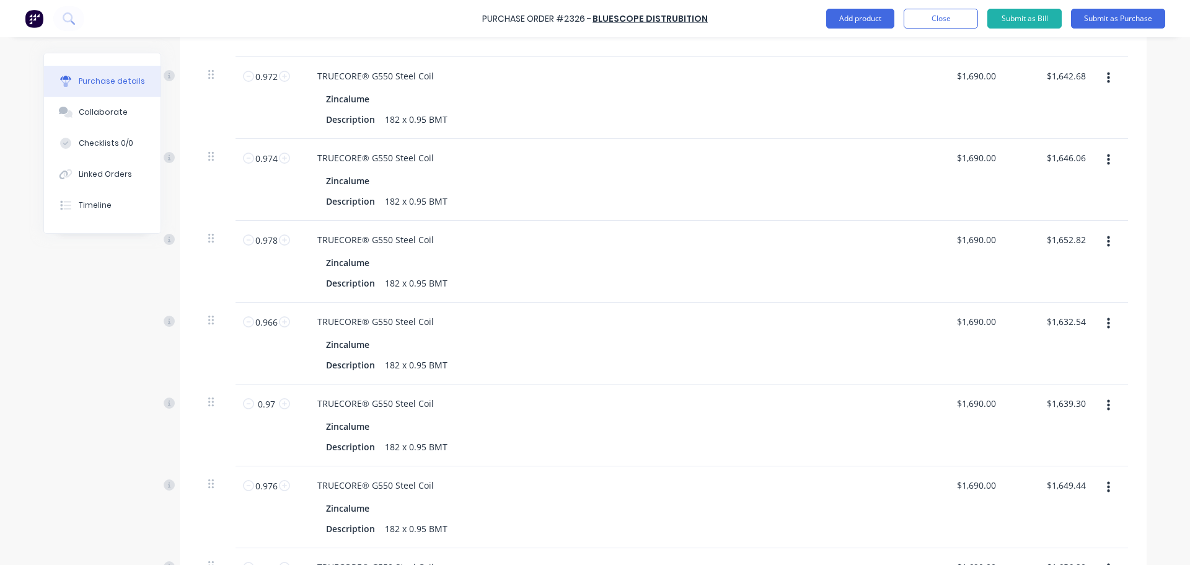
drag, startPoint x: 261, startPoint y: 485, endPoint x: 250, endPoint y: 486, distance: 11.2
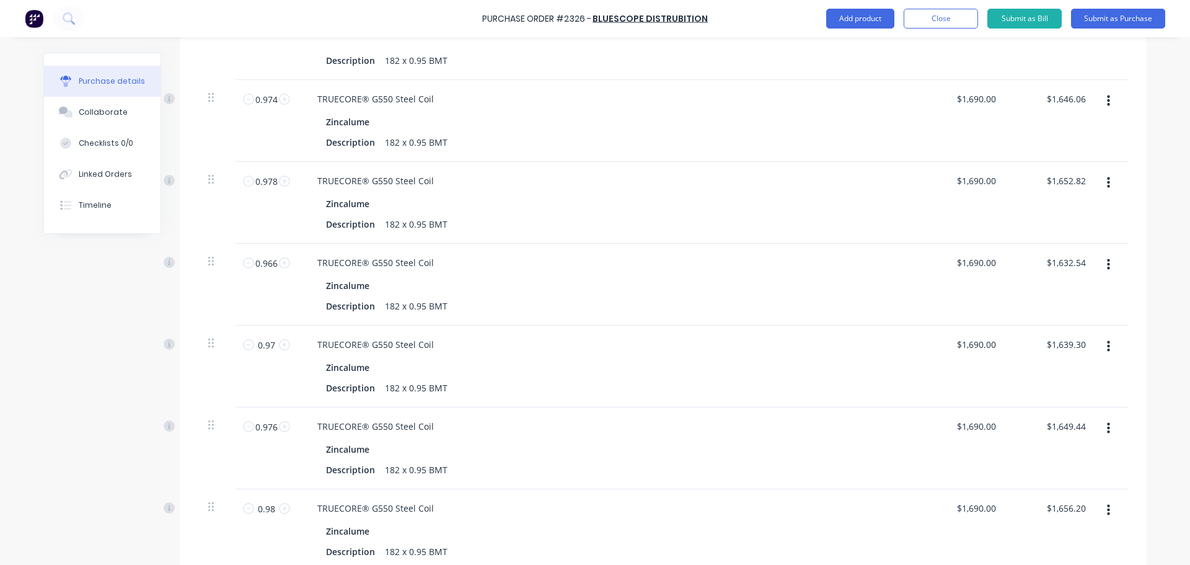
scroll to position [1557, 0]
drag, startPoint x: 261, startPoint y: 491, endPoint x: 249, endPoint y: 491, distance: 11.8
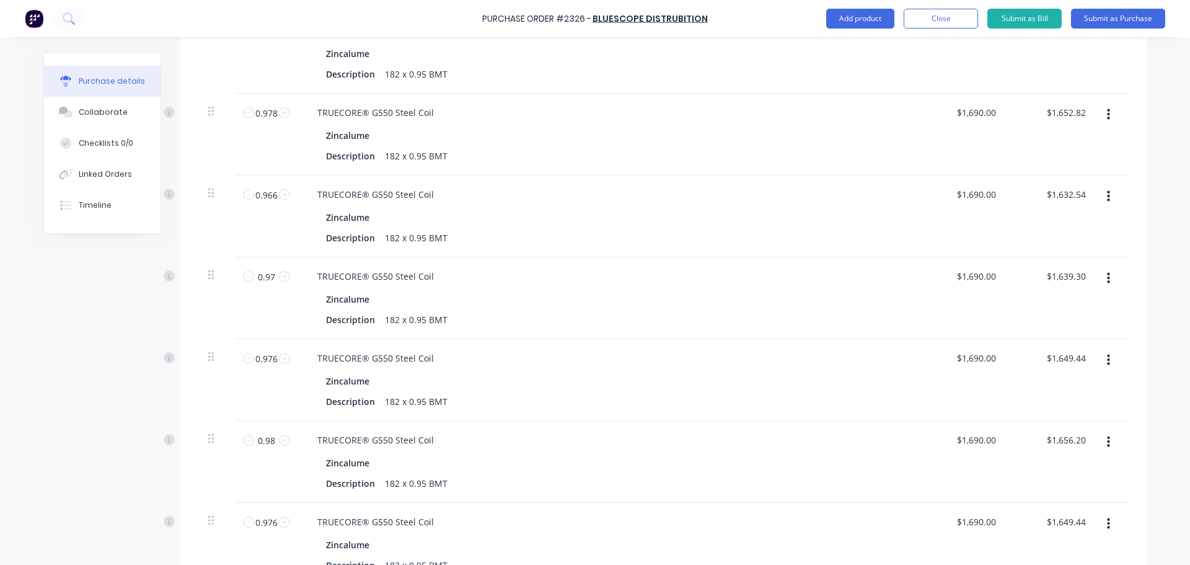
scroll to position [1625, 0]
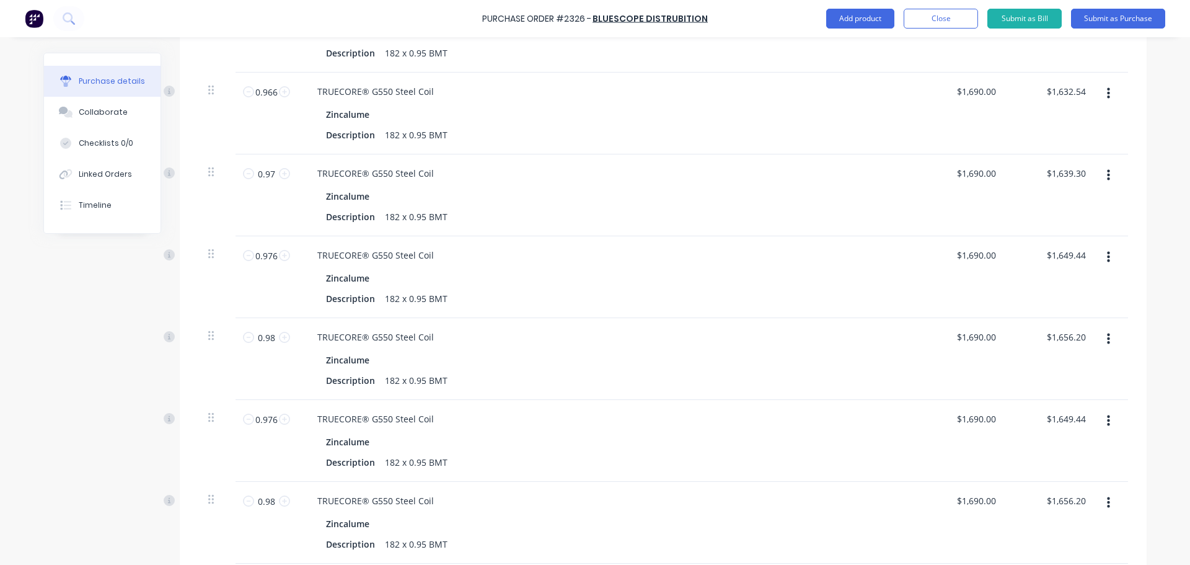
scroll to position [1728, 0]
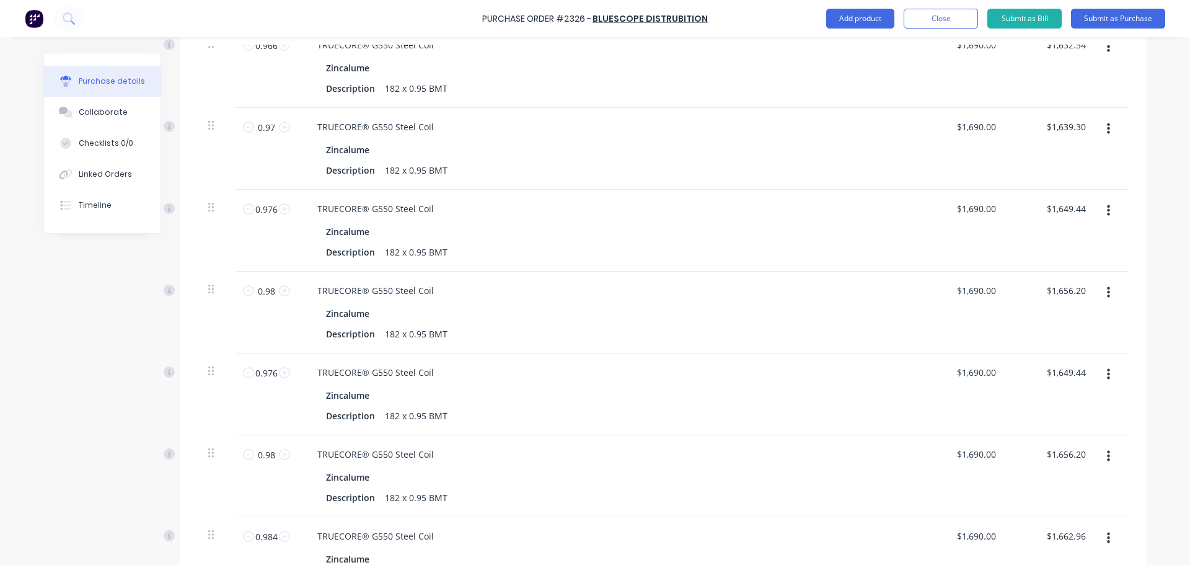
drag, startPoint x: 260, startPoint y: 455, endPoint x: 240, endPoint y: 451, distance: 20.9
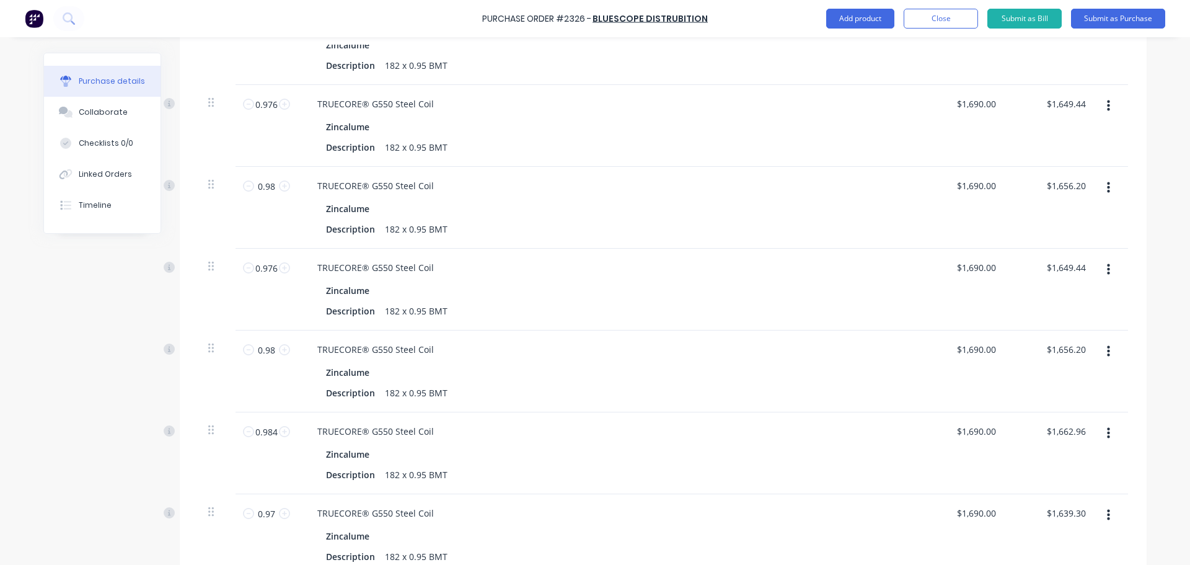
drag, startPoint x: 258, startPoint y: 416, endPoint x: 239, endPoint y: 418, distance: 19.9
drag, startPoint x: 263, startPoint y: 472, endPoint x: 241, endPoint y: 478, distance: 22.7
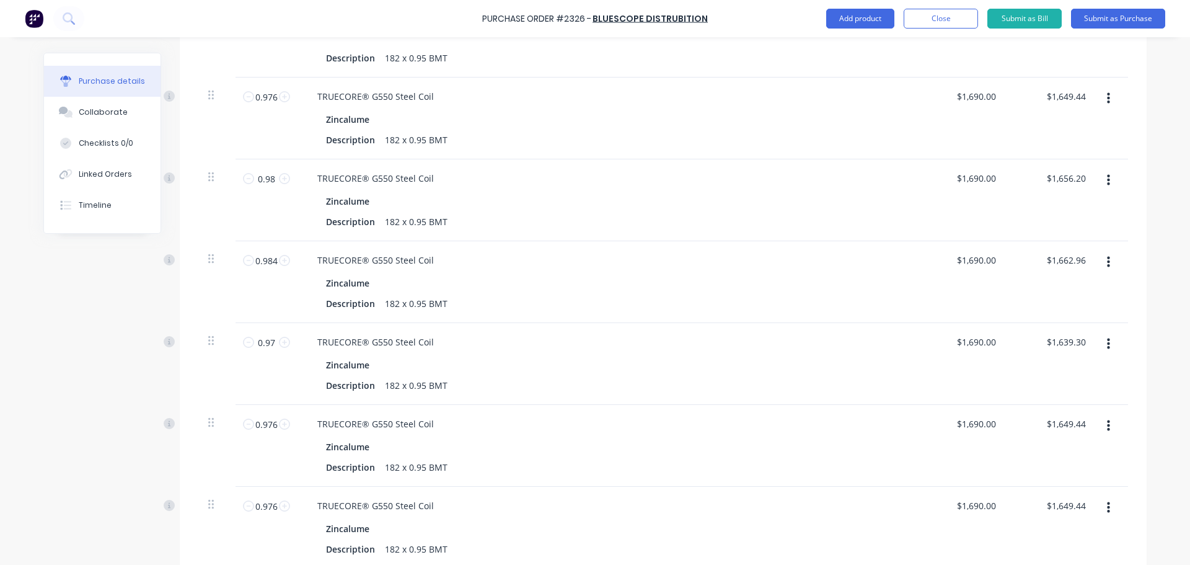
scroll to position [2216, 0]
drag, startPoint x: 262, startPoint y: 193, endPoint x: 242, endPoint y: 197, distance: 20.2
drag, startPoint x: 262, startPoint y: 258, endPoint x: 242, endPoint y: 264, distance: 20.2
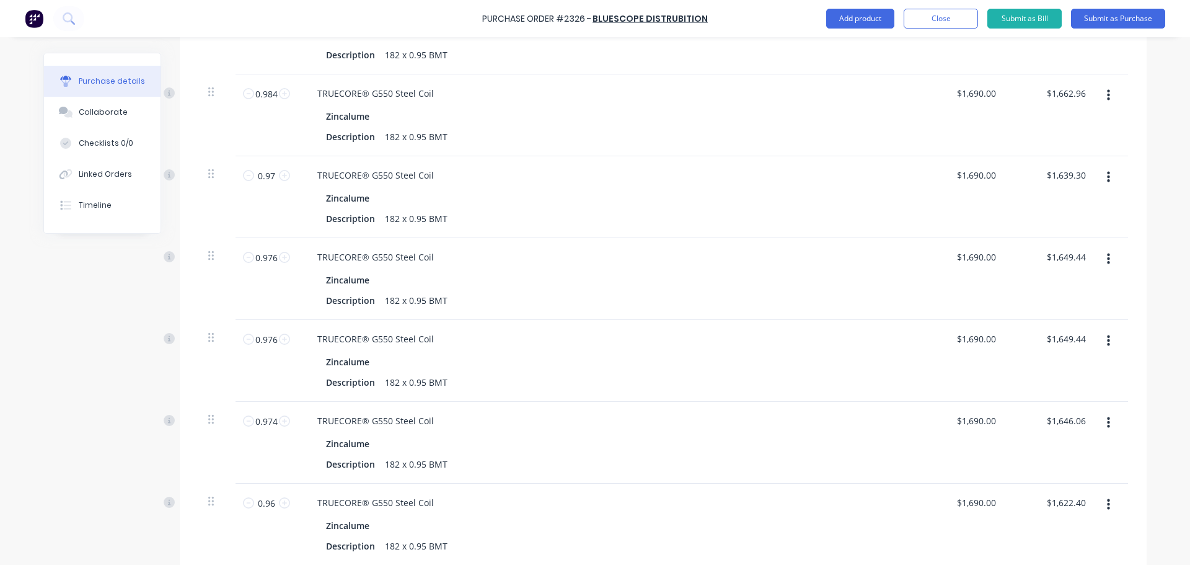
drag, startPoint x: 258, startPoint y: 325, endPoint x: 245, endPoint y: 325, distance: 13.0
drag, startPoint x: 265, startPoint y: 384, endPoint x: 242, endPoint y: 389, distance: 23.3
drag, startPoint x: 260, startPoint y: 447, endPoint x: 246, endPoint y: 449, distance: 14.4
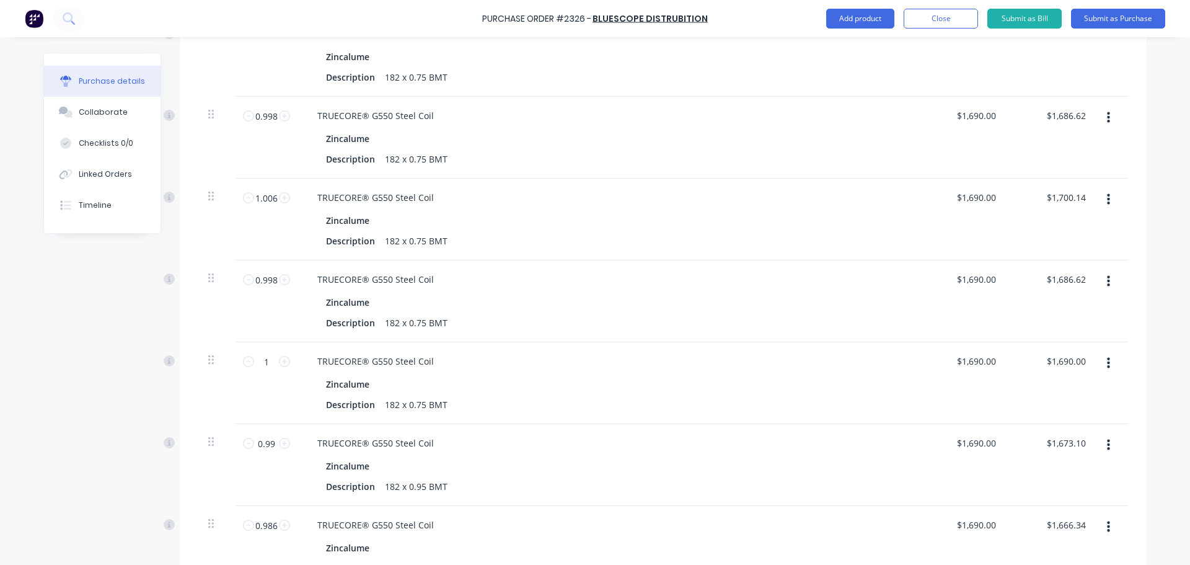
scroll to position [884, 0]
click at [266, 516] on input "0.986" at bounding box center [266, 525] width 25 height 19
click at [1115, 434] on button "button" at bounding box center [1108, 445] width 29 height 22
click at [1092, 491] on button "Duplicate" at bounding box center [1070, 503] width 105 height 25
click at [257, 516] on input "1" at bounding box center [266, 525] width 25 height 19
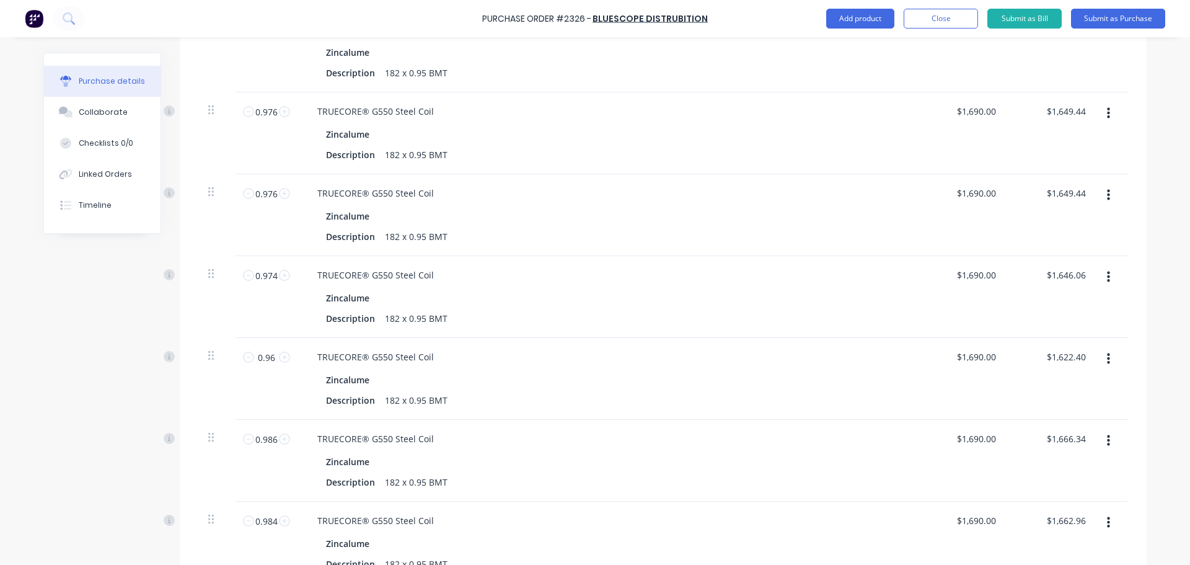
scroll to position [2491, 0]
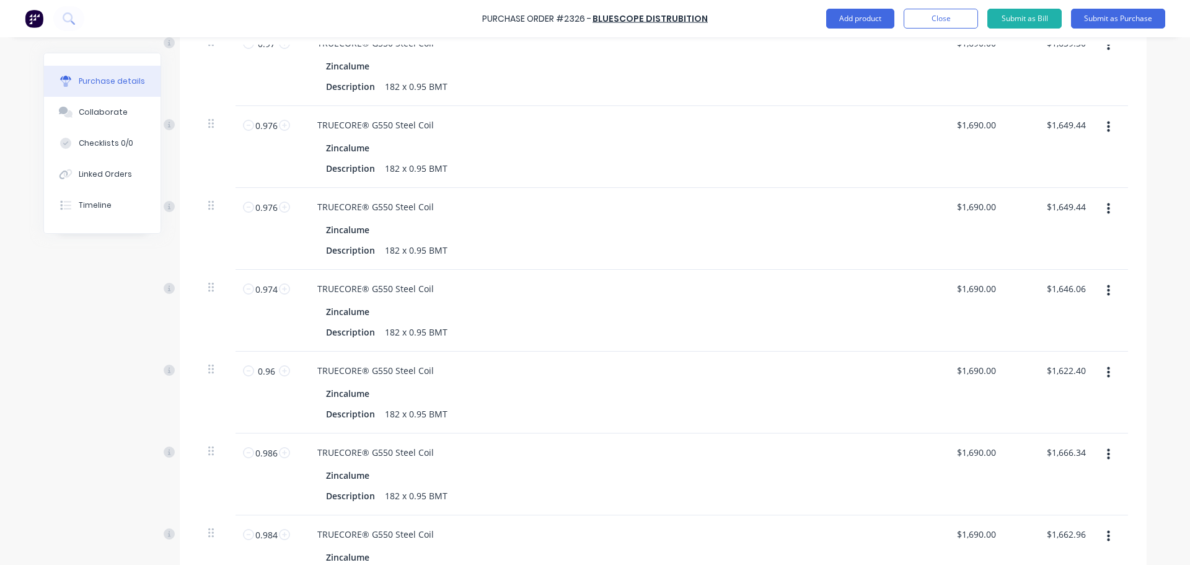
drag, startPoint x: 384, startPoint y: 325, endPoint x: 377, endPoint y: 327, distance: 7.1
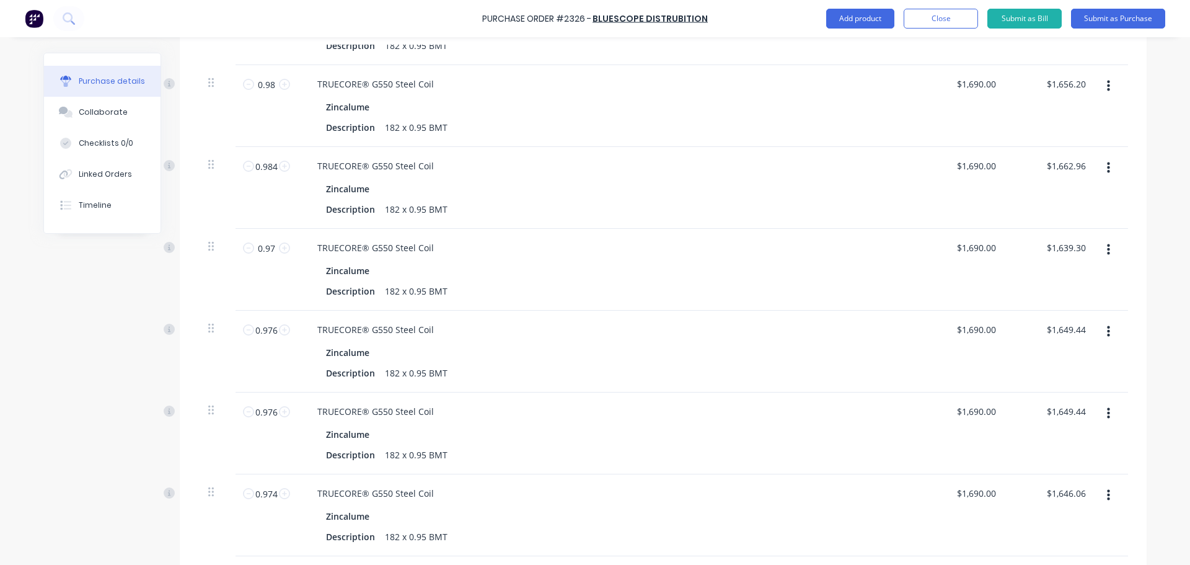
scroll to position [2225, 0]
drag, startPoint x: 260, startPoint y: 255, endPoint x: 250, endPoint y: 255, distance: 9.9
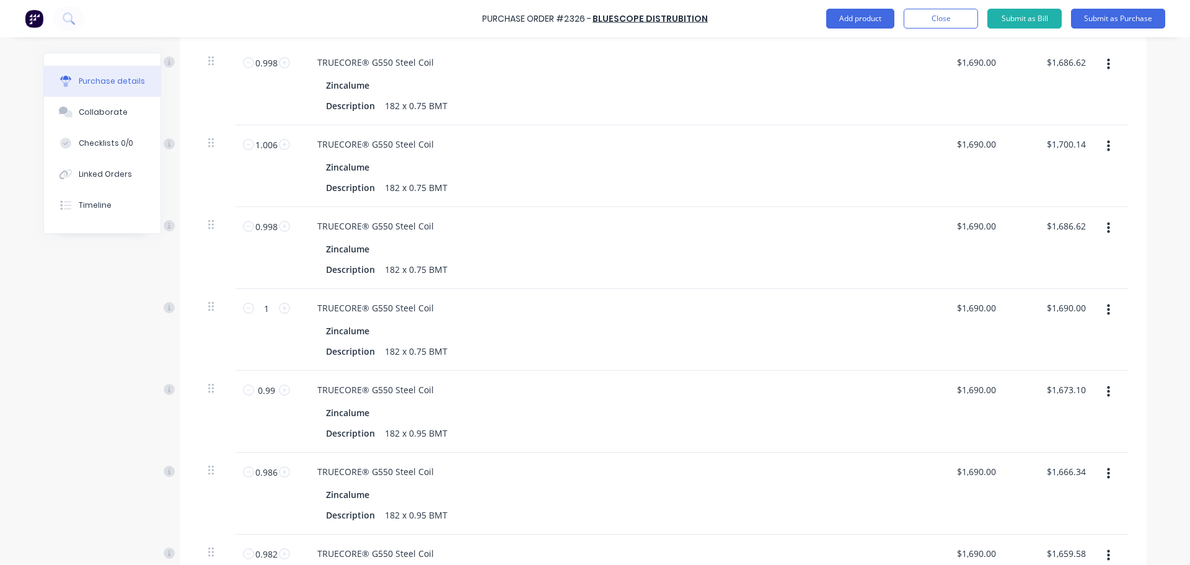
scroll to position [935, 0]
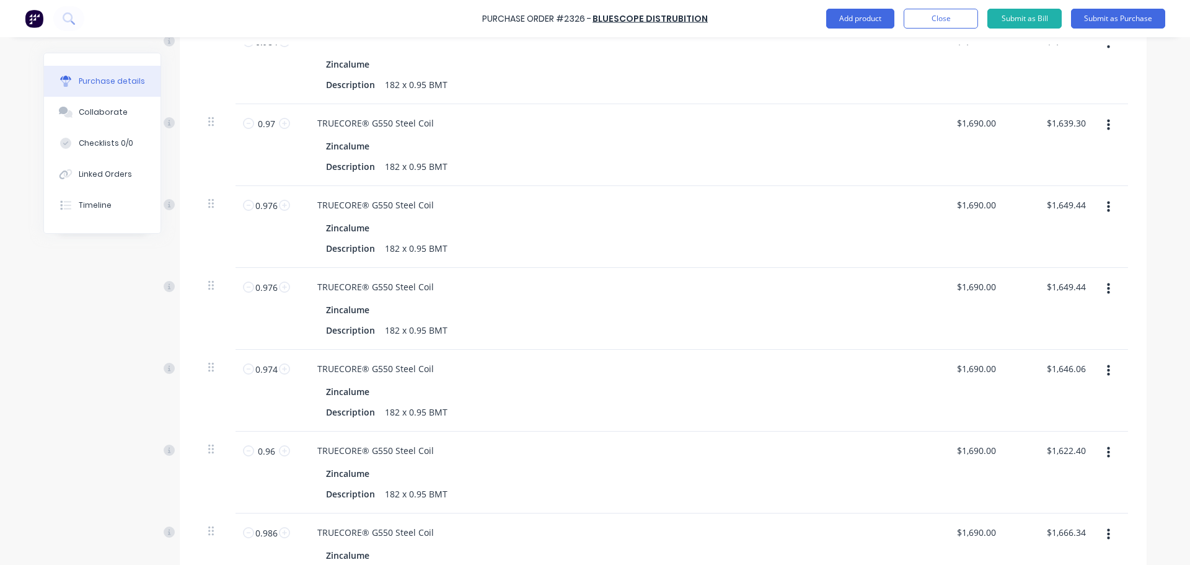
scroll to position [2491, 0]
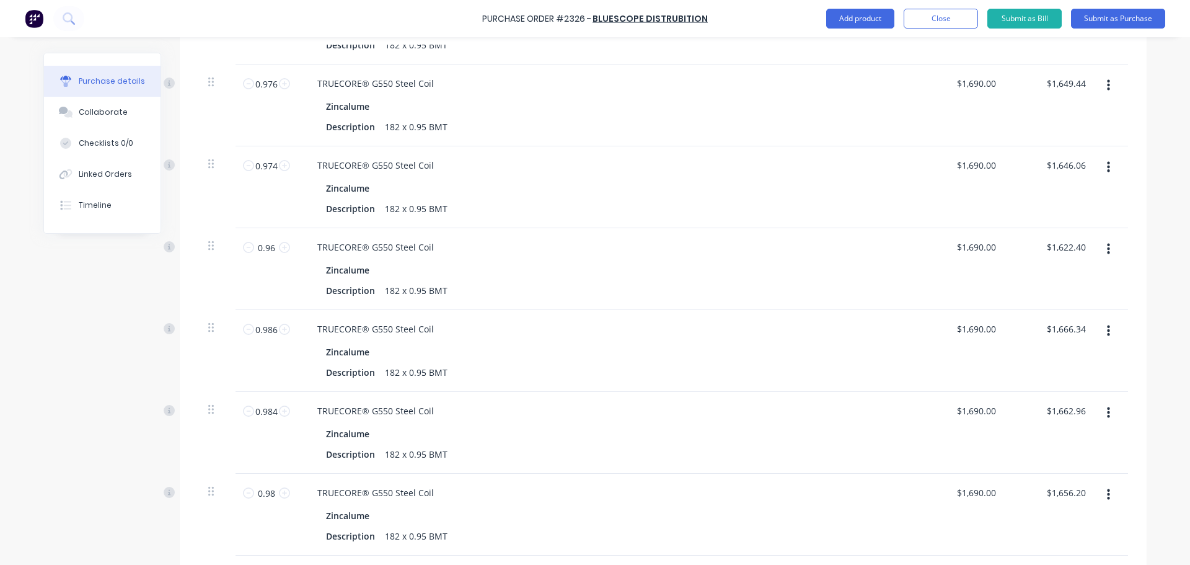
drag, startPoint x: 262, startPoint y: 236, endPoint x: 252, endPoint y: 231, distance: 11.1
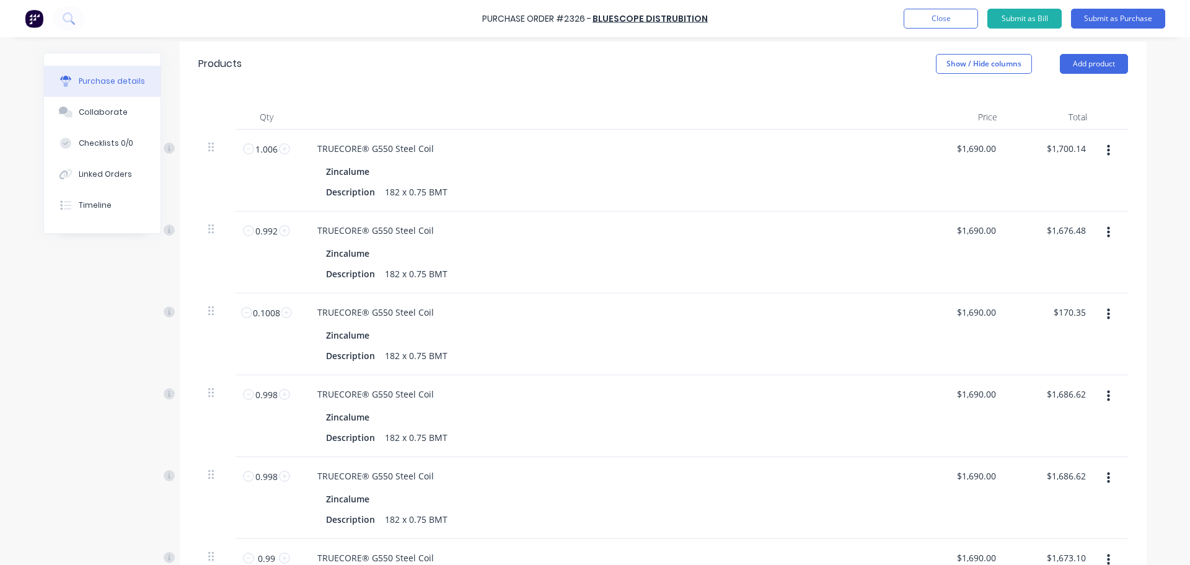
scroll to position [280, 0]
click at [1107, 385] on button "button" at bounding box center [1108, 396] width 29 height 22
click at [1080, 441] on button "Duplicate" at bounding box center [1070, 453] width 105 height 25
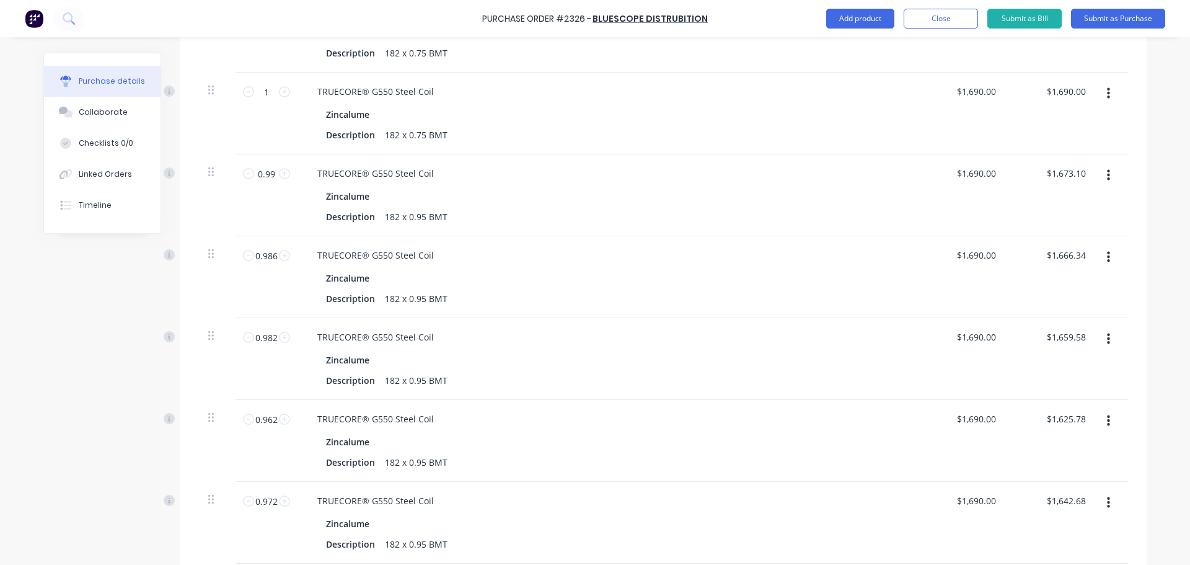
scroll to position [1236, 0]
click at [265, 410] on input "0.962" at bounding box center [266, 419] width 25 height 19
click at [1110, 415] on icon "button" at bounding box center [1108, 420] width 3 height 11
click at [1090, 516] on button "Delete" at bounding box center [1070, 528] width 105 height 25
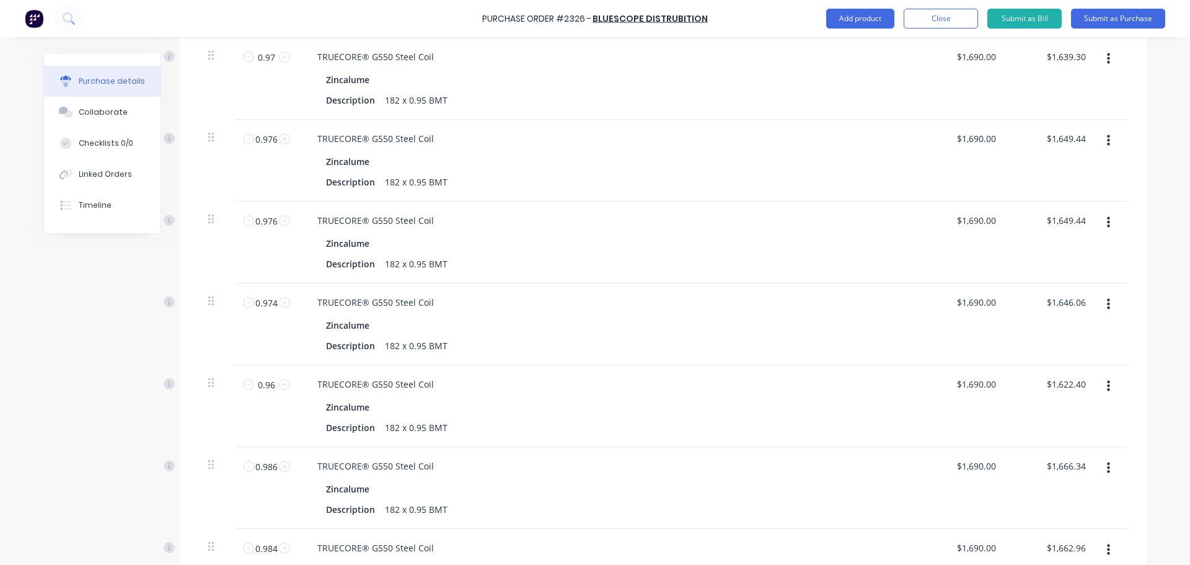
scroll to position [2417, 0]
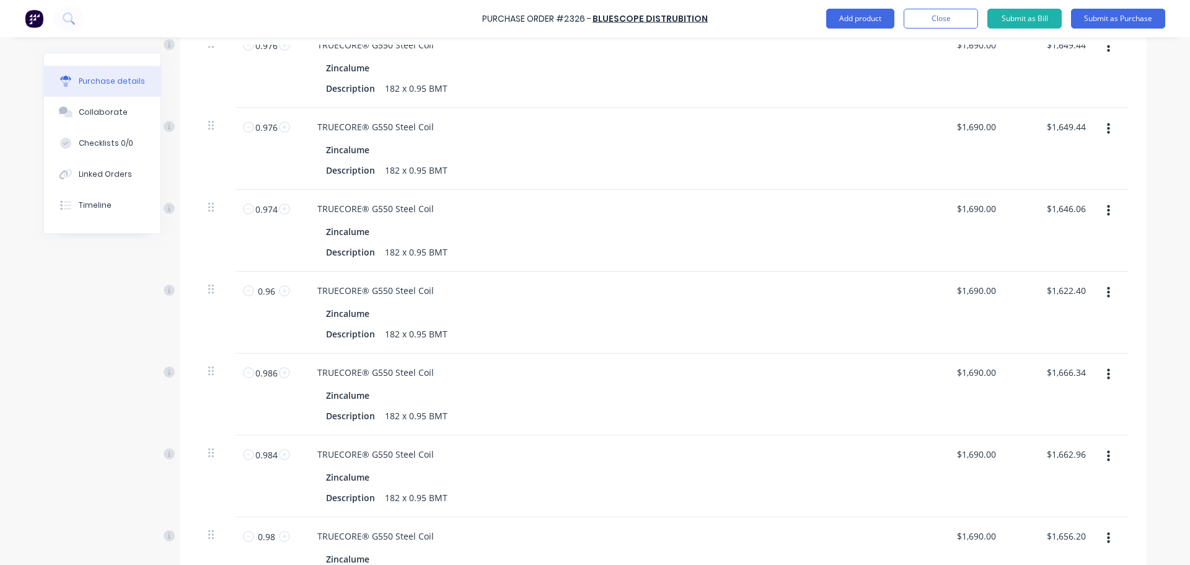
scroll to position [2553, 0]
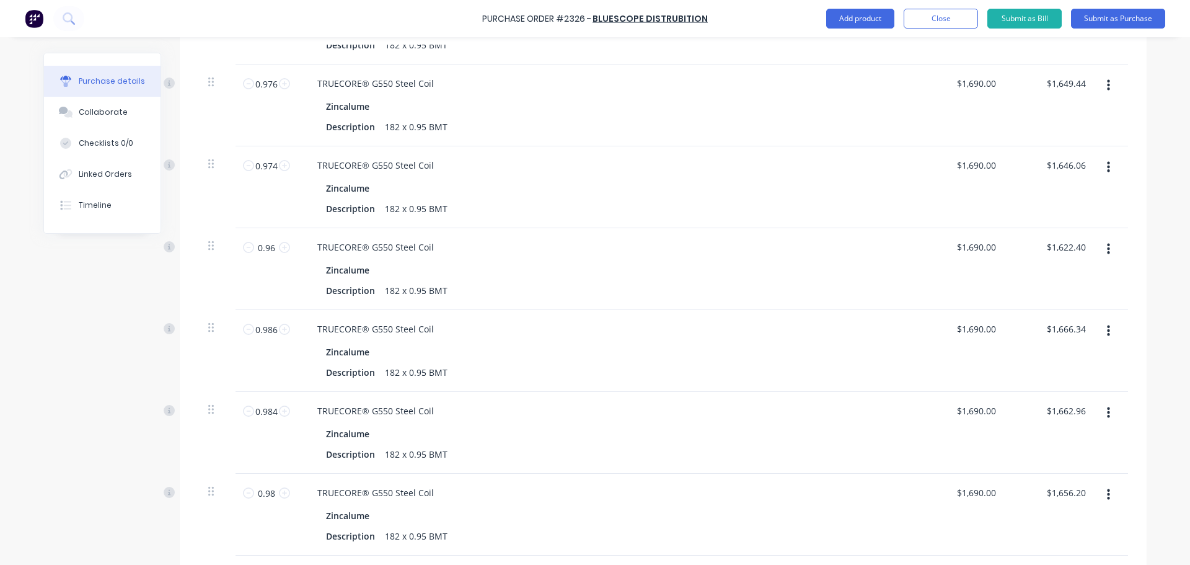
drag, startPoint x: 261, startPoint y: 236, endPoint x: 238, endPoint y: 235, distance: 22.9
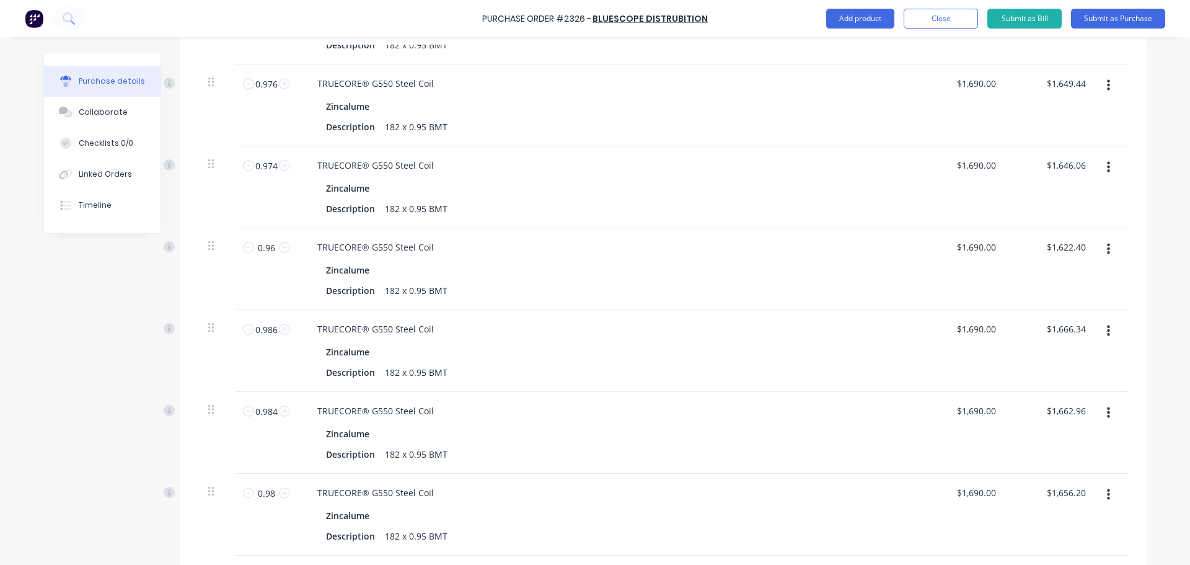
drag, startPoint x: 265, startPoint y: 231, endPoint x: 247, endPoint y: 229, distance: 18.8
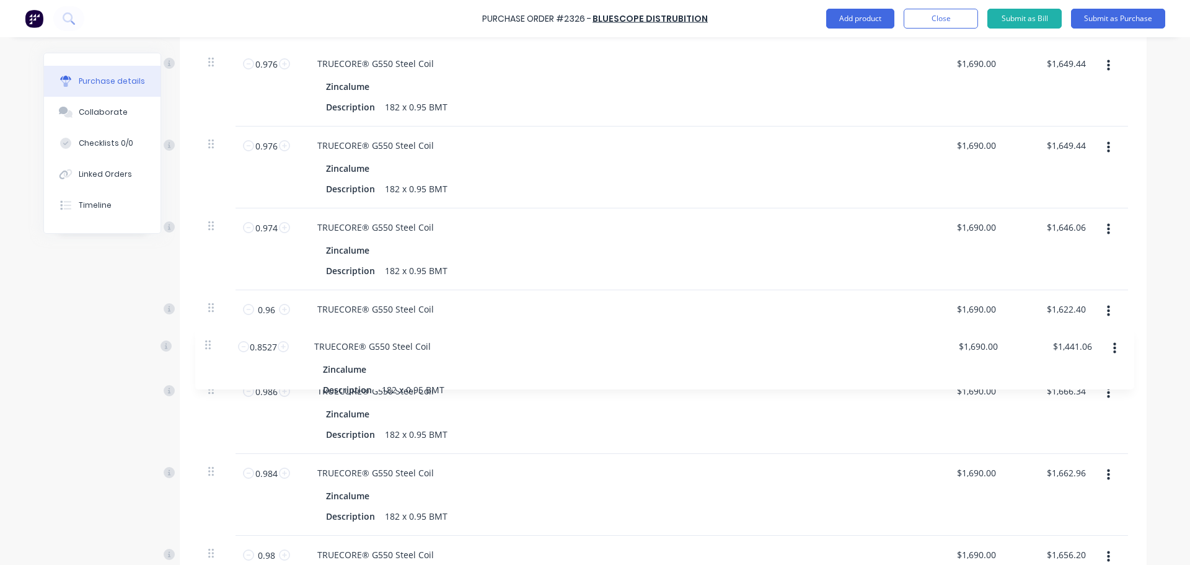
drag, startPoint x: 200, startPoint y: 227, endPoint x: 205, endPoint y: 345, distance: 117.3
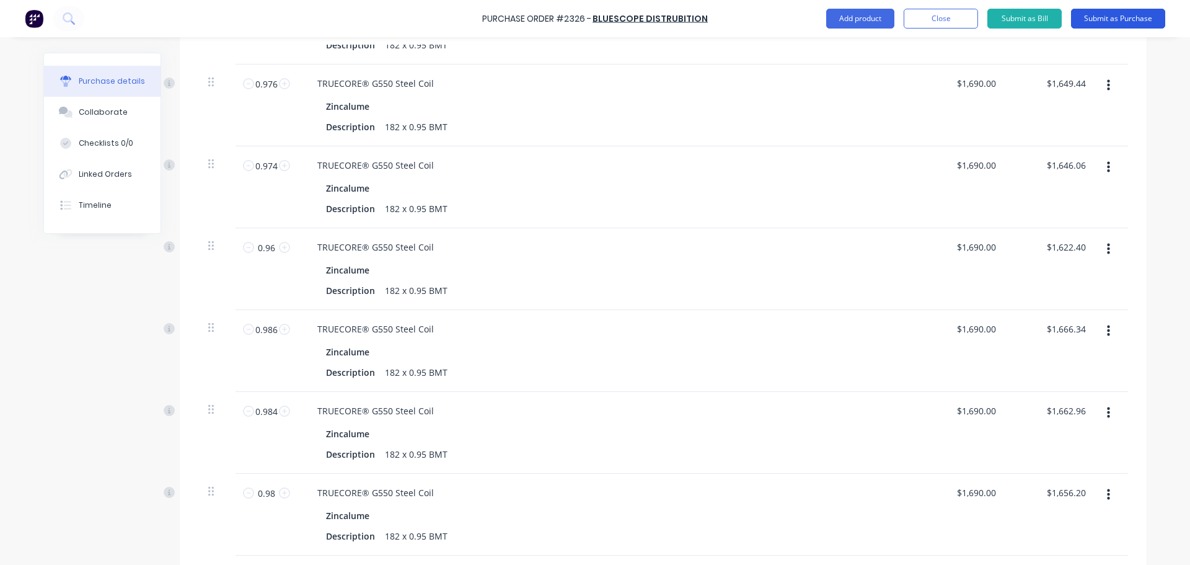
click at [1109, 19] on button "Submit as Purchase" at bounding box center [1118, 19] width 94 height 20
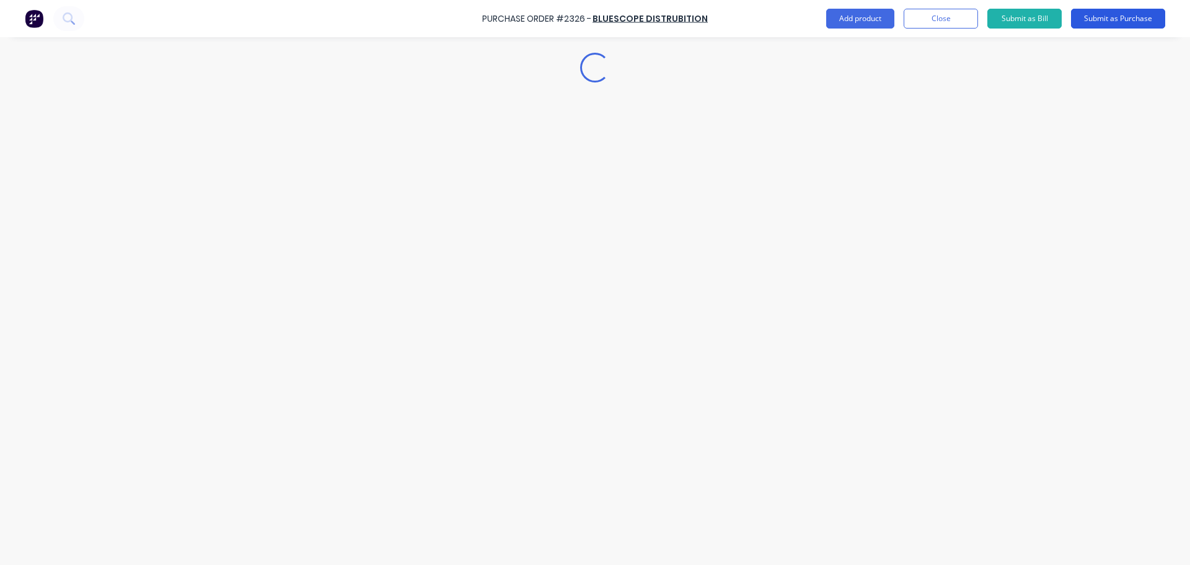
scroll to position [0, 0]
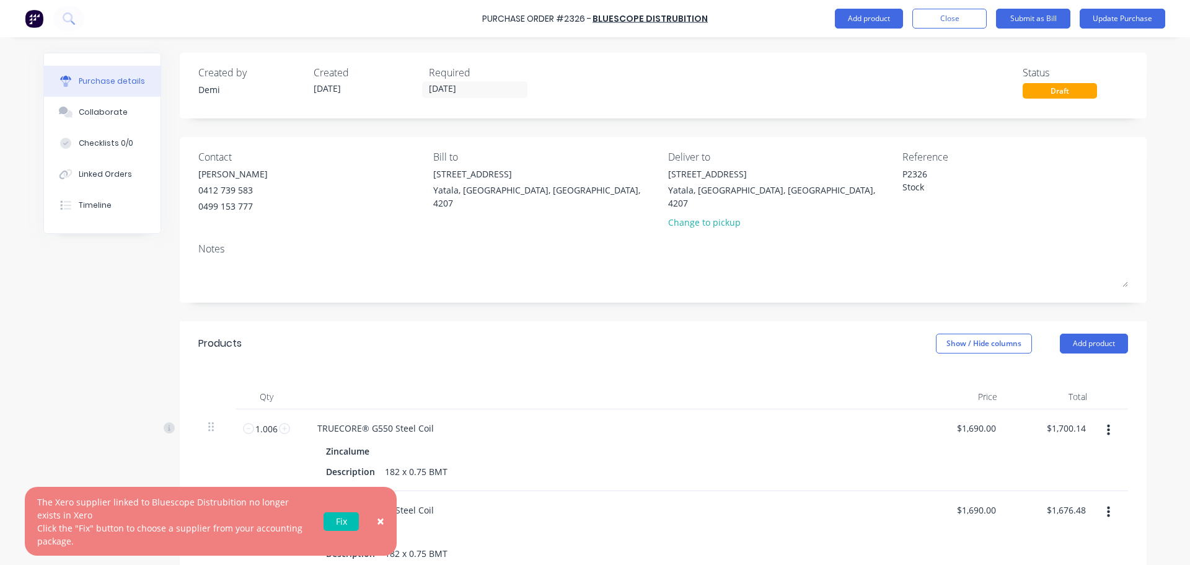
click at [324, 531] on link "Fix" at bounding box center [341, 521] width 35 height 19
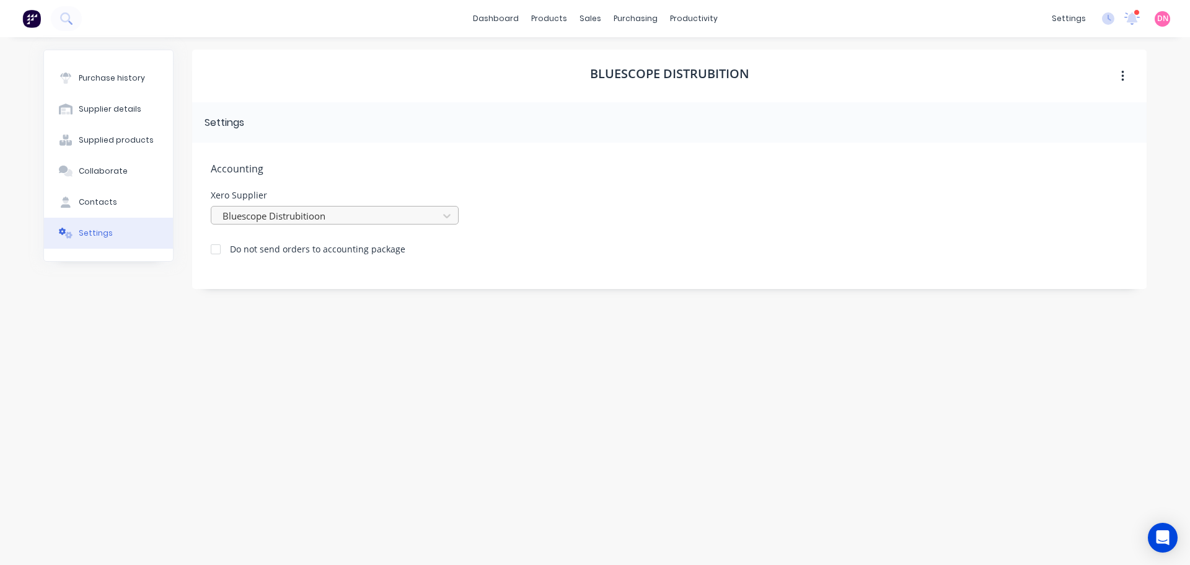
click at [301, 208] on div at bounding box center [326, 215] width 211 height 15
type input "blue"
click at [296, 232] on div "BlueScope Distribution" at bounding box center [335, 243] width 248 height 23
click at [213, 237] on div at bounding box center [215, 249] width 25 height 25
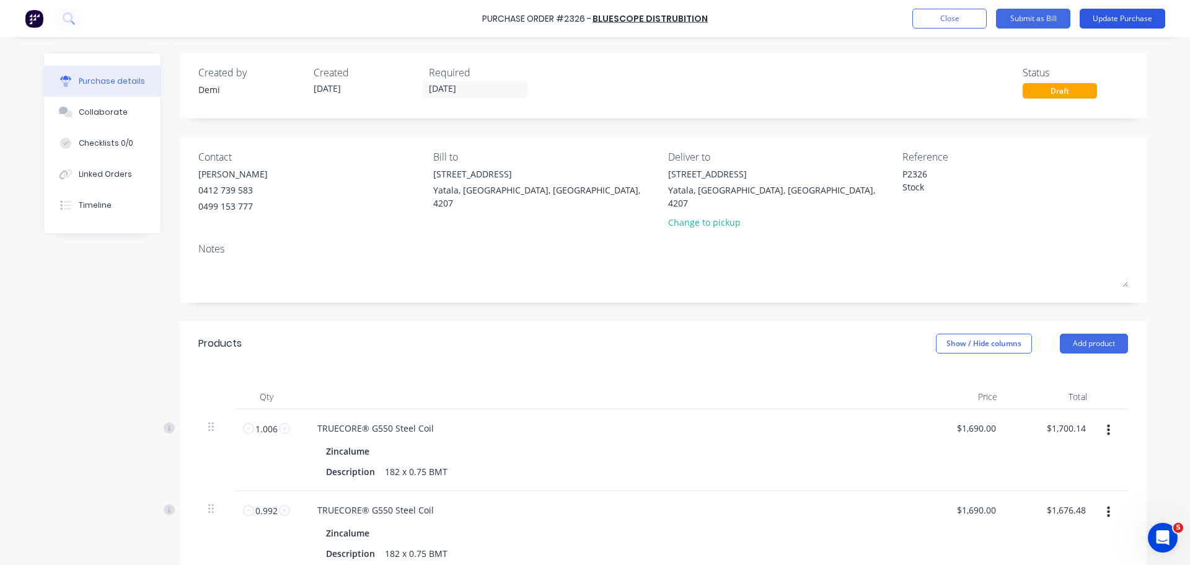
click at [1100, 16] on button "Update Purchase" at bounding box center [1123, 19] width 86 height 20
click at [1108, 12] on button "Update Purchase" at bounding box center [1123, 19] width 86 height 20
click at [1128, 21] on button "Update Purchase" at bounding box center [1123, 19] width 86 height 20
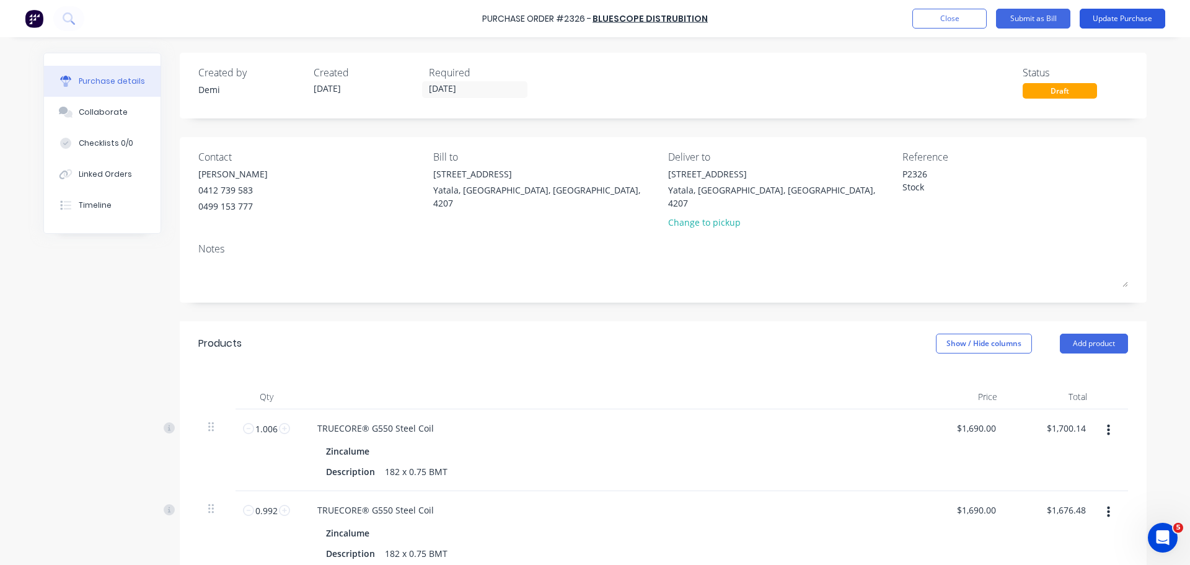
click at [1128, 21] on button "Update Purchase" at bounding box center [1123, 19] width 86 height 20
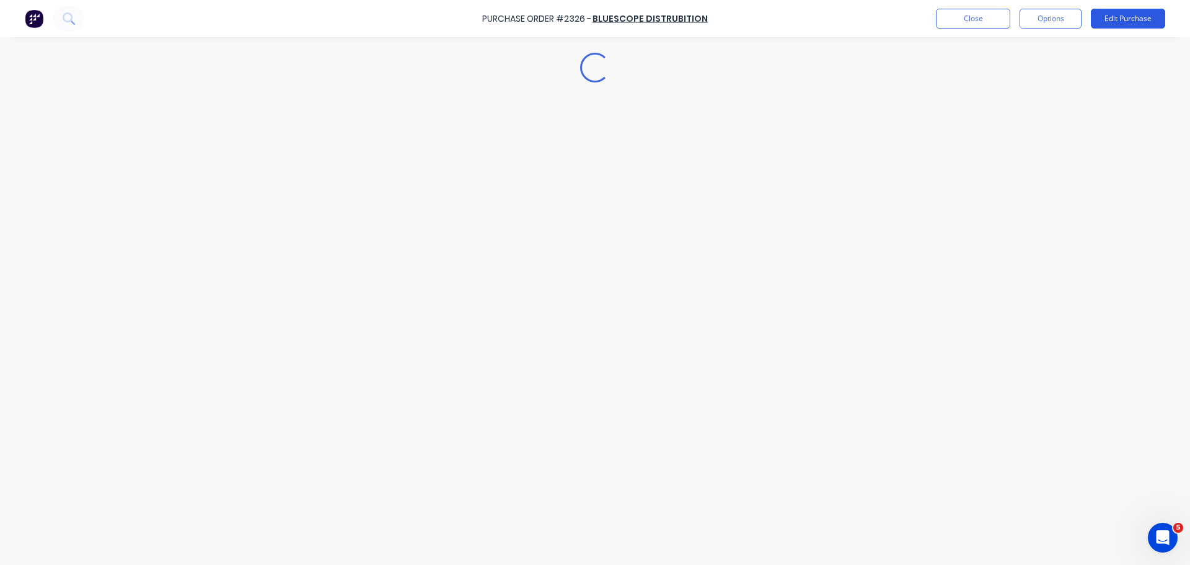
click at [1128, 21] on button "Edit Purchase" at bounding box center [1128, 19] width 74 height 20
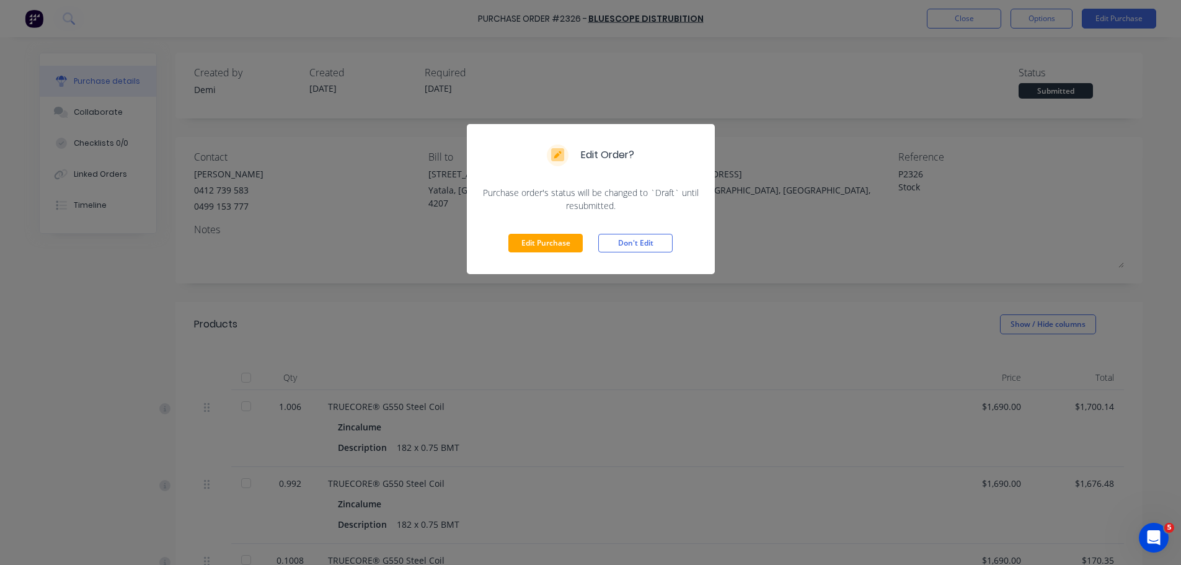
click at [606, 234] on button "Don't Edit" at bounding box center [635, 243] width 74 height 19
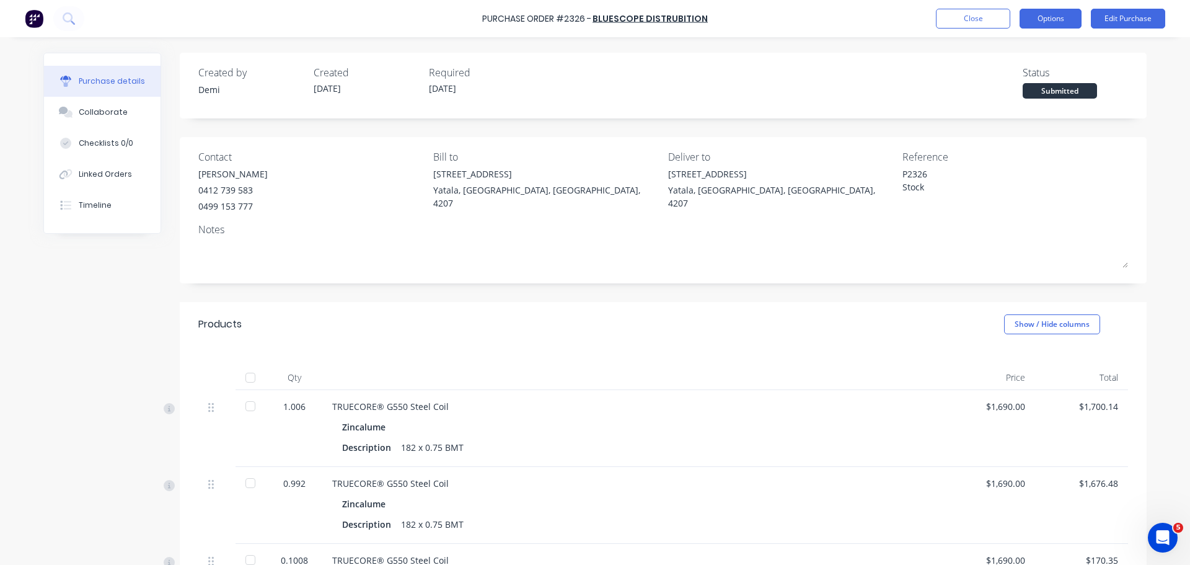
click at [1055, 20] on button "Options" at bounding box center [1051, 19] width 62 height 20
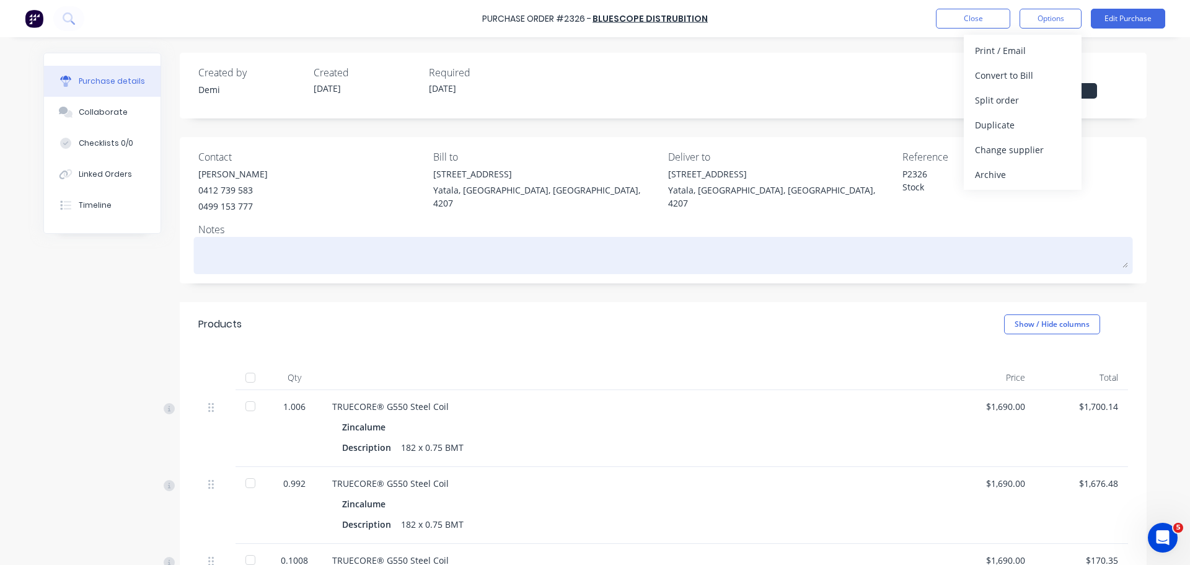
click at [886, 240] on textarea at bounding box center [663, 254] width 930 height 28
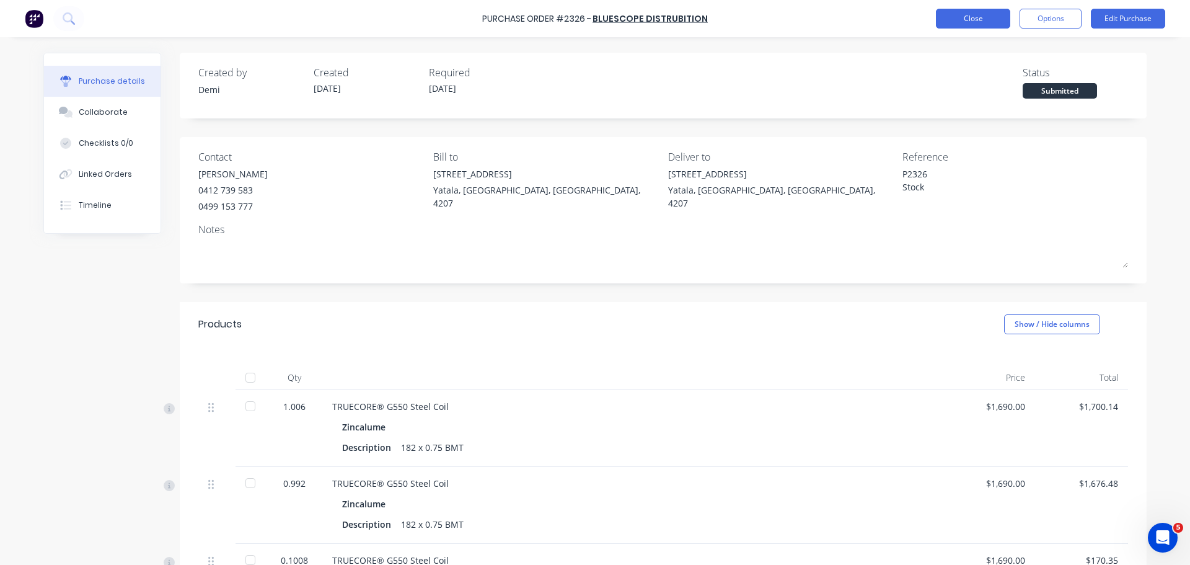
click at [997, 19] on button "Close" at bounding box center [973, 19] width 74 height 20
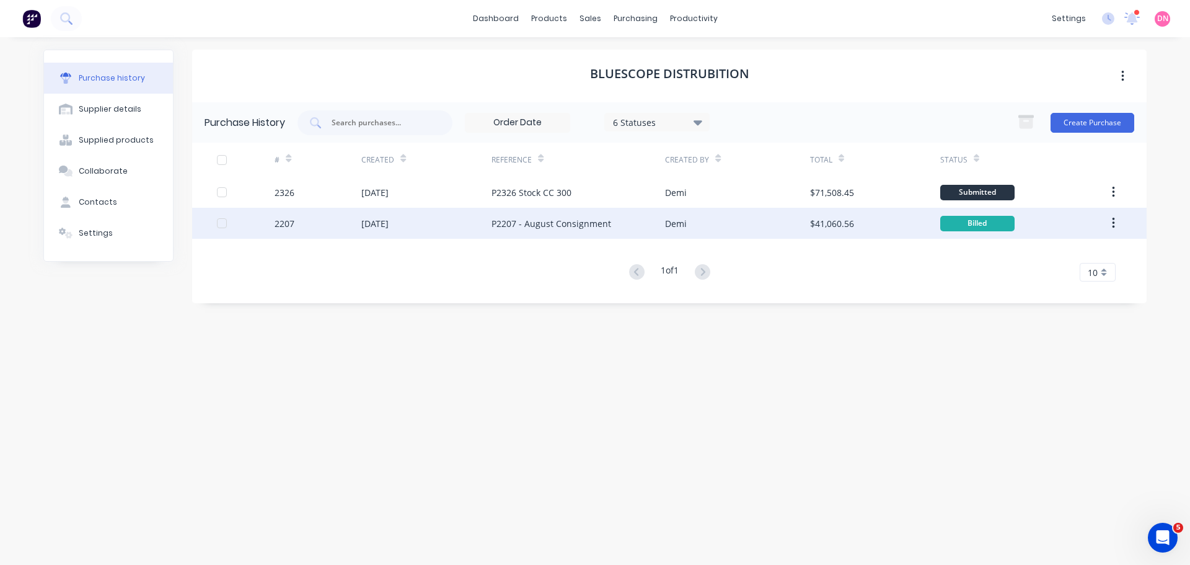
click at [726, 216] on div "Demi" at bounding box center [737, 223] width 144 height 31
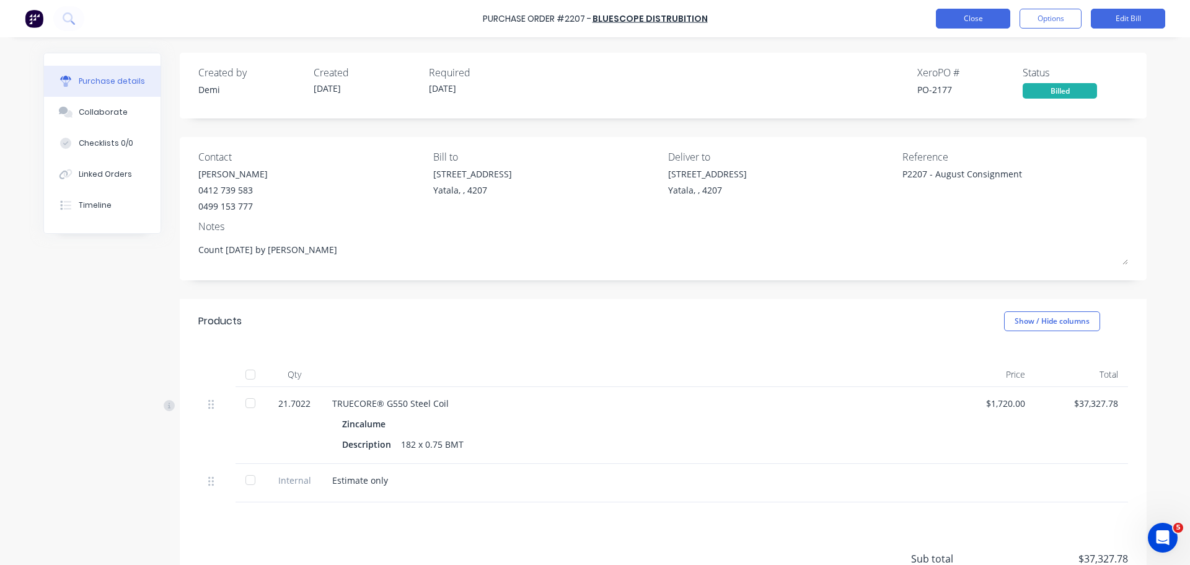
click at [989, 22] on button "Close" at bounding box center [973, 19] width 74 height 20
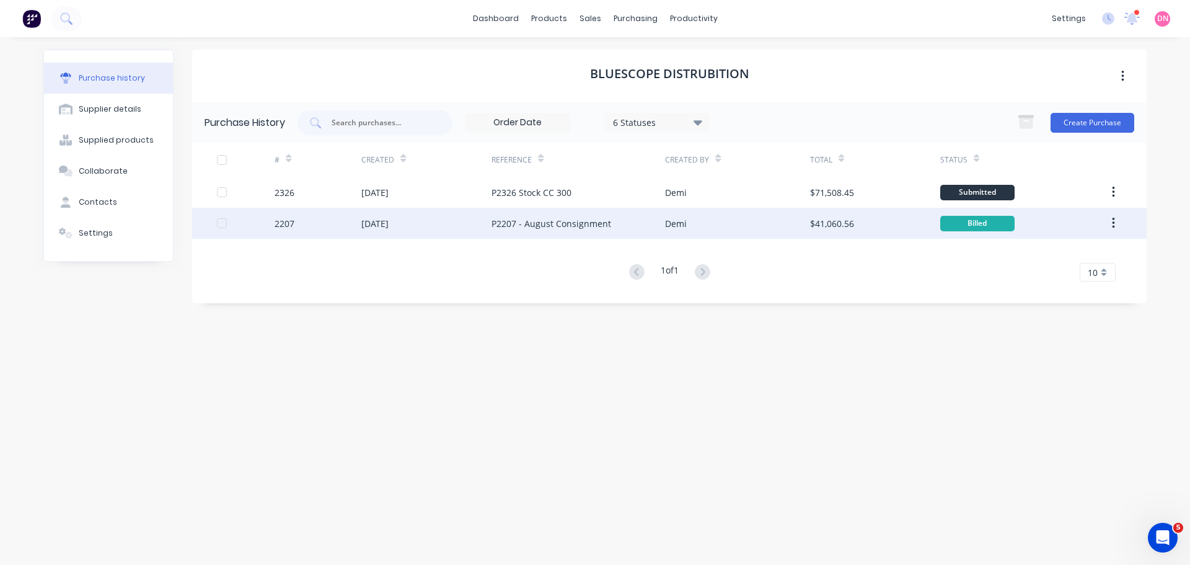
click at [772, 224] on div "Demi" at bounding box center [737, 223] width 144 height 31
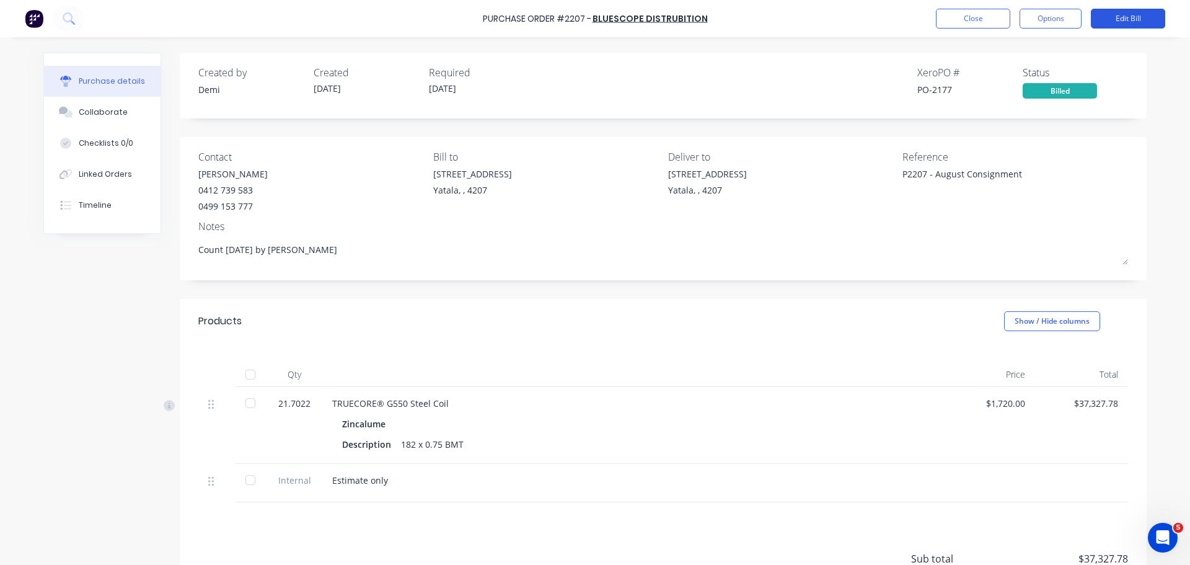
click at [1109, 19] on button "Edit Bill" at bounding box center [1128, 19] width 74 height 20
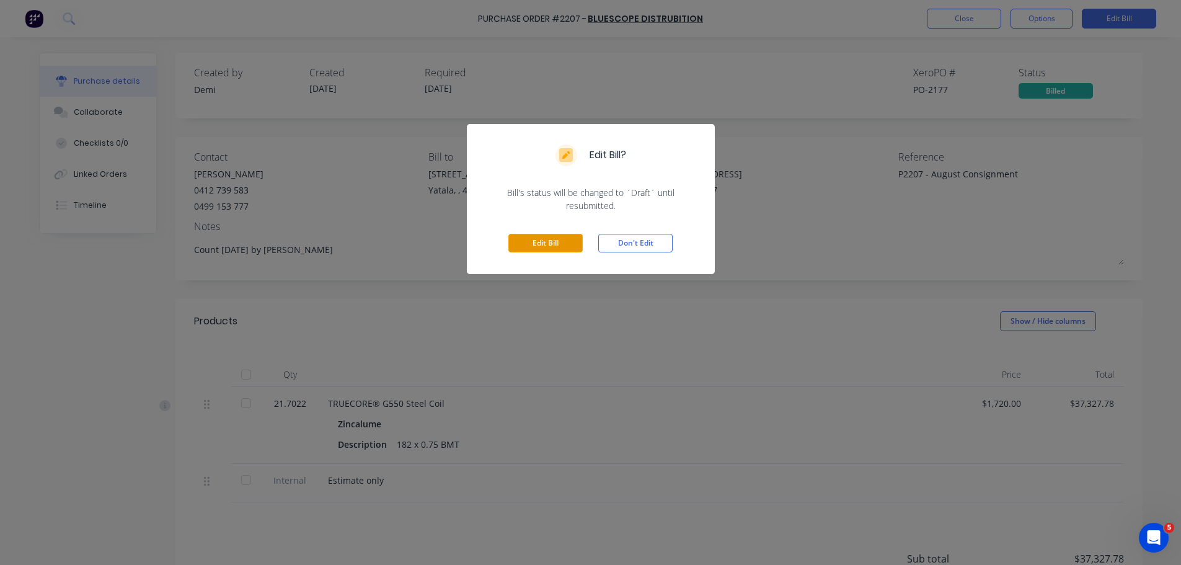
click at [568, 234] on button "Edit Bill" at bounding box center [545, 243] width 74 height 19
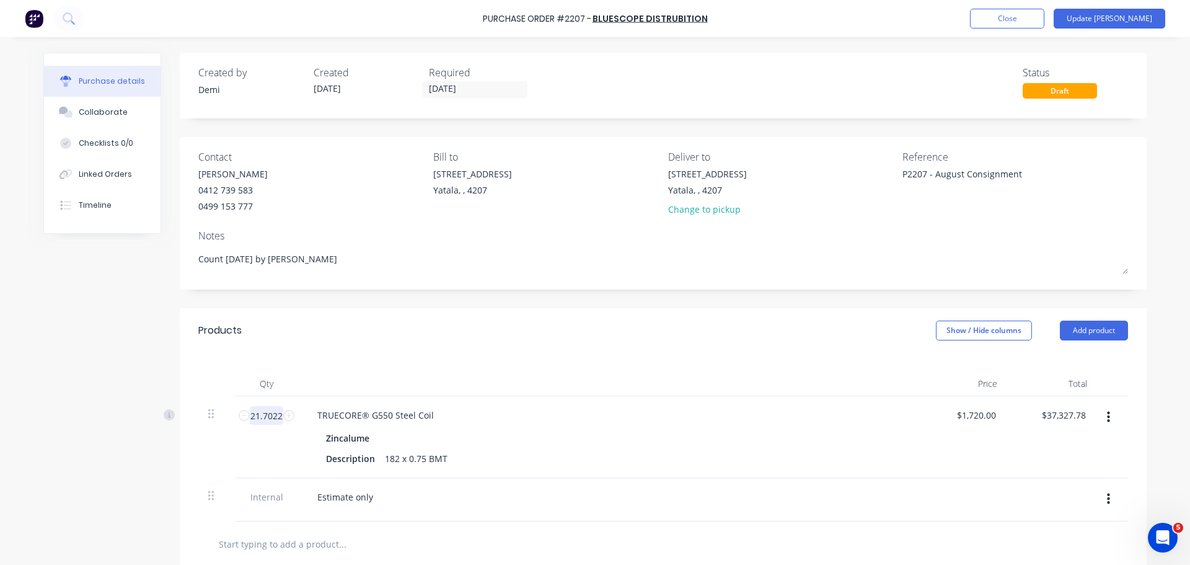
click at [256, 406] on input "21.7022" at bounding box center [266, 415] width 33 height 19
type textarea "x"
type input "0"
type input "$0.00"
type textarea "x"
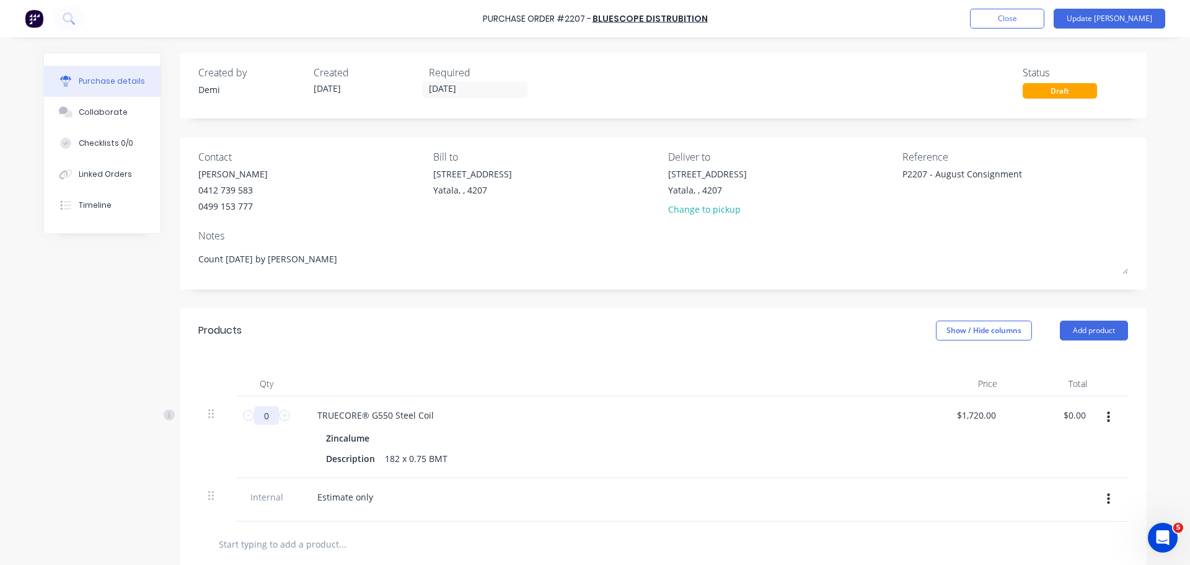
type input "21.7022"
type input "$37,327.78"
click at [1110, 412] on icon "button" at bounding box center [1108, 417] width 3 height 11
click at [1044, 21] on button "Close" at bounding box center [1007, 19] width 74 height 20
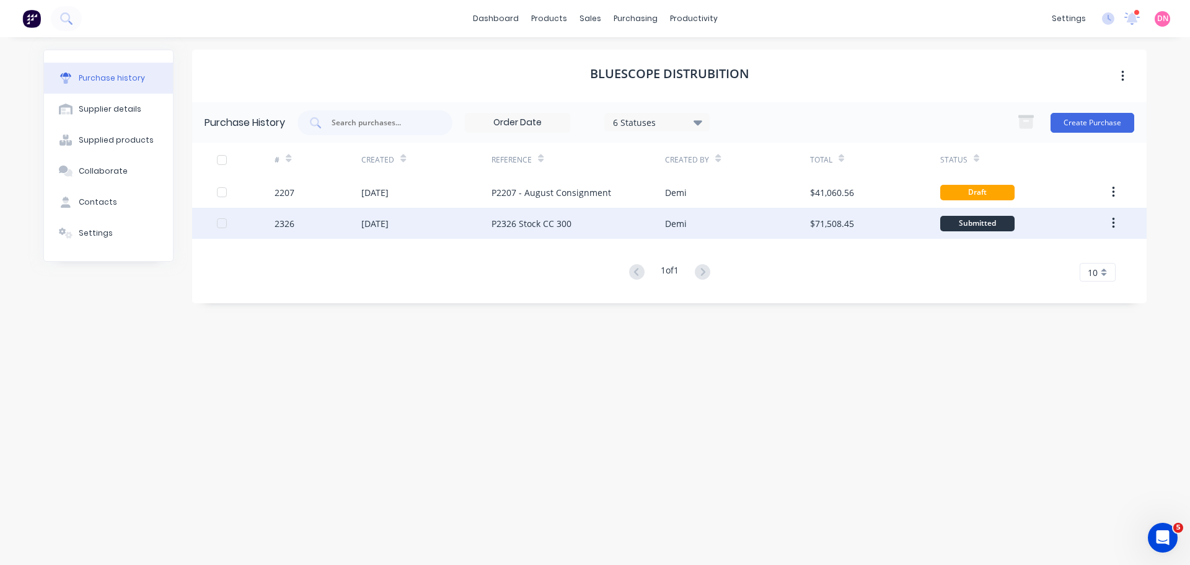
click at [795, 226] on div "Demi" at bounding box center [737, 223] width 144 height 31
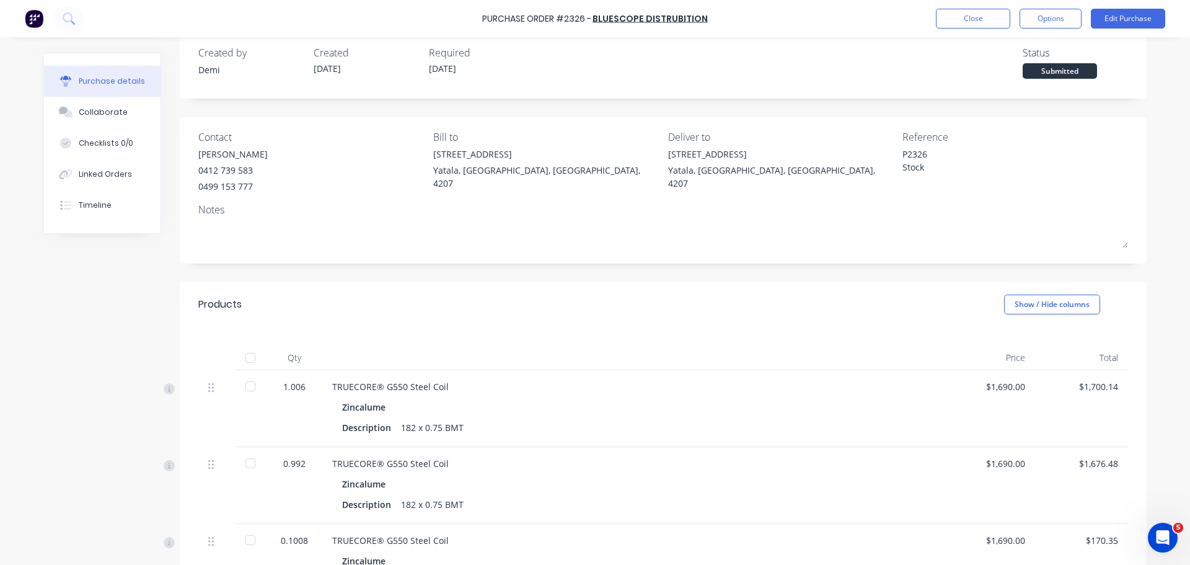
scroll to position [19, 0]
click at [240, 346] on div at bounding box center [250, 358] width 25 height 25
click at [239, 346] on div at bounding box center [250, 358] width 25 height 25
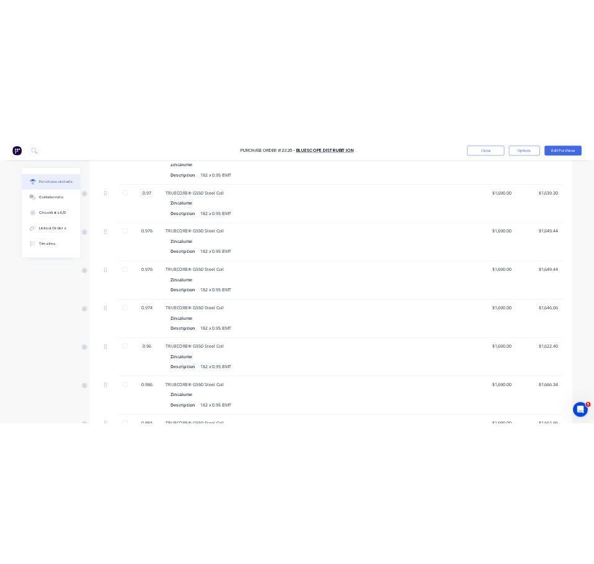
scroll to position [2314, 0]
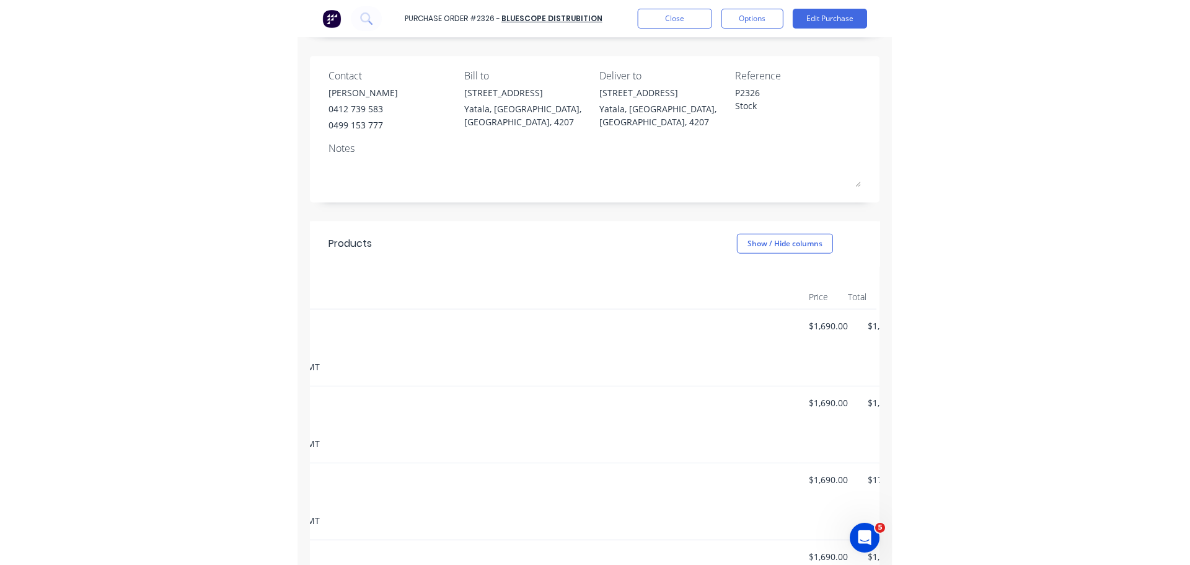
scroll to position [0, 0]
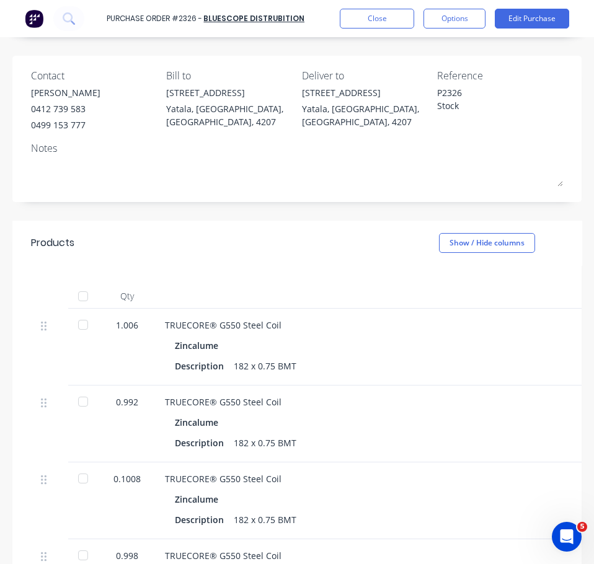
type textarea "x"
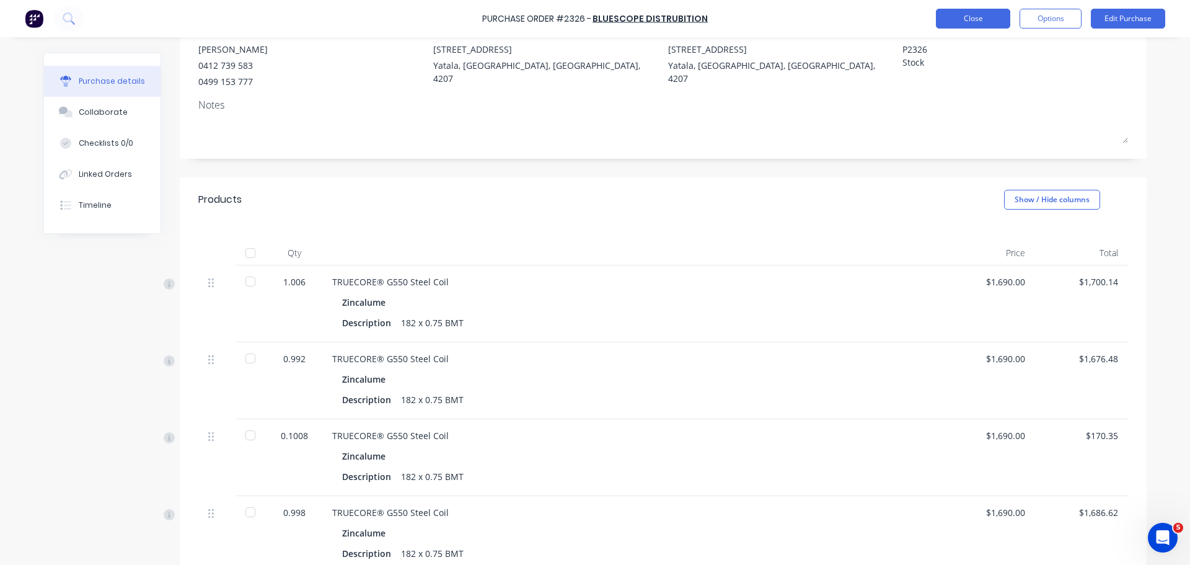
click at [979, 18] on button "Close" at bounding box center [973, 19] width 74 height 20
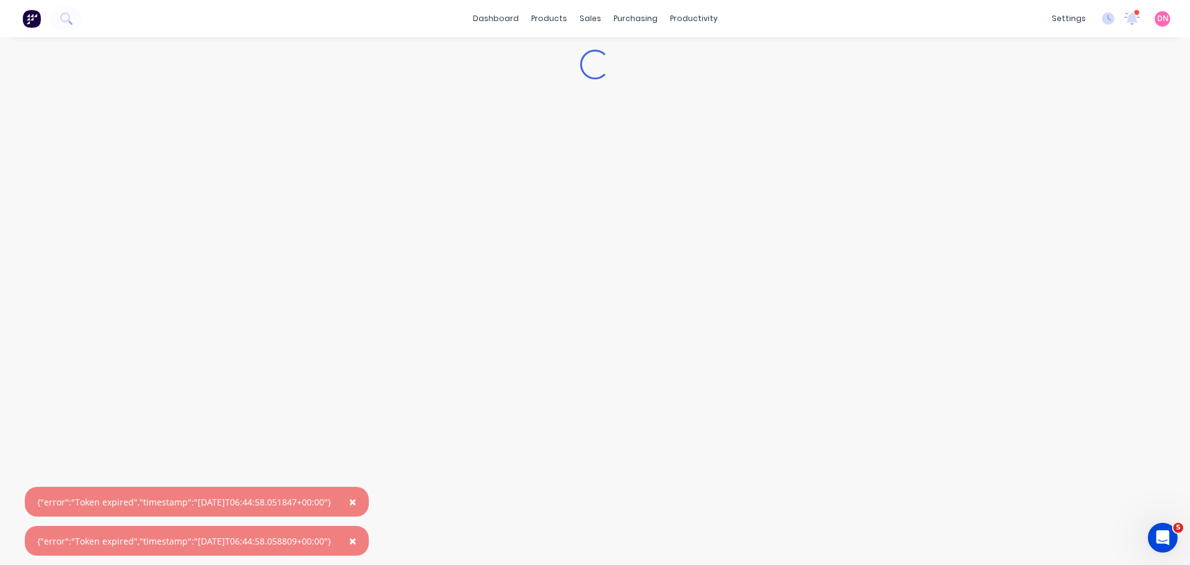
click at [1112, 18] on div "settings 17 new notifications [PERSON_NAME] all as read [PERSON_NAME] [PERSON_N…" at bounding box center [1118, 18] width 144 height 19
click at [1114, 20] on icon at bounding box center [1108, 18] width 12 height 12
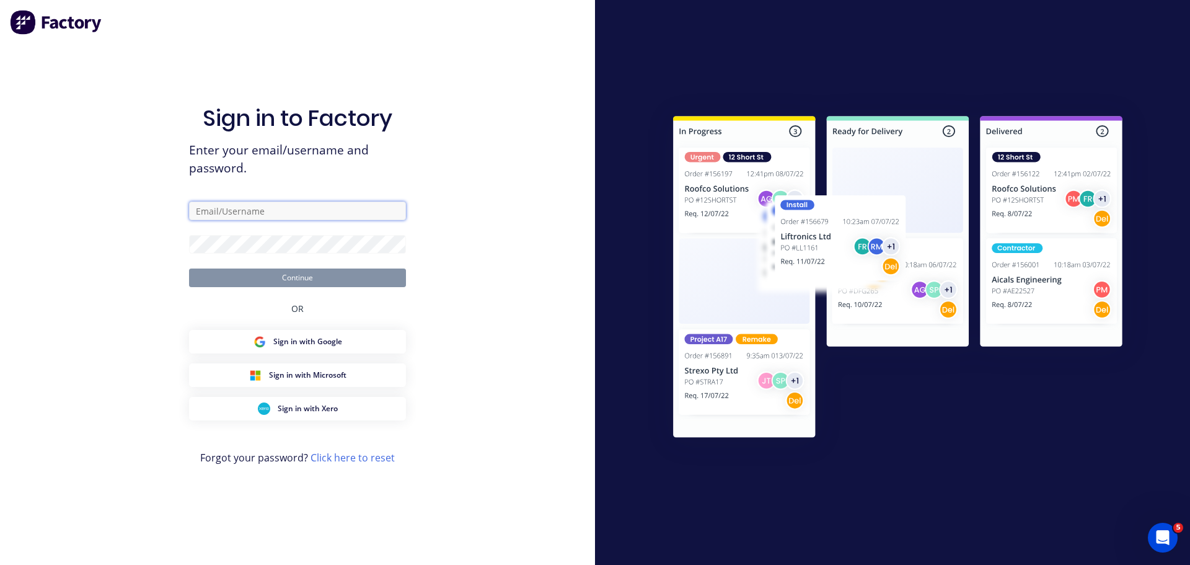
type input "[PERSON_NAME][EMAIL_ADDRESS][DOMAIN_NAME]"
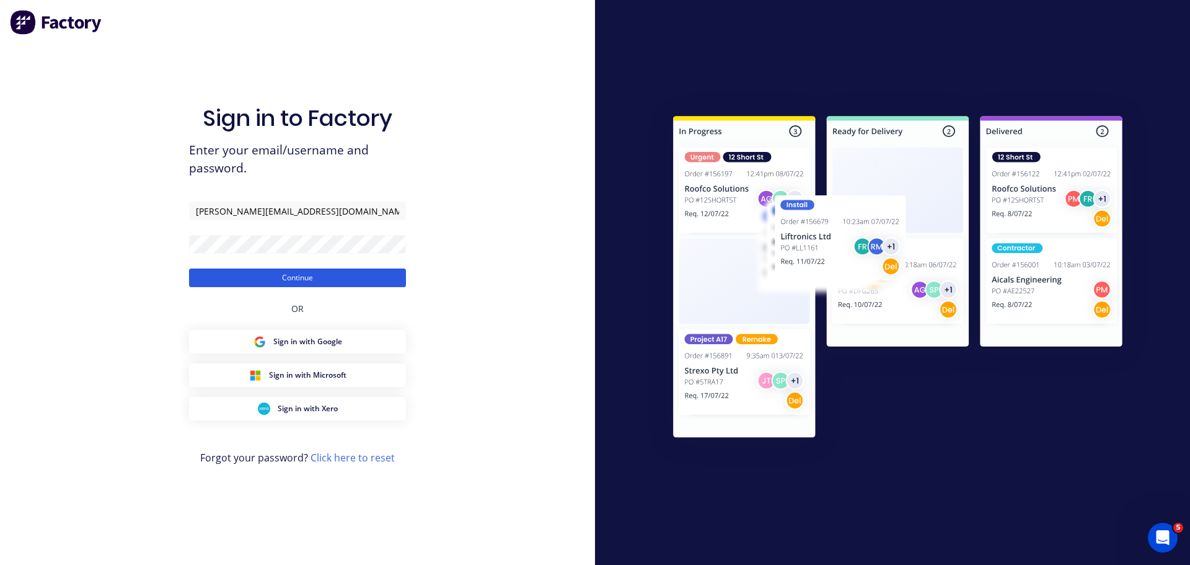
click at [396, 283] on button "Continue" at bounding box center [297, 277] width 217 height 19
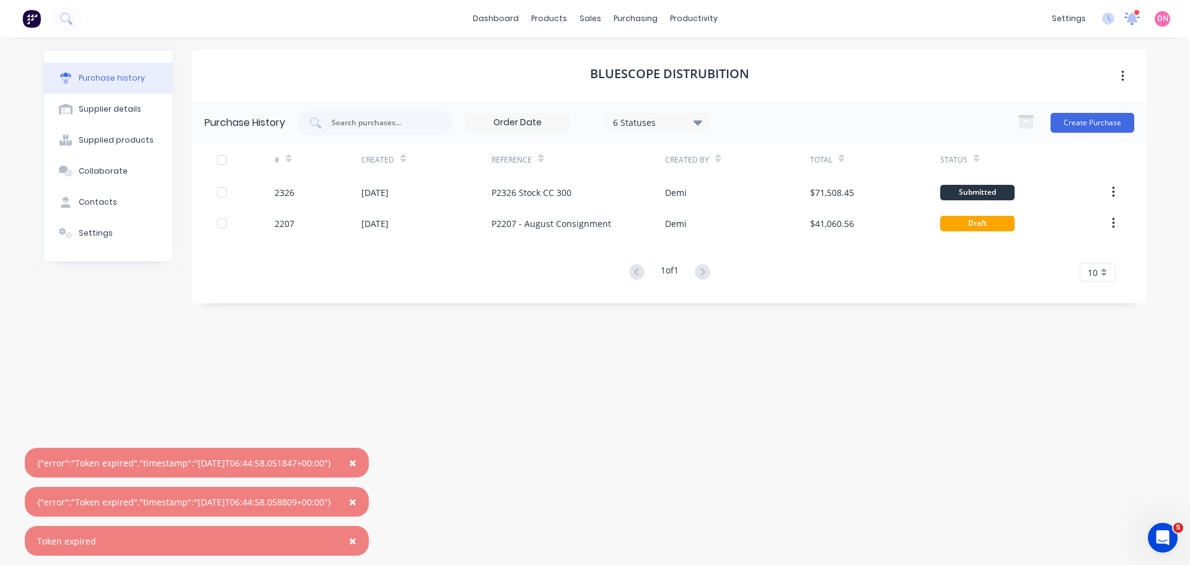
click at [1138, 12] on icon at bounding box center [1131, 18] width 15 height 12
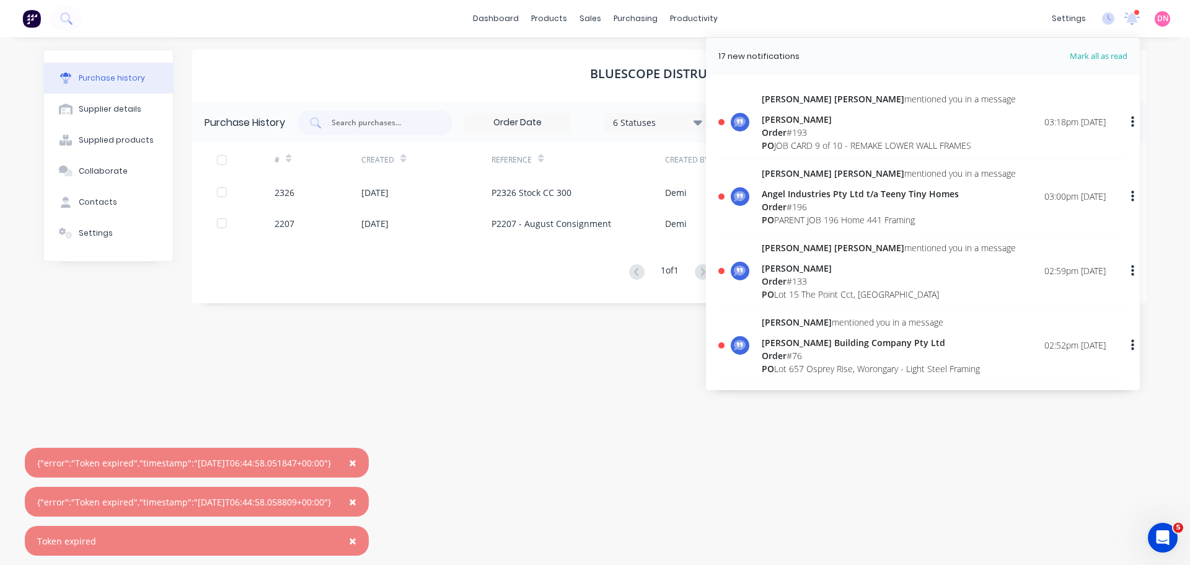
click at [935, 176] on div "[PERSON_NAME] [PERSON_NAME] mentioned you in a message Angel Industries Pty Ltd…" at bounding box center [934, 196] width 344 height 59
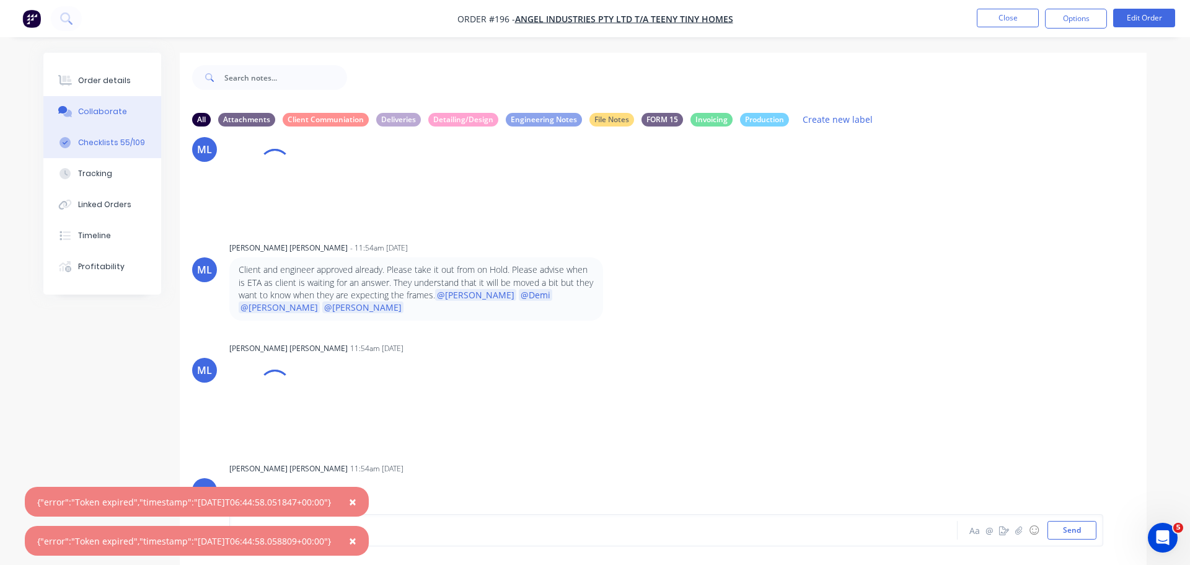
scroll to position [723, 0]
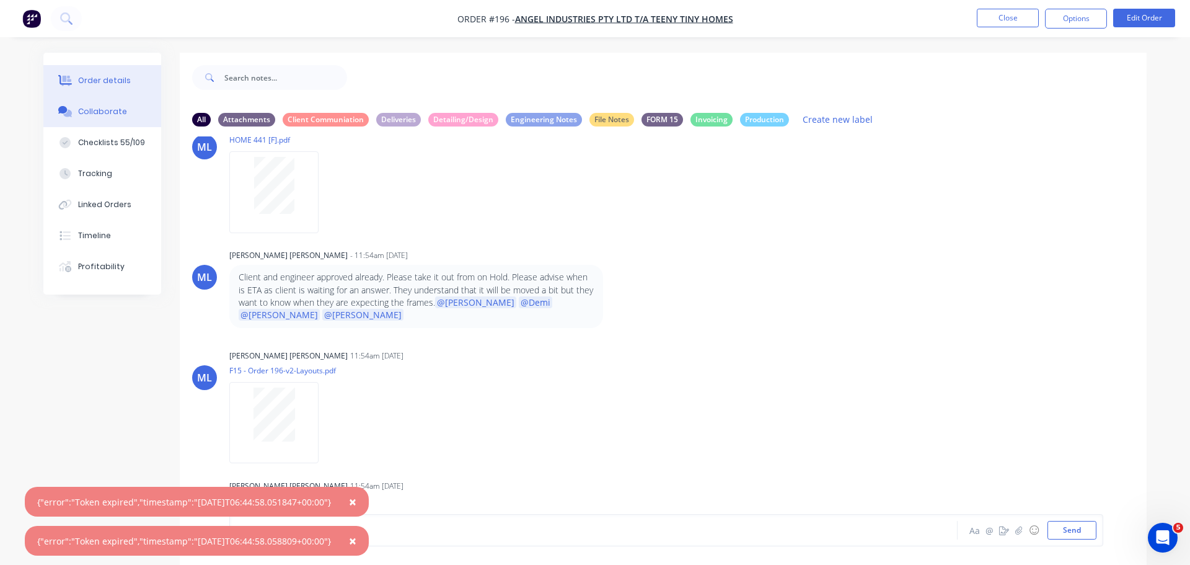
click at [131, 75] on button "Order details" at bounding box center [102, 80] width 118 height 31
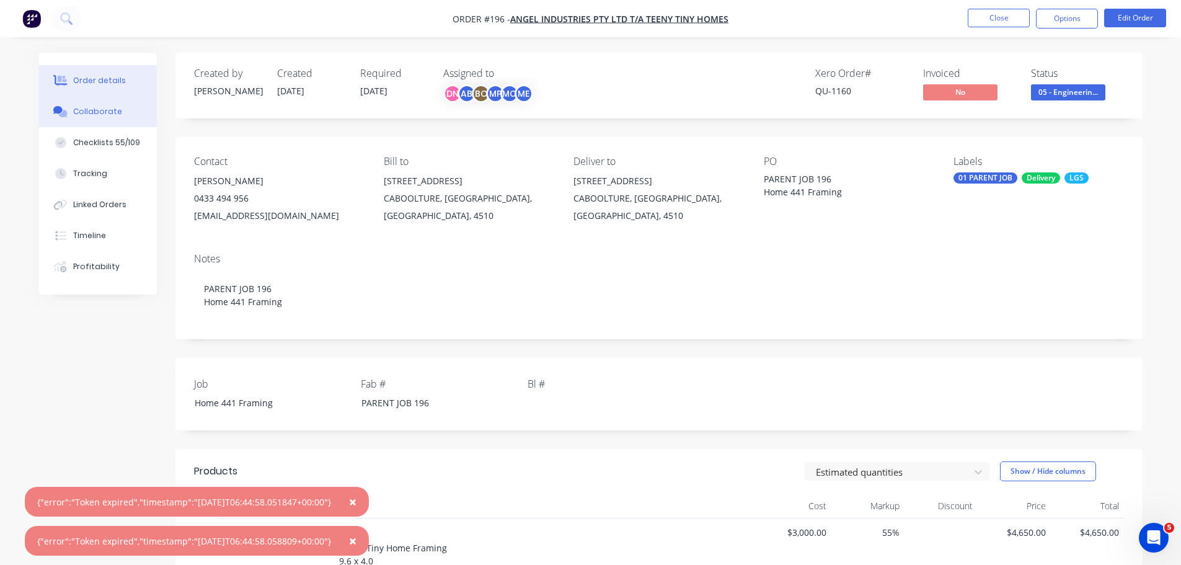
click at [114, 96] on button "Collaborate" at bounding box center [98, 111] width 118 height 31
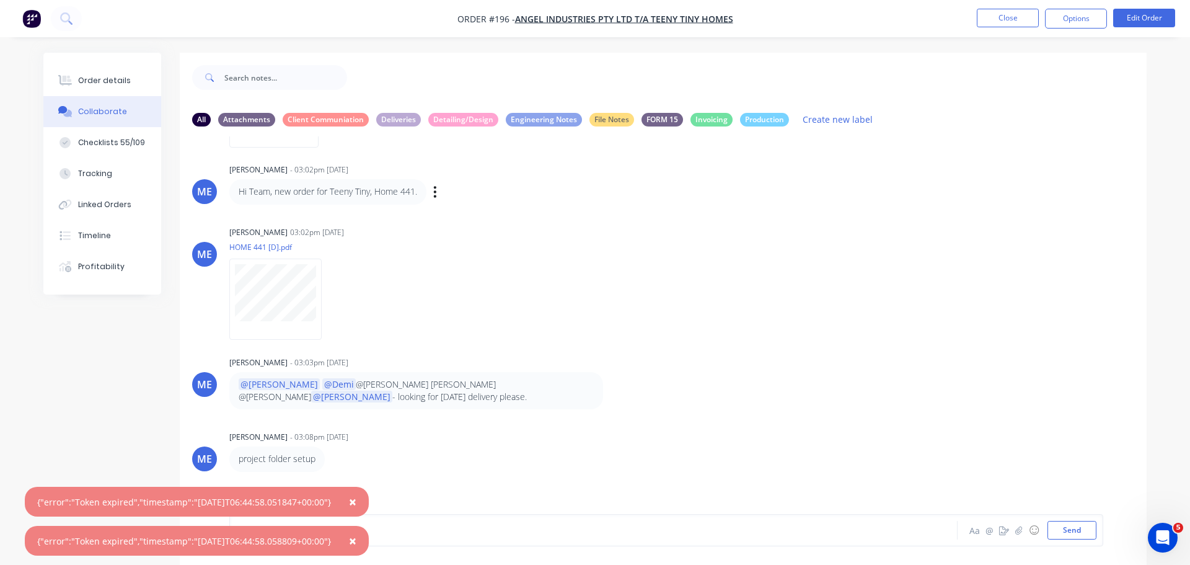
scroll to position [125, 0]
click at [1020, 19] on button "Close" at bounding box center [1008, 18] width 62 height 19
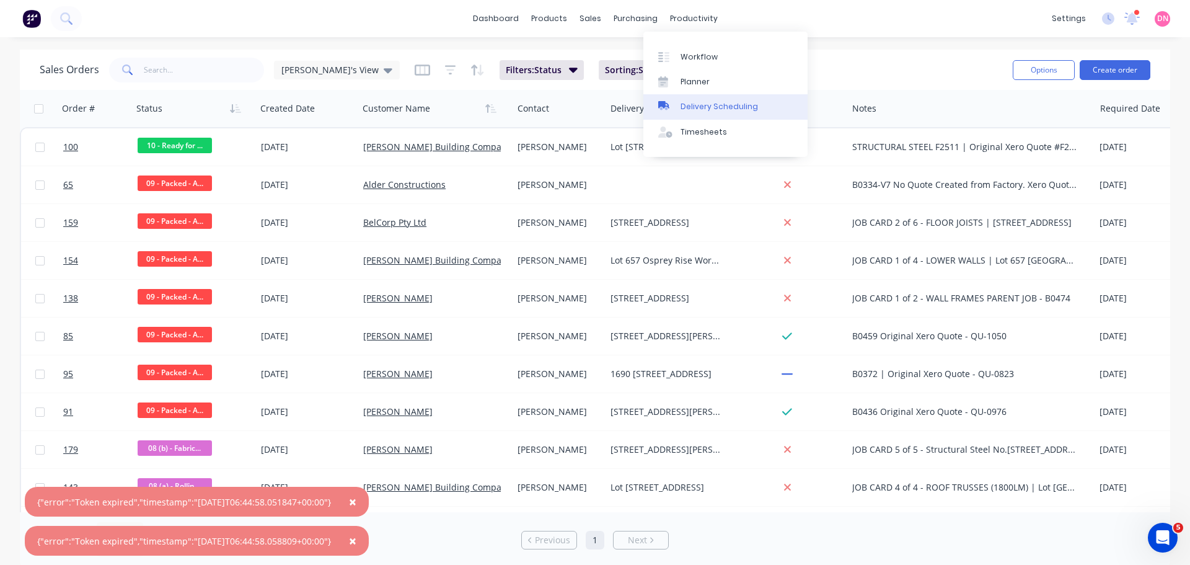
click at [684, 101] on div "Delivery Scheduling" at bounding box center [719, 106] width 77 height 11
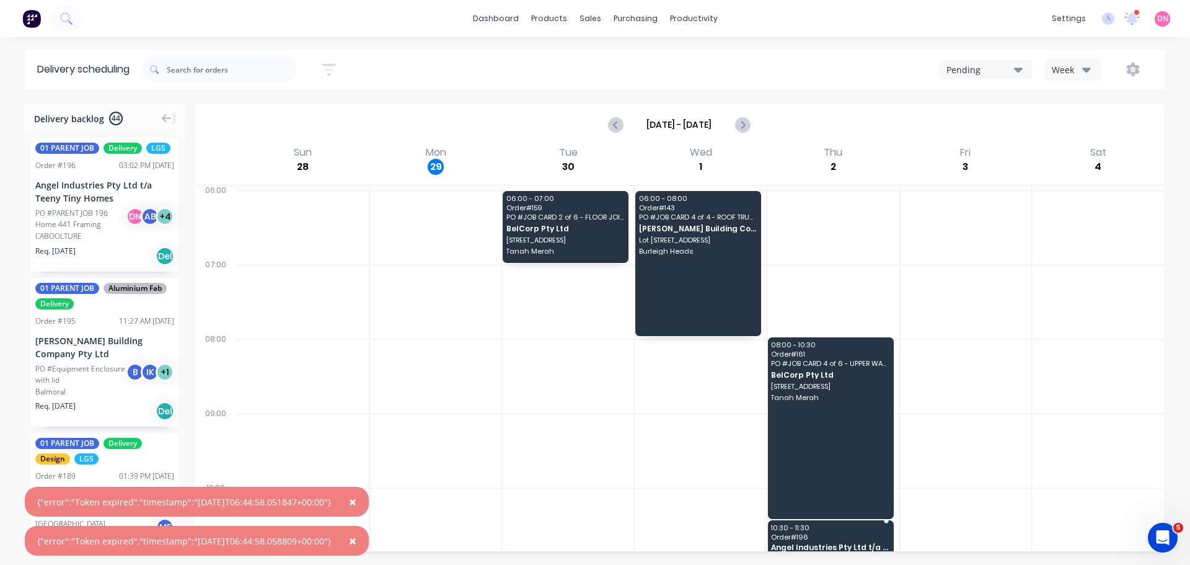
drag, startPoint x: 108, startPoint y: 174, endPoint x: 884, endPoint y: 444, distance: 821.3
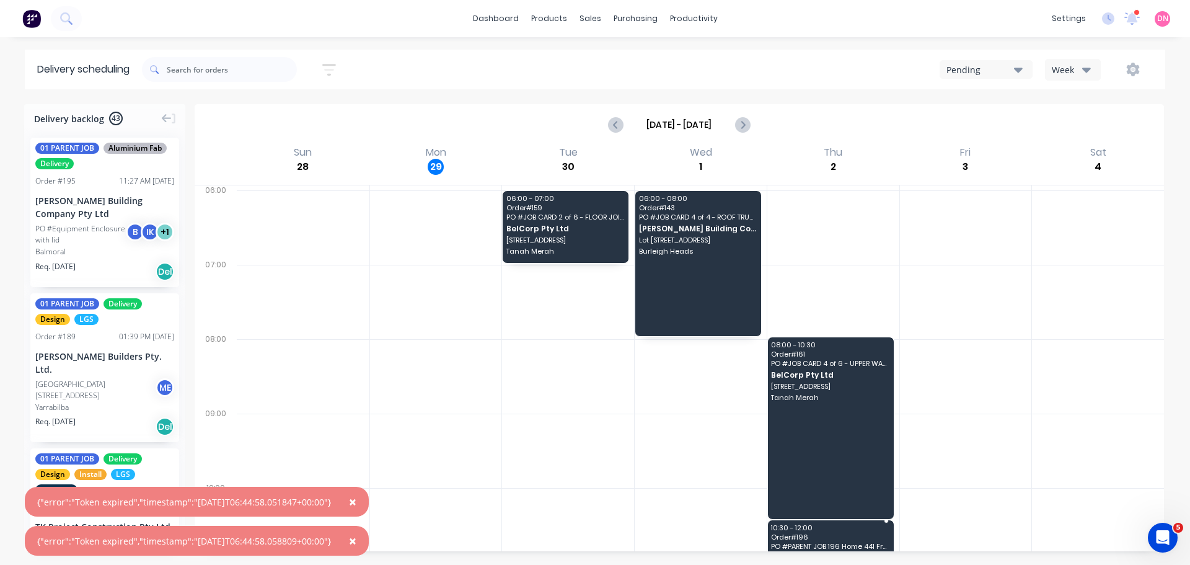
drag, startPoint x: 844, startPoint y: 480, endPoint x: 849, endPoint y: 514, distance: 34.5
